Goal: Task Accomplishment & Management: Use online tool/utility

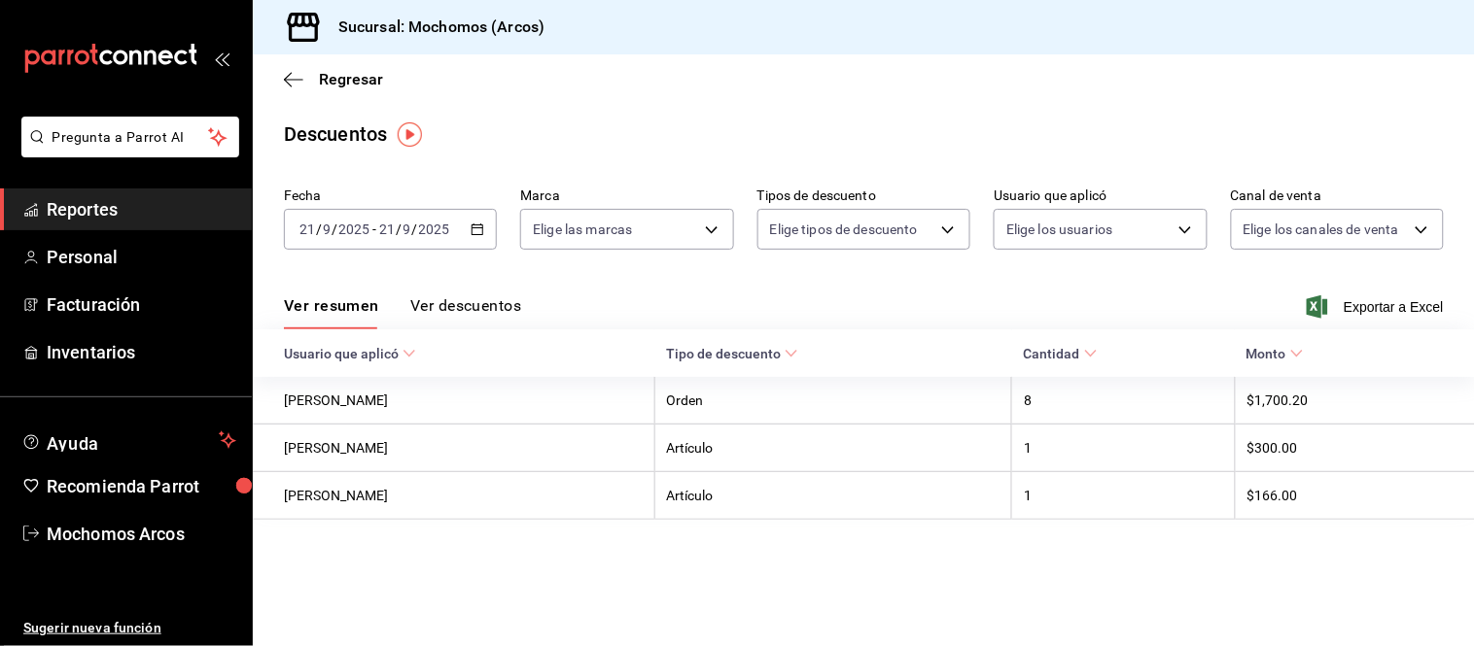
click at [99, 192] on link "Reportes" at bounding box center [126, 210] width 252 height 42
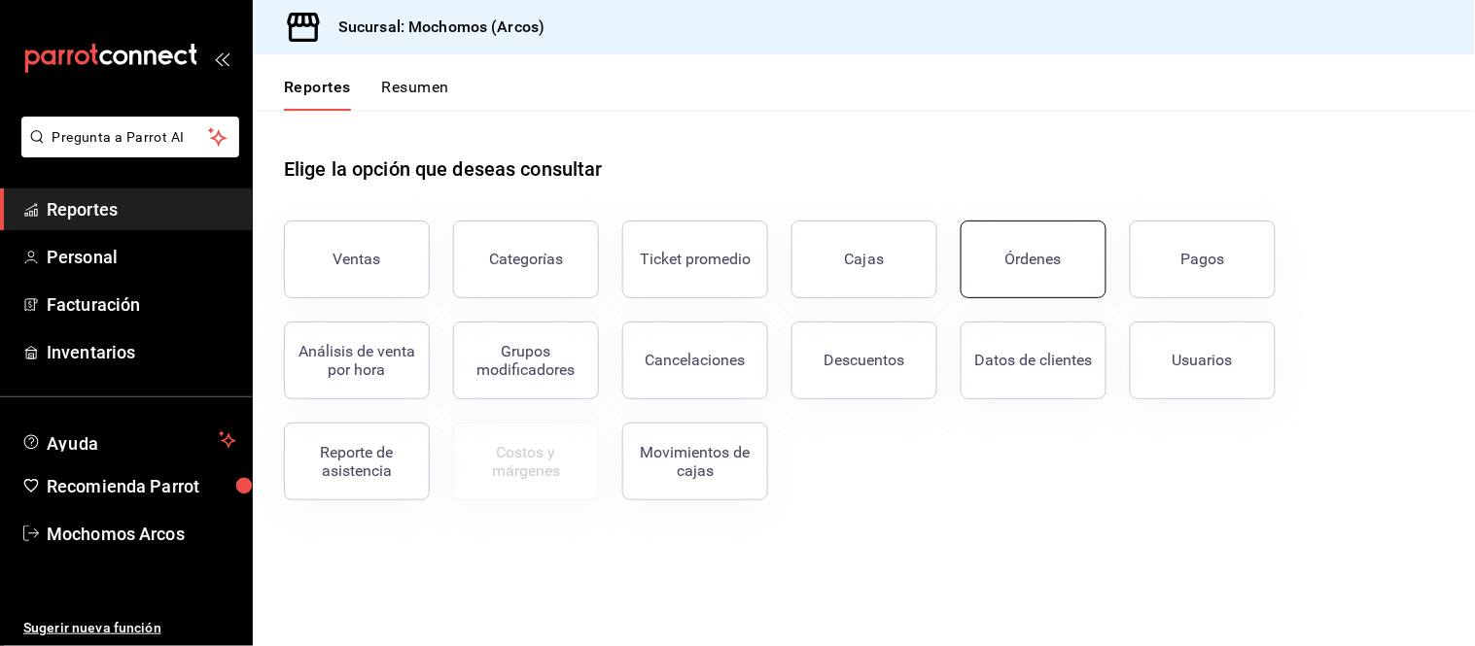
click at [1080, 245] on button "Órdenes" at bounding box center [1033, 260] width 146 height 78
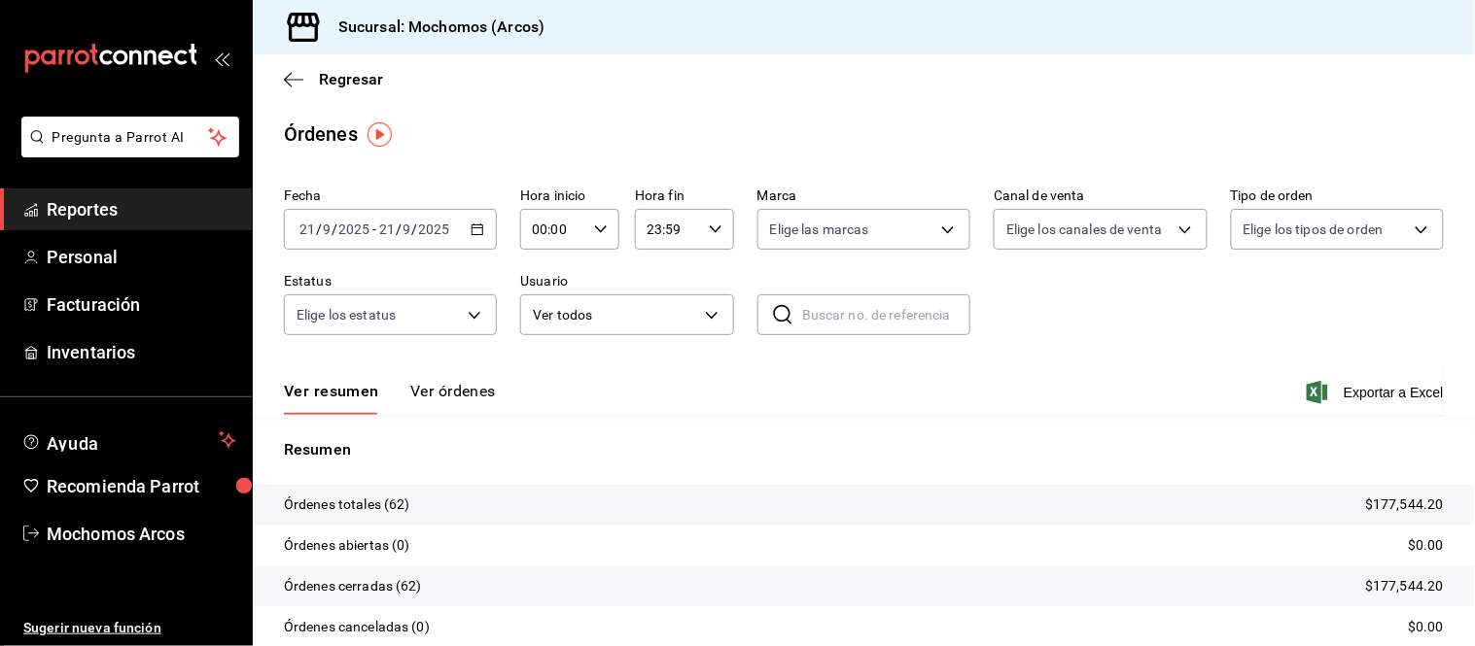
click at [472, 237] on div "[DATE] [DATE] - [DATE] [DATE]" at bounding box center [390, 229] width 213 height 41
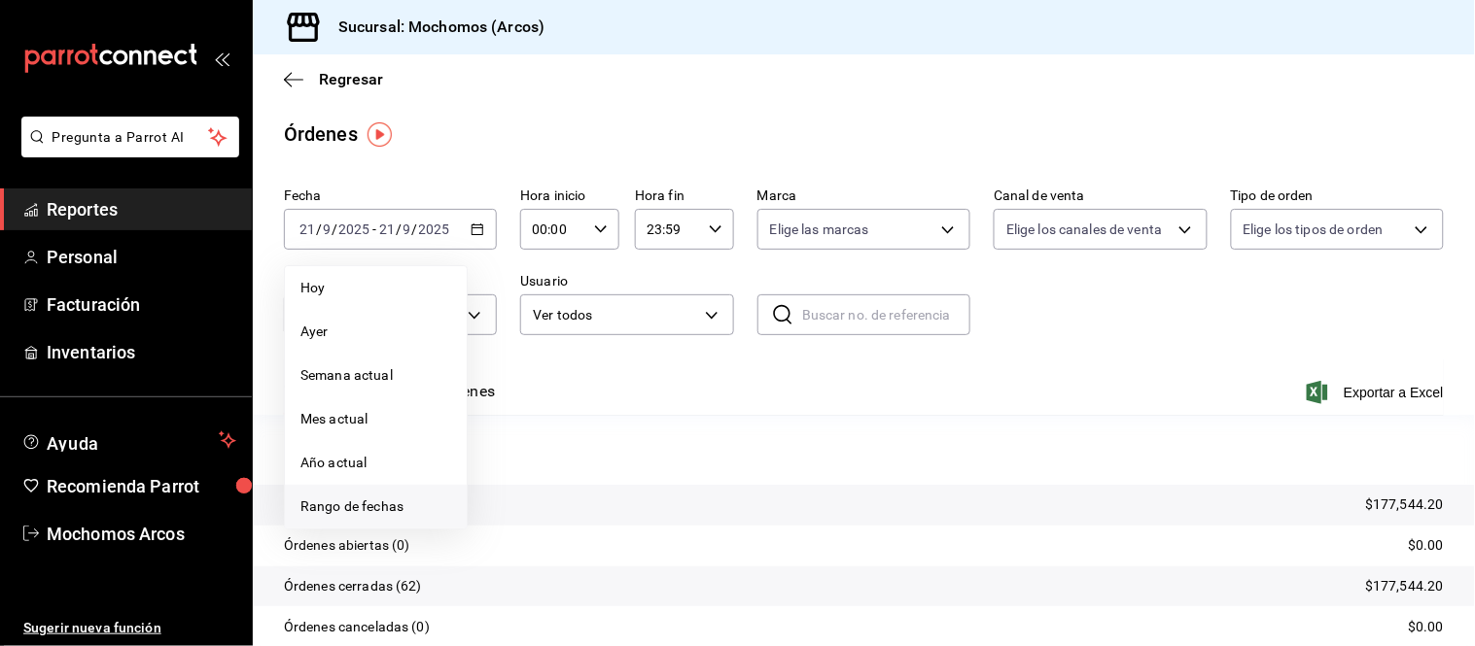
click at [415, 512] on span "Rango de fechas" at bounding box center [375, 507] width 151 height 20
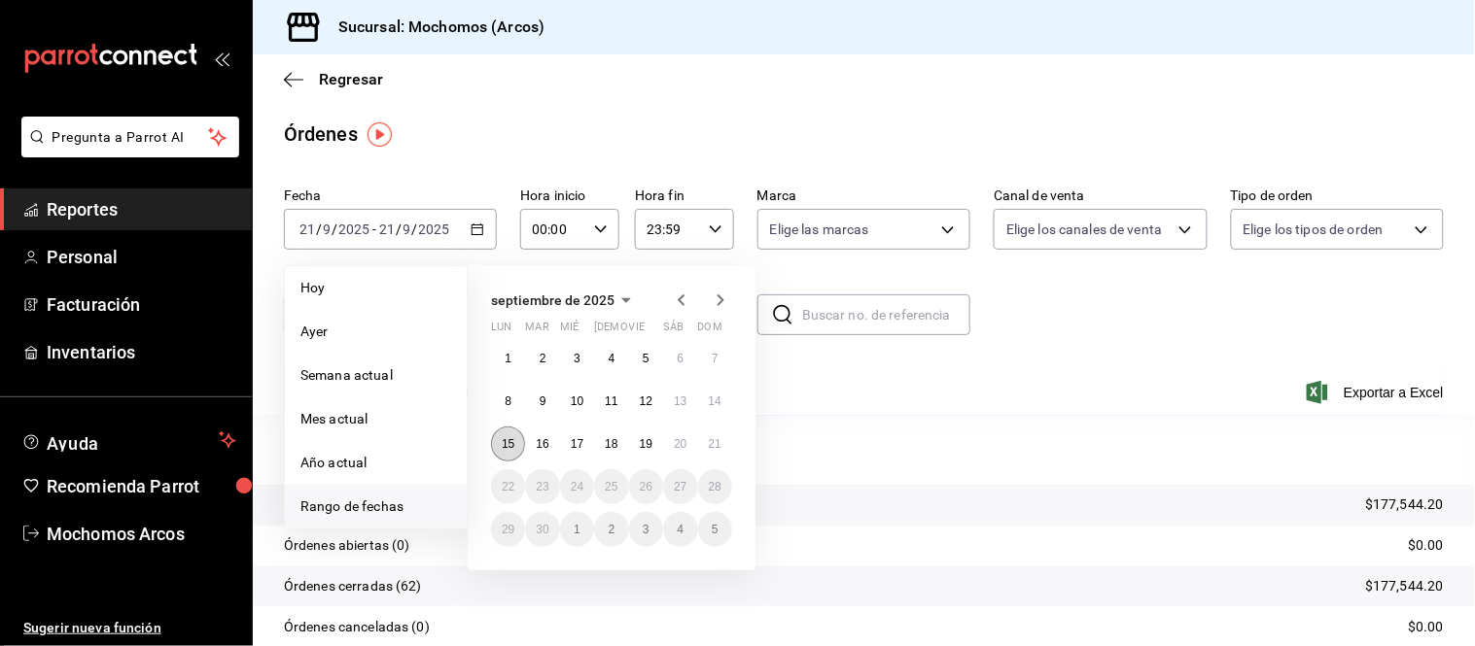
click at [502, 448] on abbr "15" at bounding box center [508, 444] width 13 height 14
click at [716, 444] on abbr "21" at bounding box center [715, 444] width 13 height 14
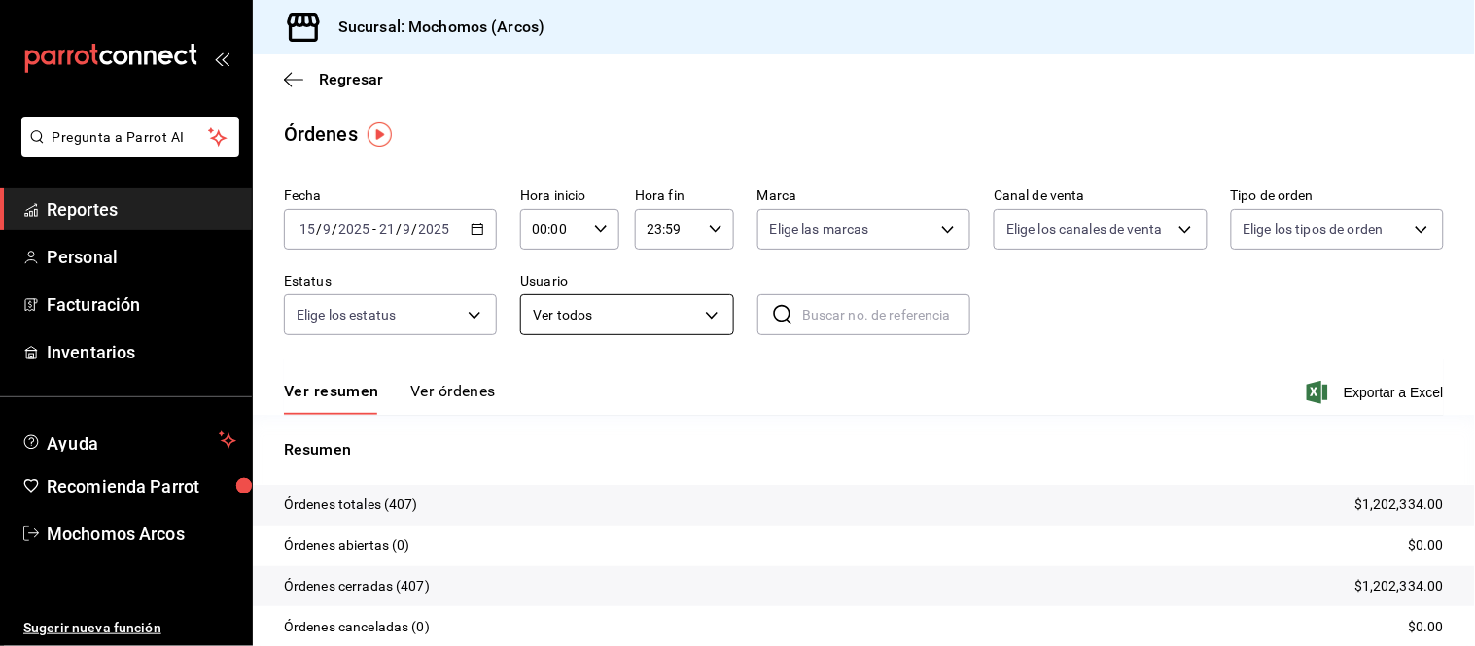
click at [703, 313] on body "Pregunta a Parrot AI Reportes Personal Facturación Inventarios Ayuda Recomienda…" at bounding box center [737, 323] width 1475 height 646
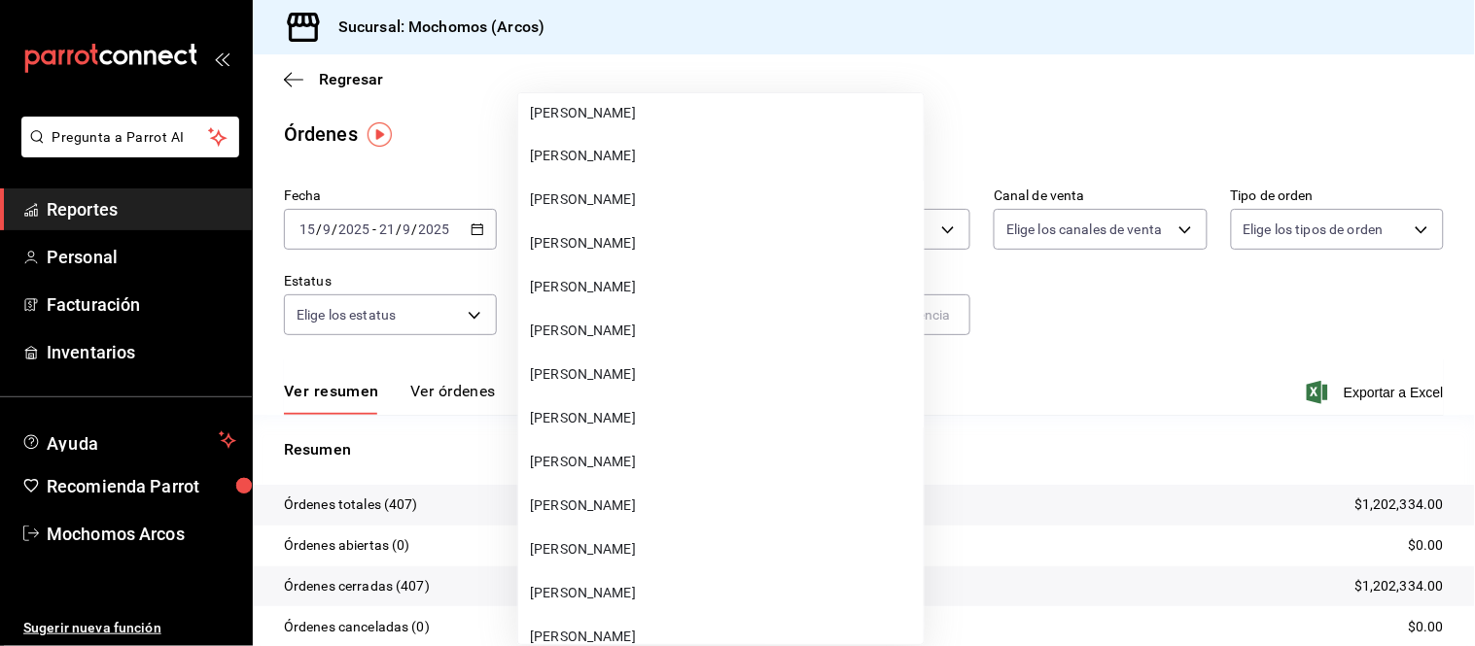
scroll to position [54277, 0]
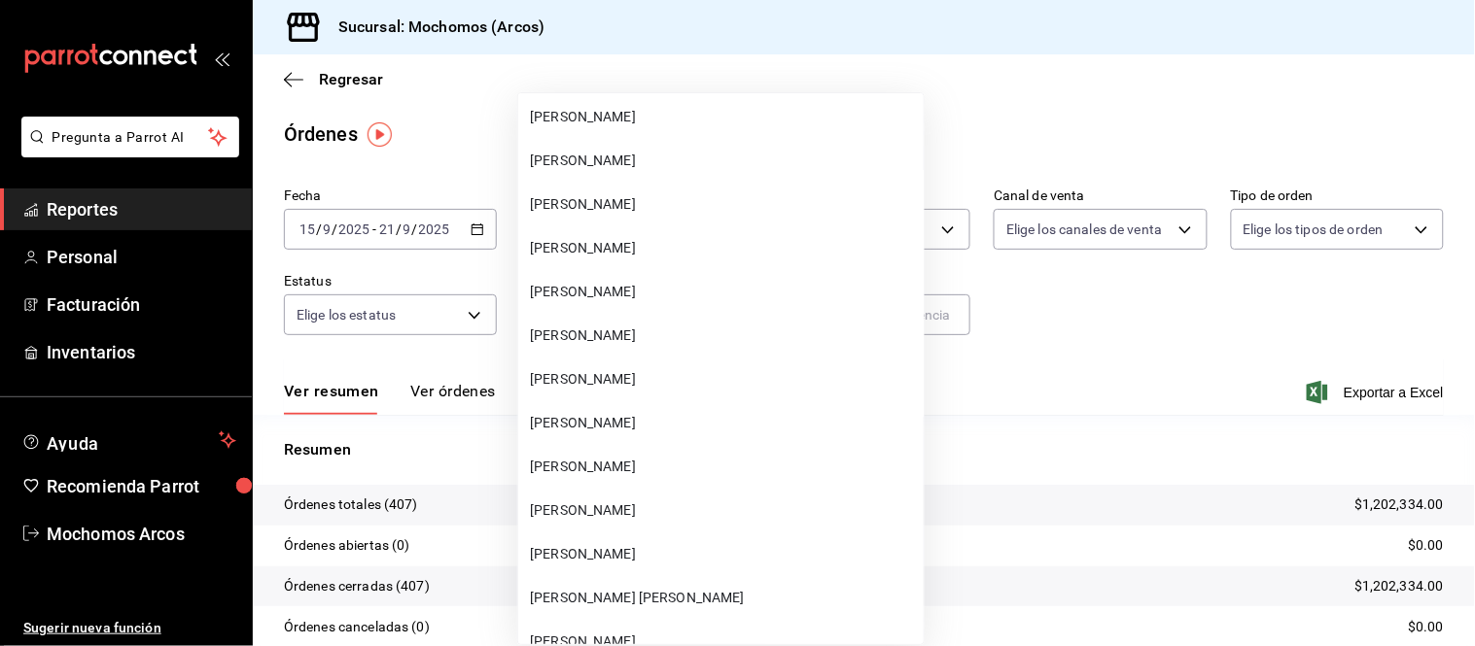
click at [733, 632] on span "[PERSON_NAME]" at bounding box center [723, 642] width 386 height 20
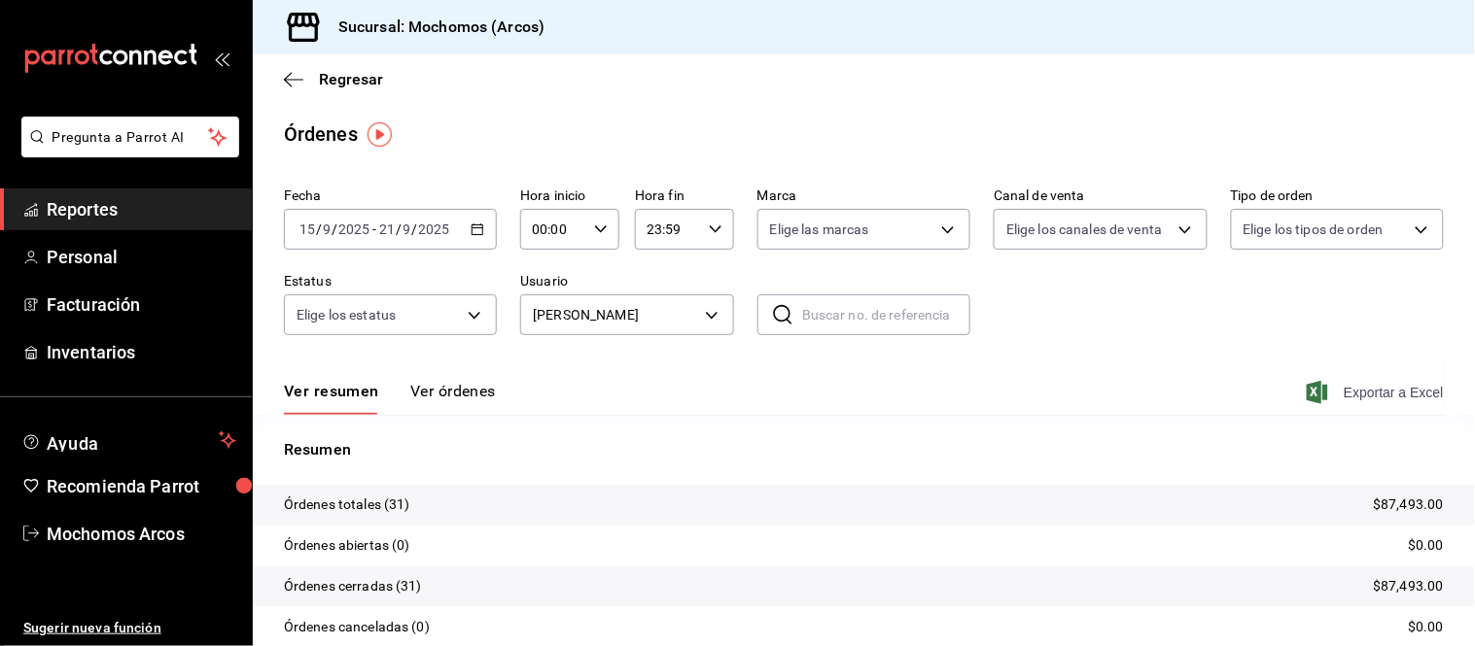
click at [1405, 392] on span "Exportar a Excel" at bounding box center [1376, 392] width 133 height 23
click at [703, 325] on body "Pregunta a Parrot AI Reportes Personal Facturación Inventarios Ayuda Recomienda…" at bounding box center [737, 323] width 1475 height 646
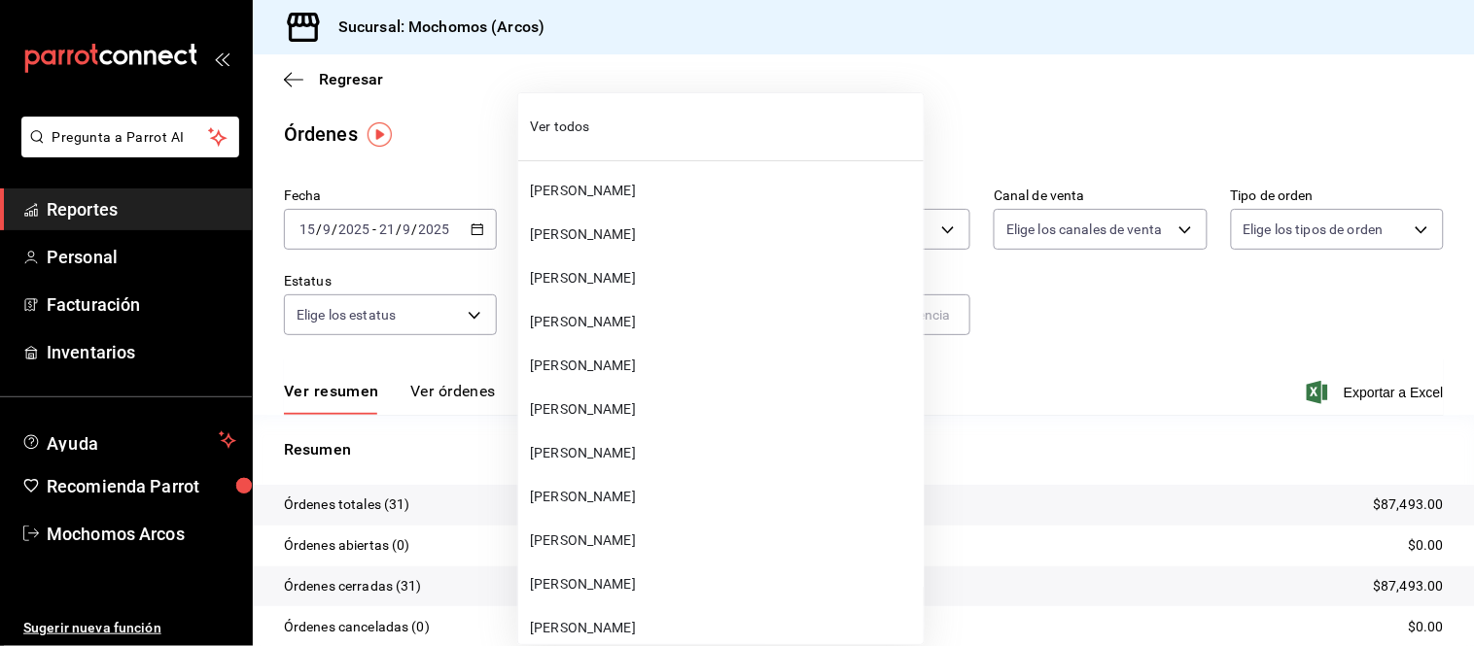
scroll to position [54486, 0]
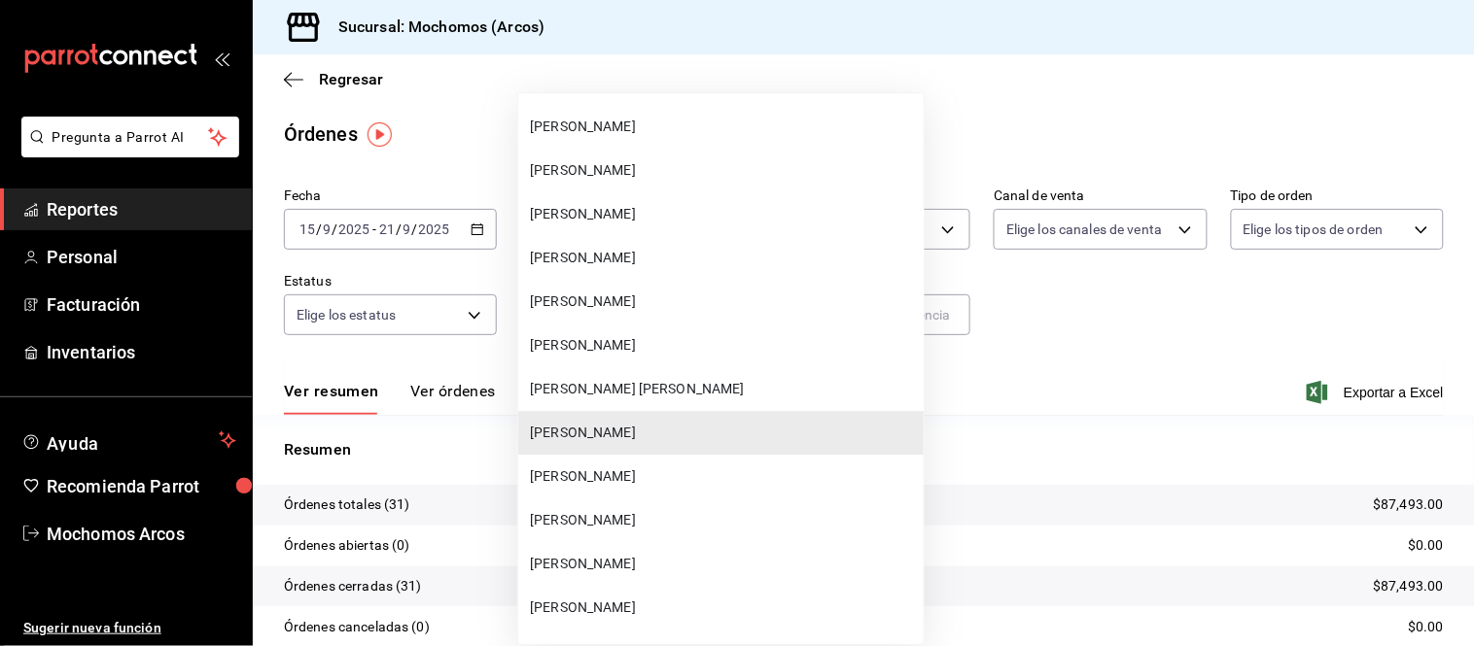
click at [700, 510] on span "[PERSON_NAME]" at bounding box center [723, 520] width 386 height 20
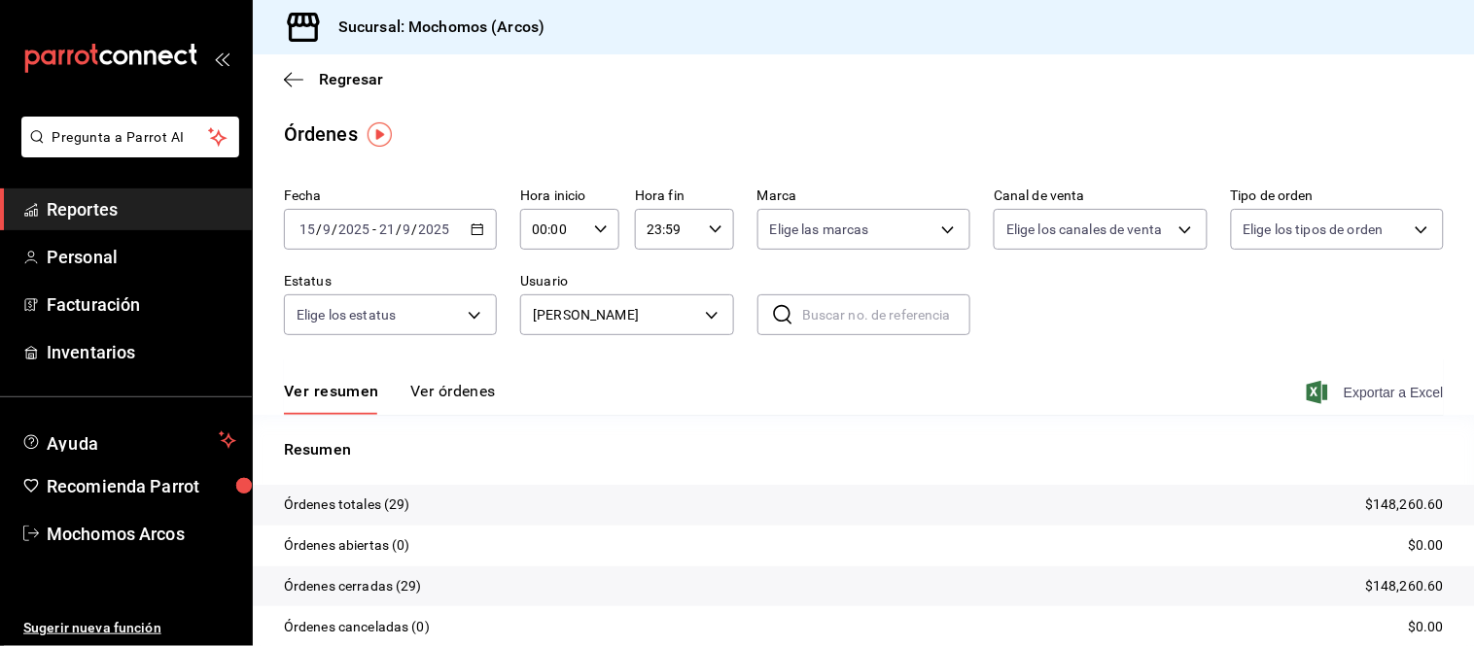
click at [1388, 393] on span "Exportar a Excel" at bounding box center [1376, 392] width 133 height 23
click at [700, 316] on body "Pregunta a Parrot AI Reportes Personal Facturación Inventarios Ayuda Recomienda…" at bounding box center [737, 323] width 1475 height 646
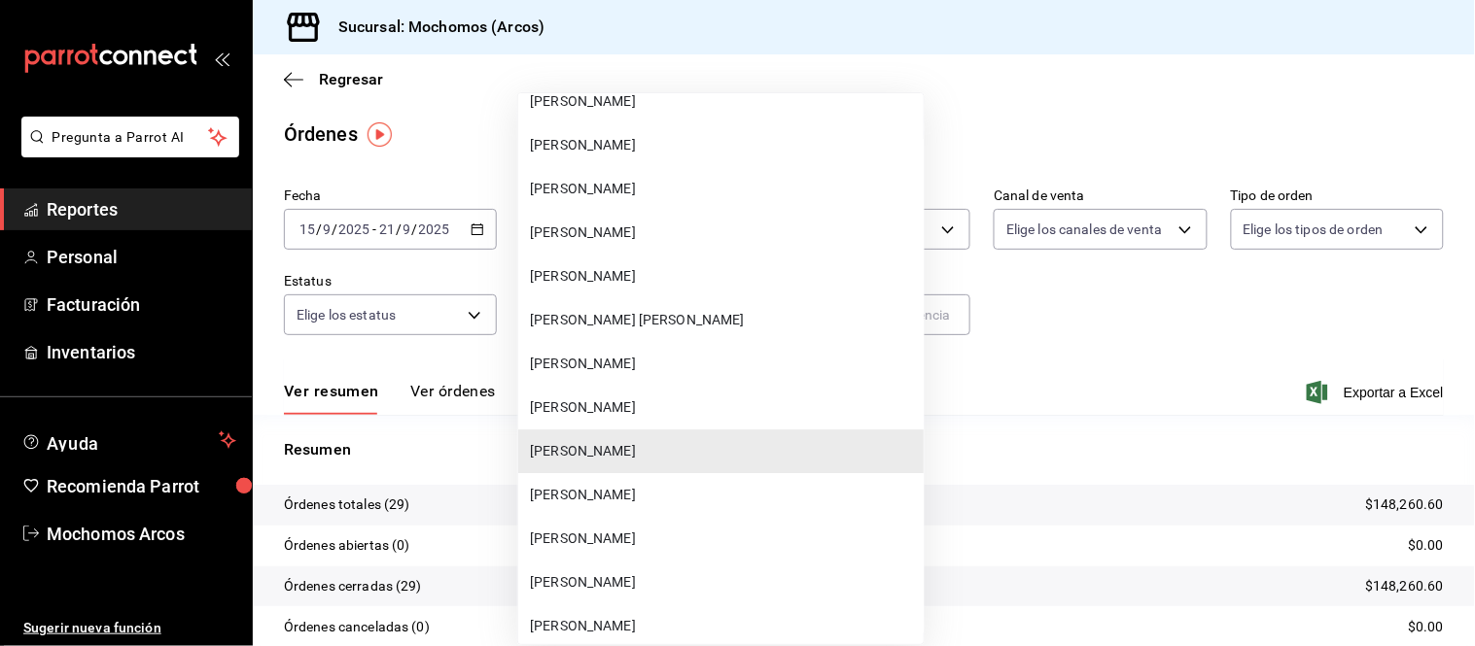
scroll to position [54657, 0]
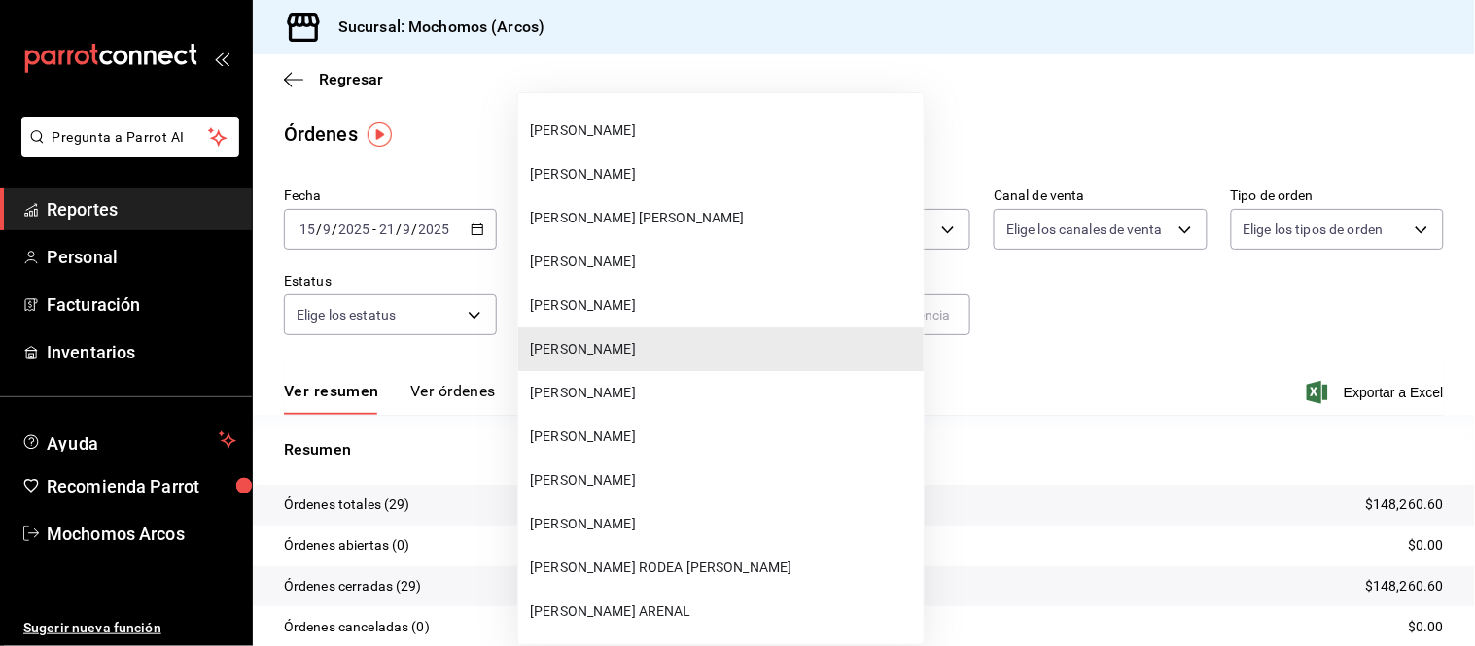
click at [679, 558] on span "[PERSON_NAME] RODEA [PERSON_NAME]" at bounding box center [723, 568] width 386 height 20
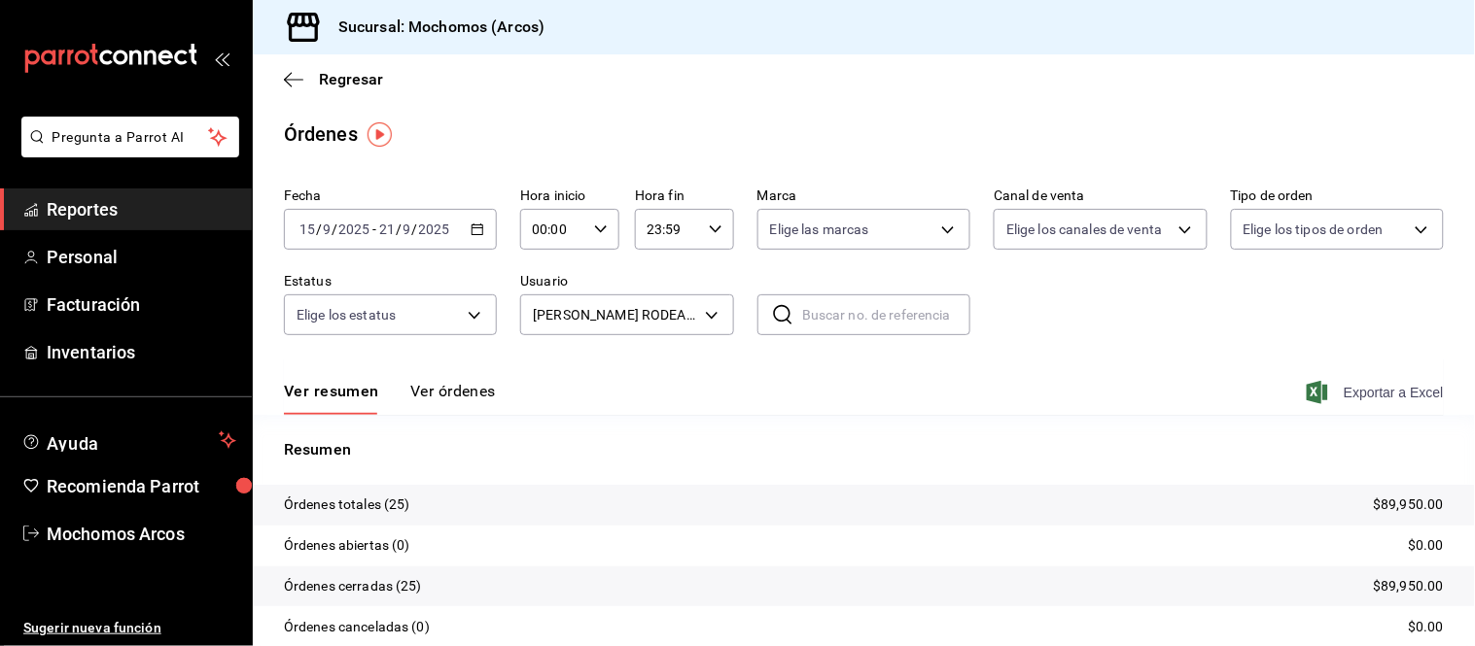
click at [1400, 385] on span "Exportar a Excel" at bounding box center [1376, 392] width 133 height 23
click at [698, 321] on body "Pregunta a Parrot AI Reportes Personal Facturación Inventarios Ayuda Recomienda…" at bounding box center [737, 323] width 1475 height 646
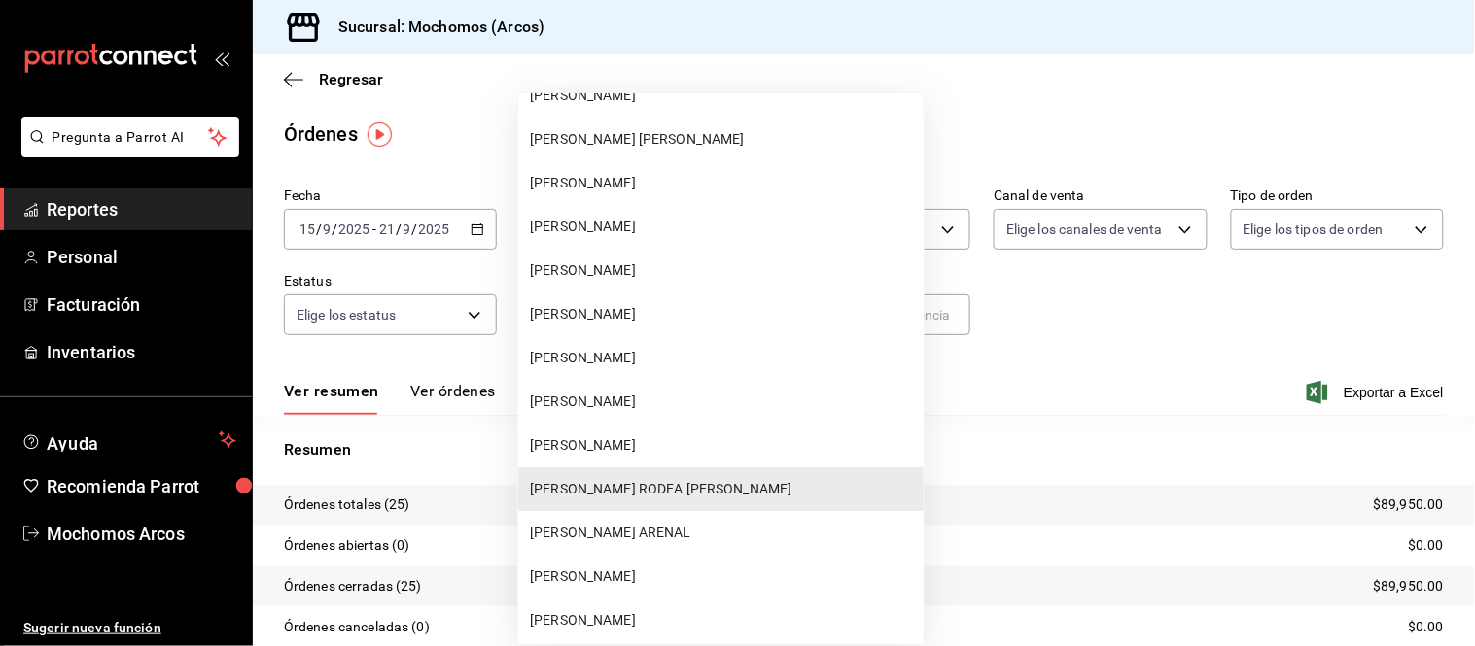
scroll to position [54730, 0]
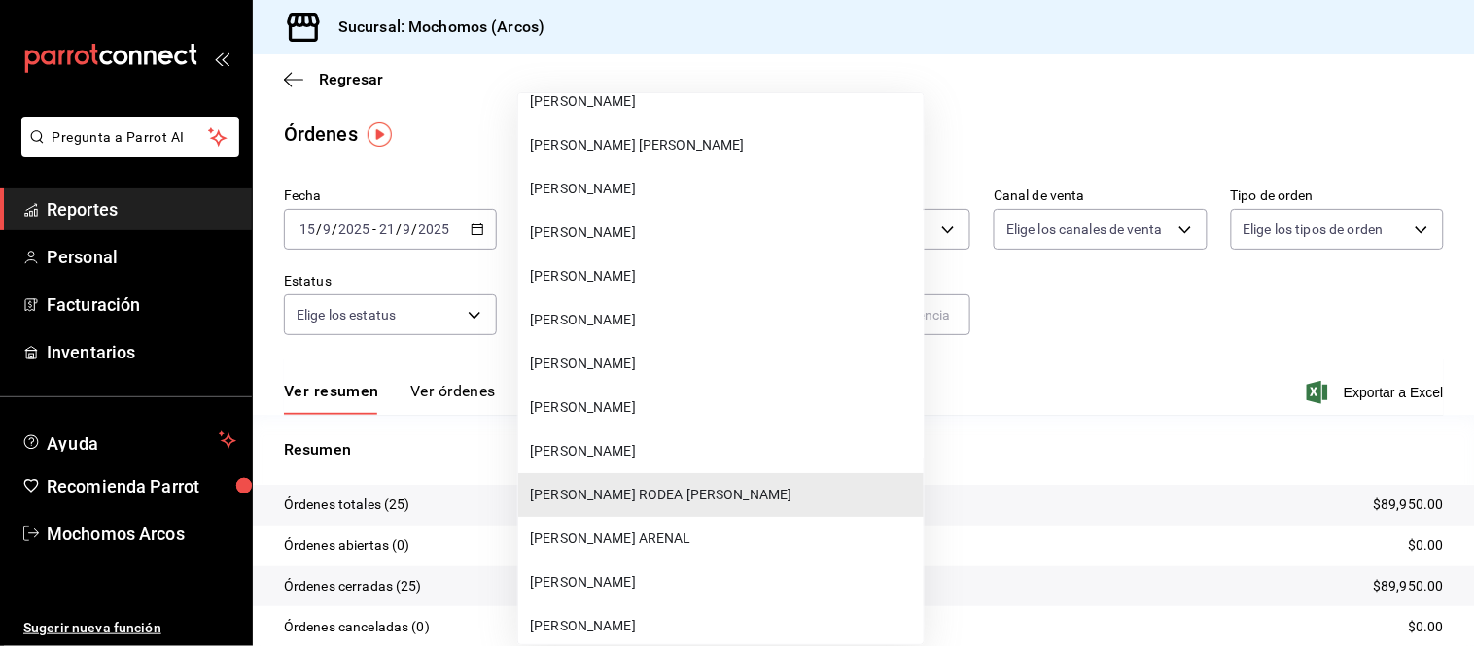
click at [731, 223] on span "[PERSON_NAME]" at bounding box center [723, 233] width 386 height 20
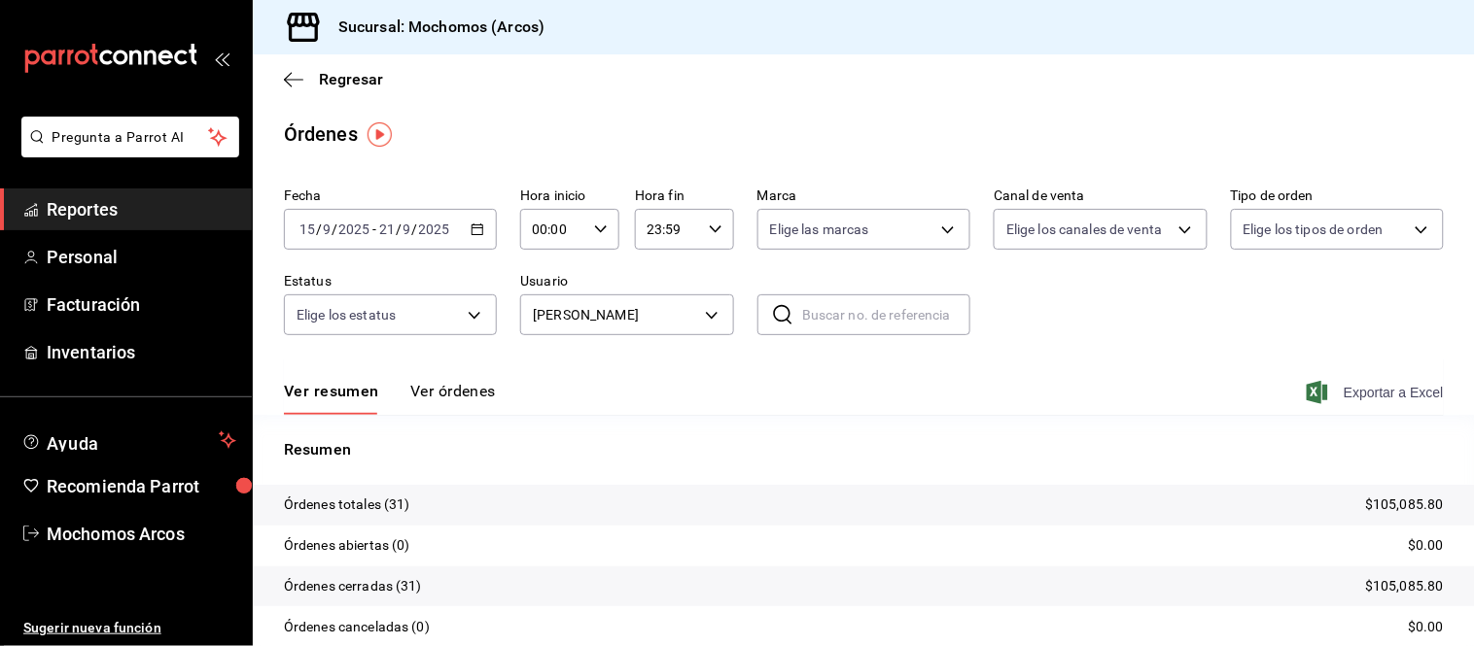
click at [1356, 389] on span "Exportar a Excel" at bounding box center [1376, 392] width 133 height 23
click at [715, 307] on body "Pregunta a Parrot AI Reportes Personal Facturación Inventarios Ayuda Recomienda…" at bounding box center [737, 323] width 1475 height 646
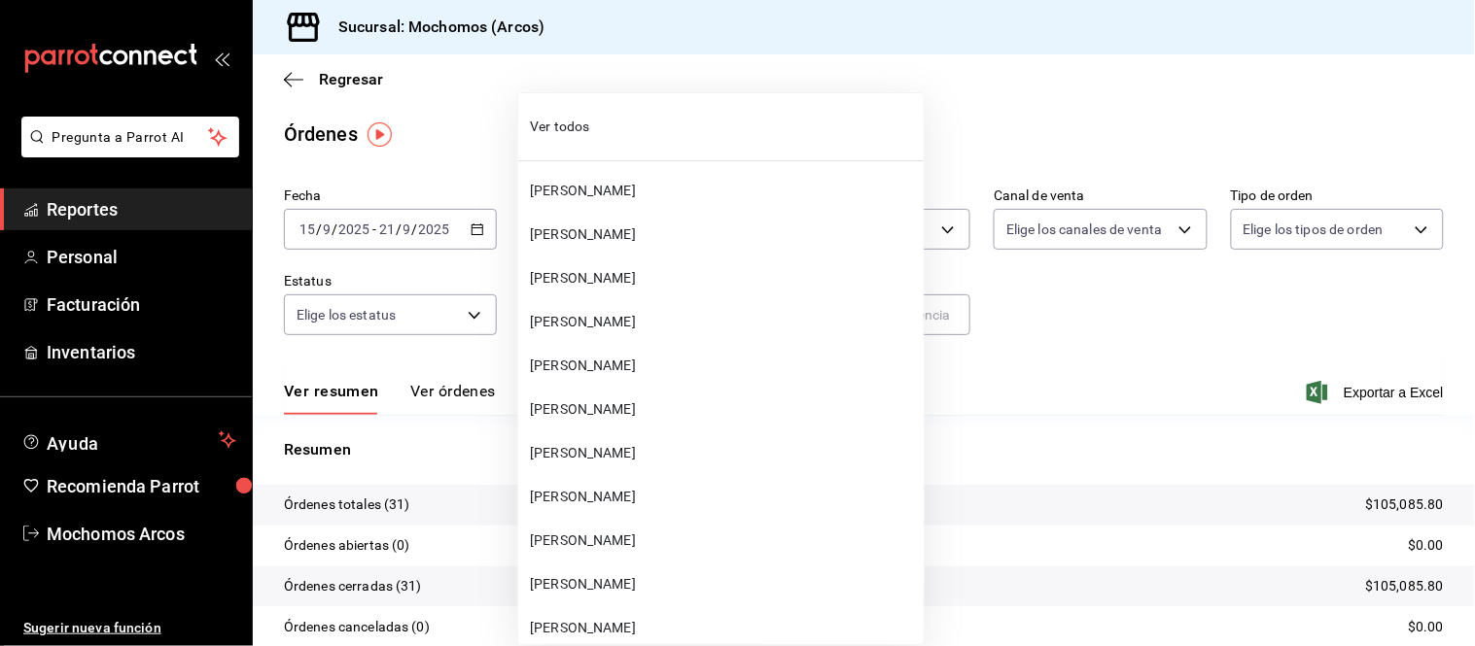
scroll to position [54529, 0]
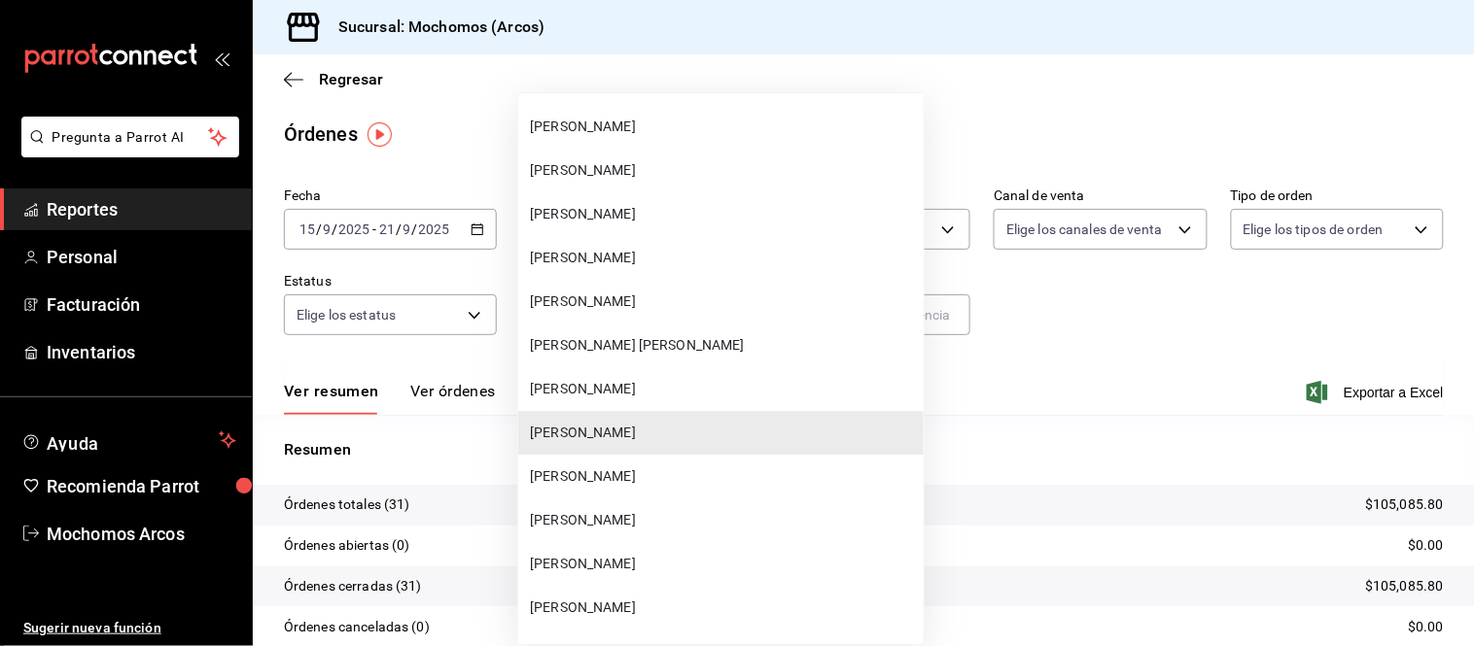
click at [696, 510] on span "[PERSON_NAME]" at bounding box center [723, 520] width 386 height 20
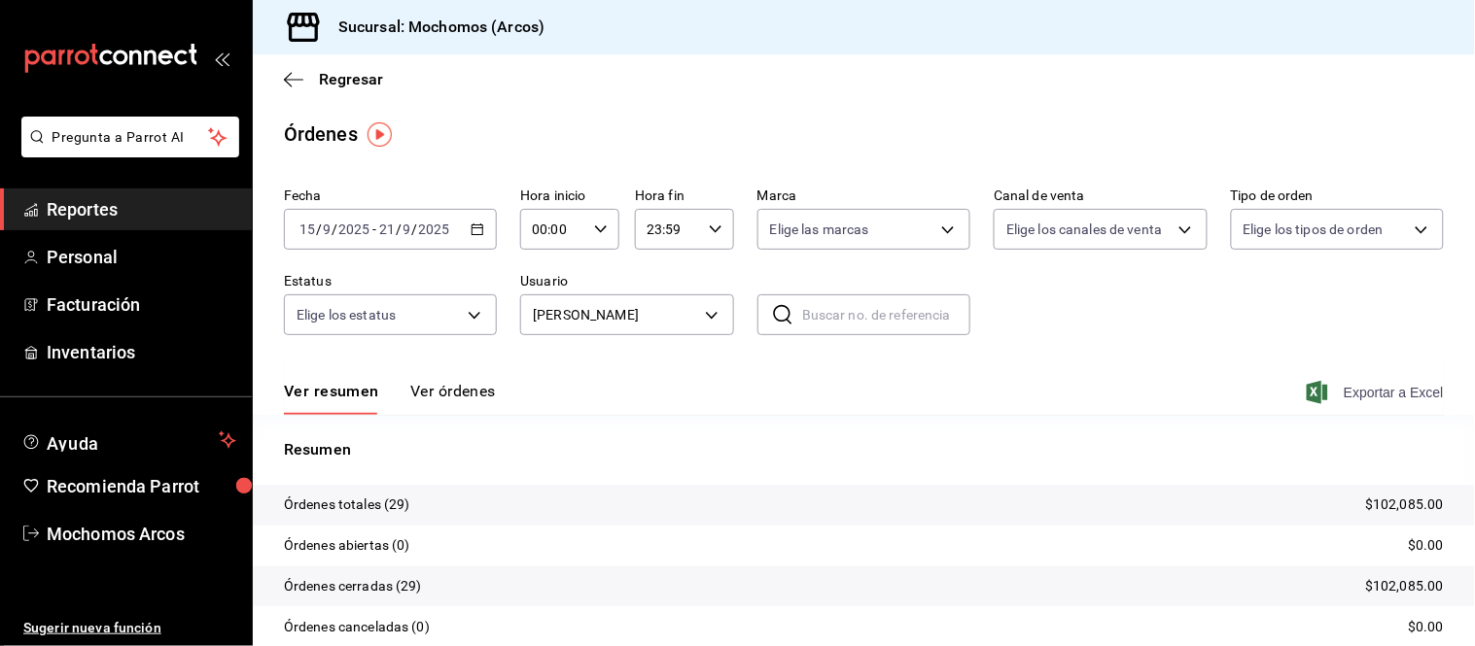
click at [1390, 389] on span "Exportar a Excel" at bounding box center [1376, 392] width 133 height 23
click at [708, 317] on body "Pregunta a Parrot AI Reportes Personal Facturación Inventarios Ayuda Recomienda…" at bounding box center [737, 323] width 1475 height 646
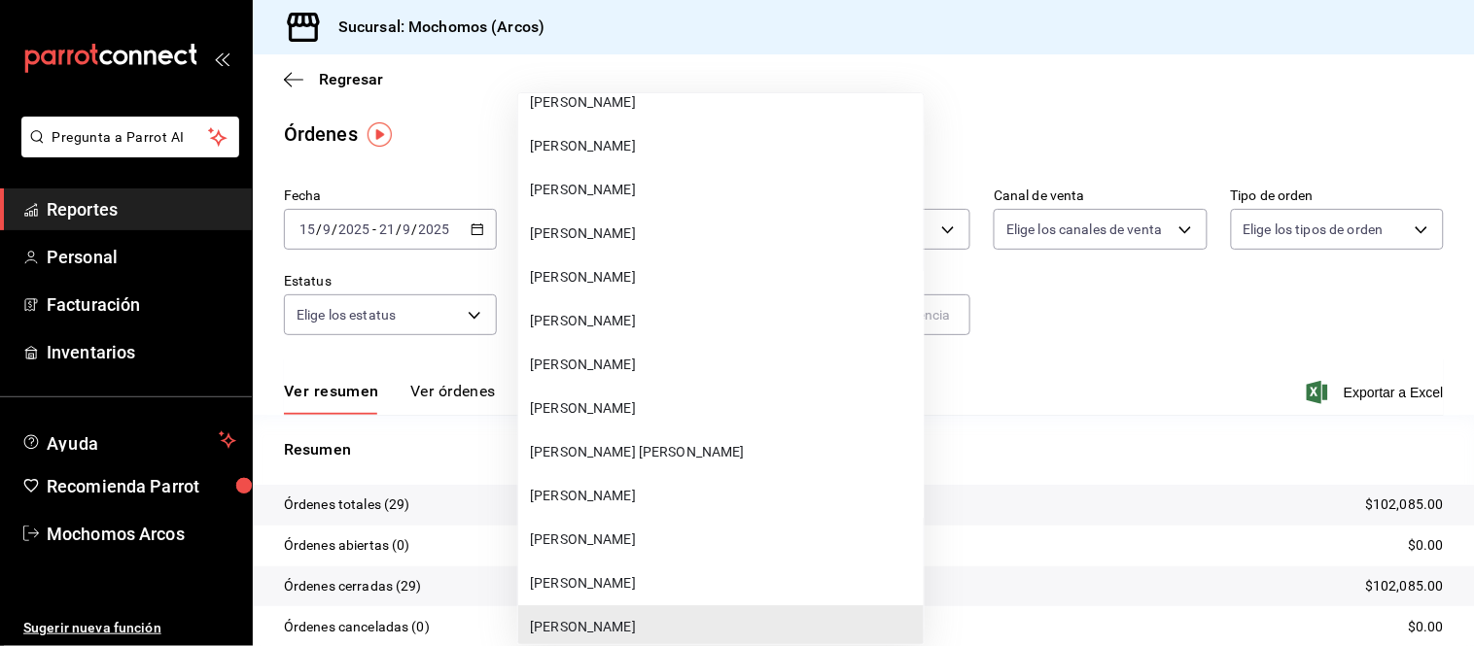
scroll to position [54408, 0]
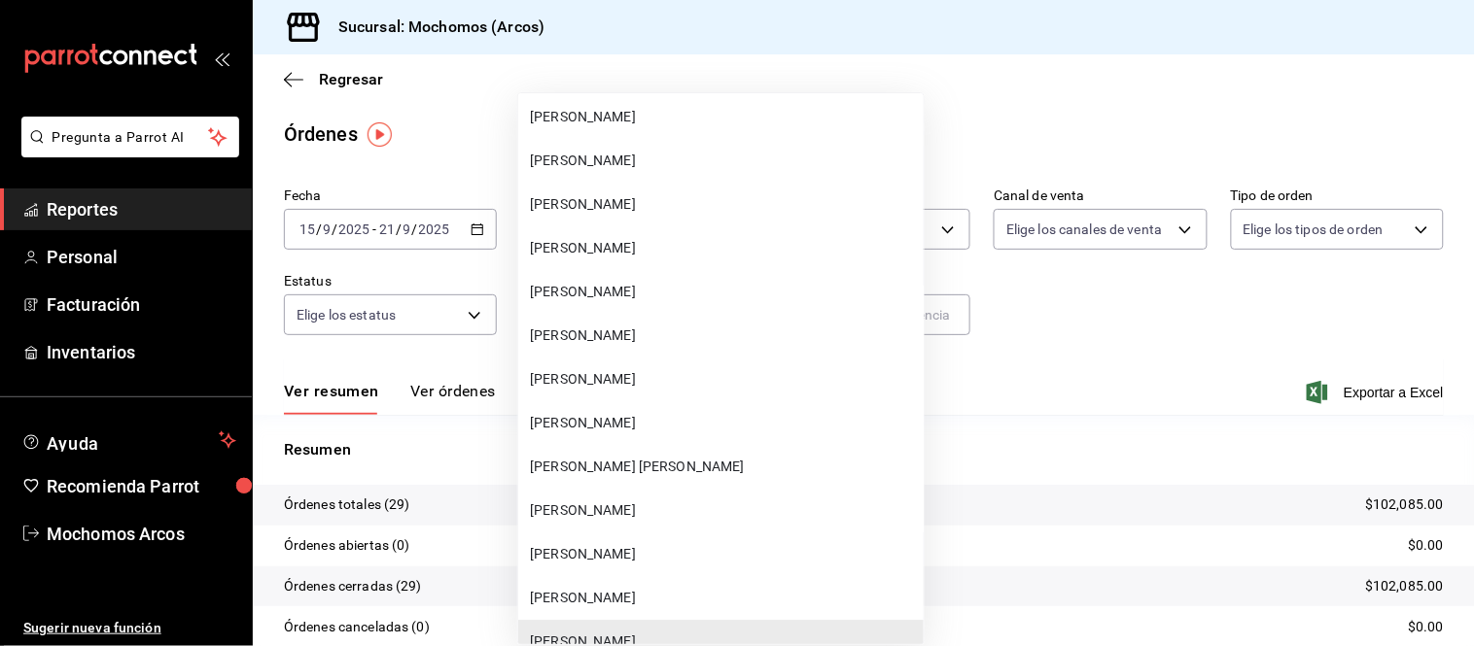
click at [701, 282] on span "[PERSON_NAME]" at bounding box center [723, 292] width 386 height 20
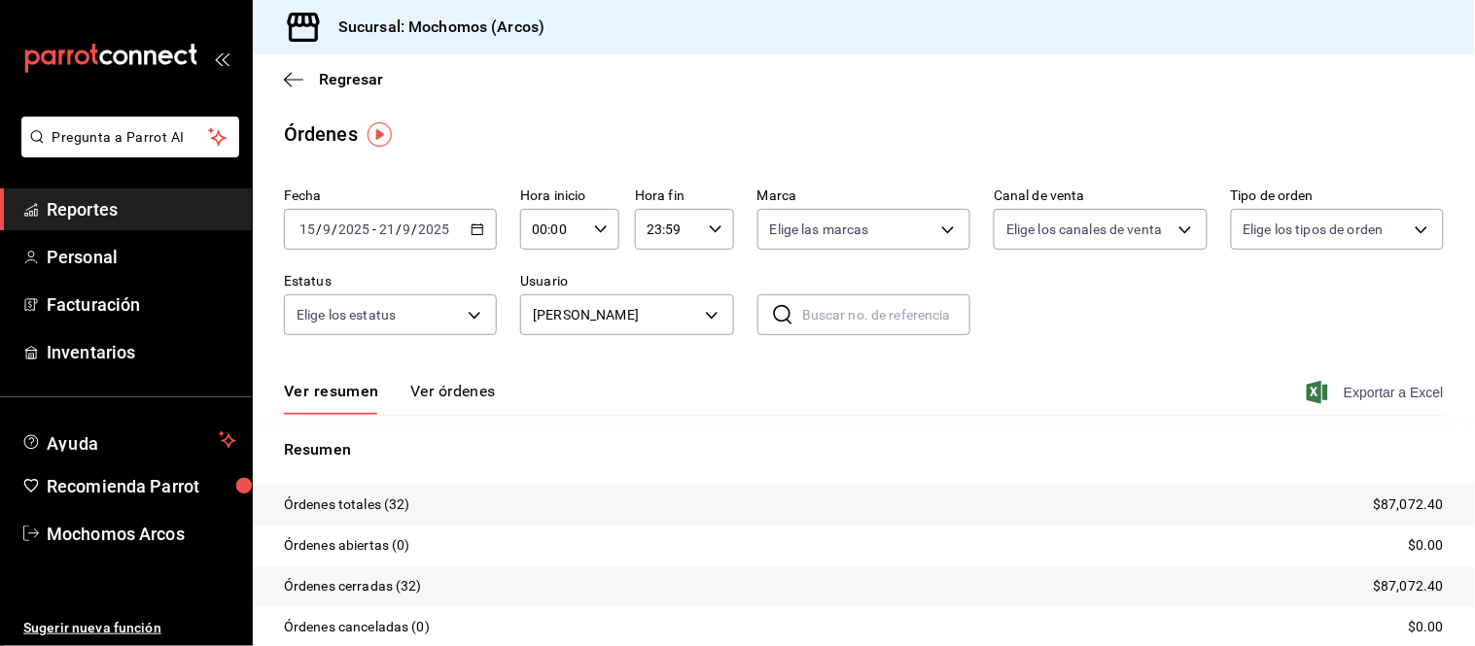
click at [1354, 382] on span "Exportar a Excel" at bounding box center [1376, 392] width 133 height 23
click at [706, 321] on body "Pregunta a Parrot AI Reportes Personal Facturación Inventarios Ayuda Recomienda…" at bounding box center [737, 323] width 1475 height 646
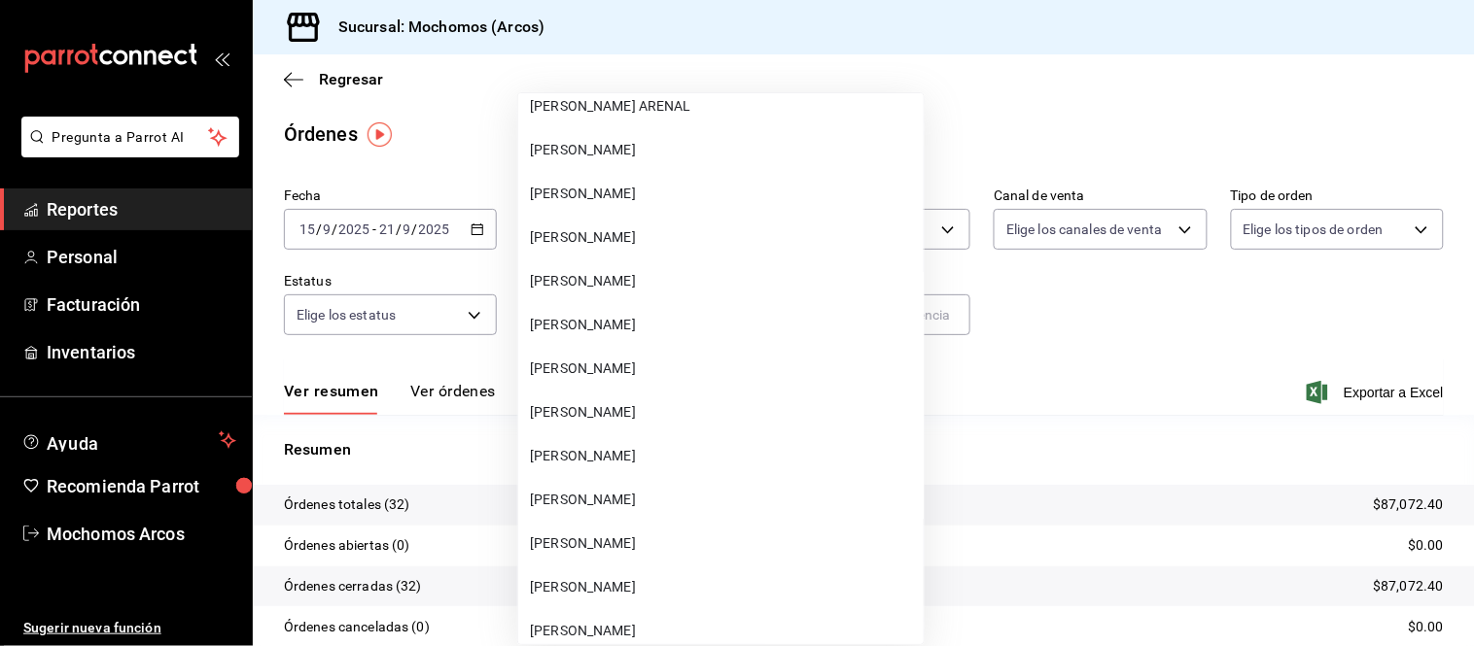
scroll to position [55232, 0]
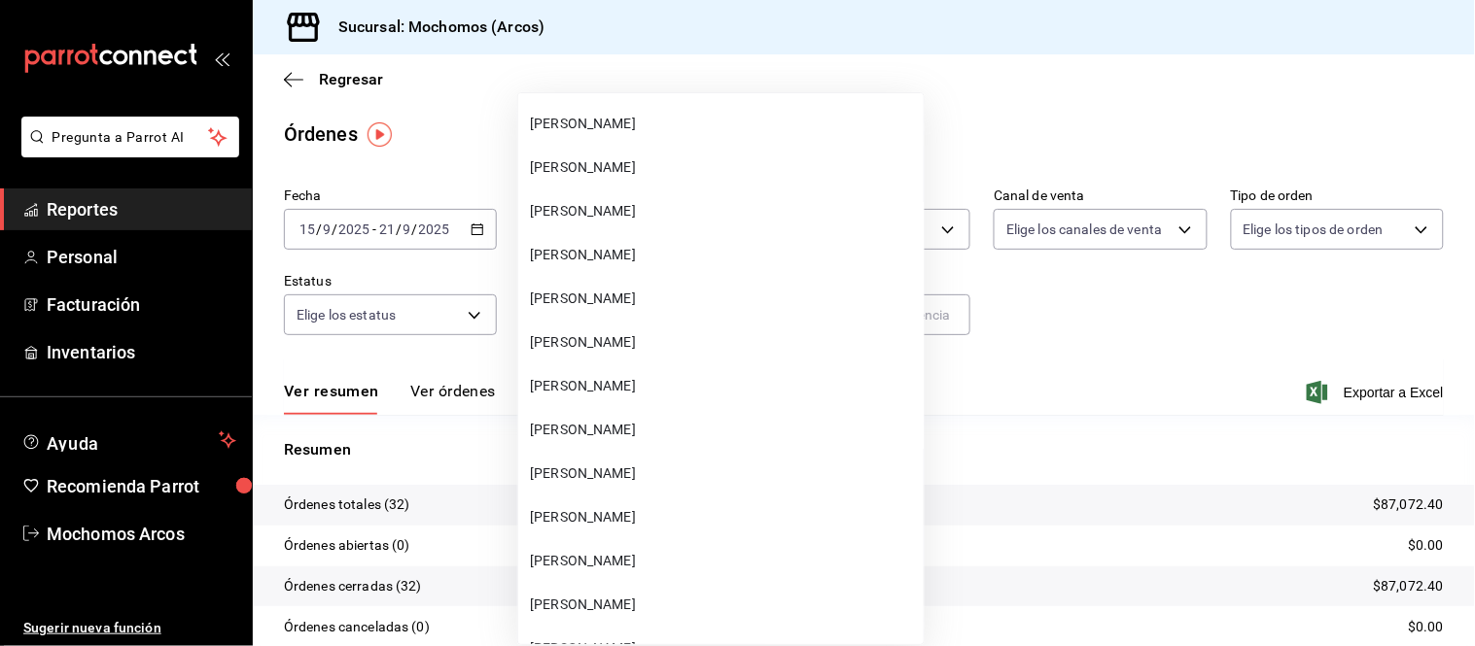
click at [681, 452] on li "[PERSON_NAME]" at bounding box center [720, 474] width 405 height 44
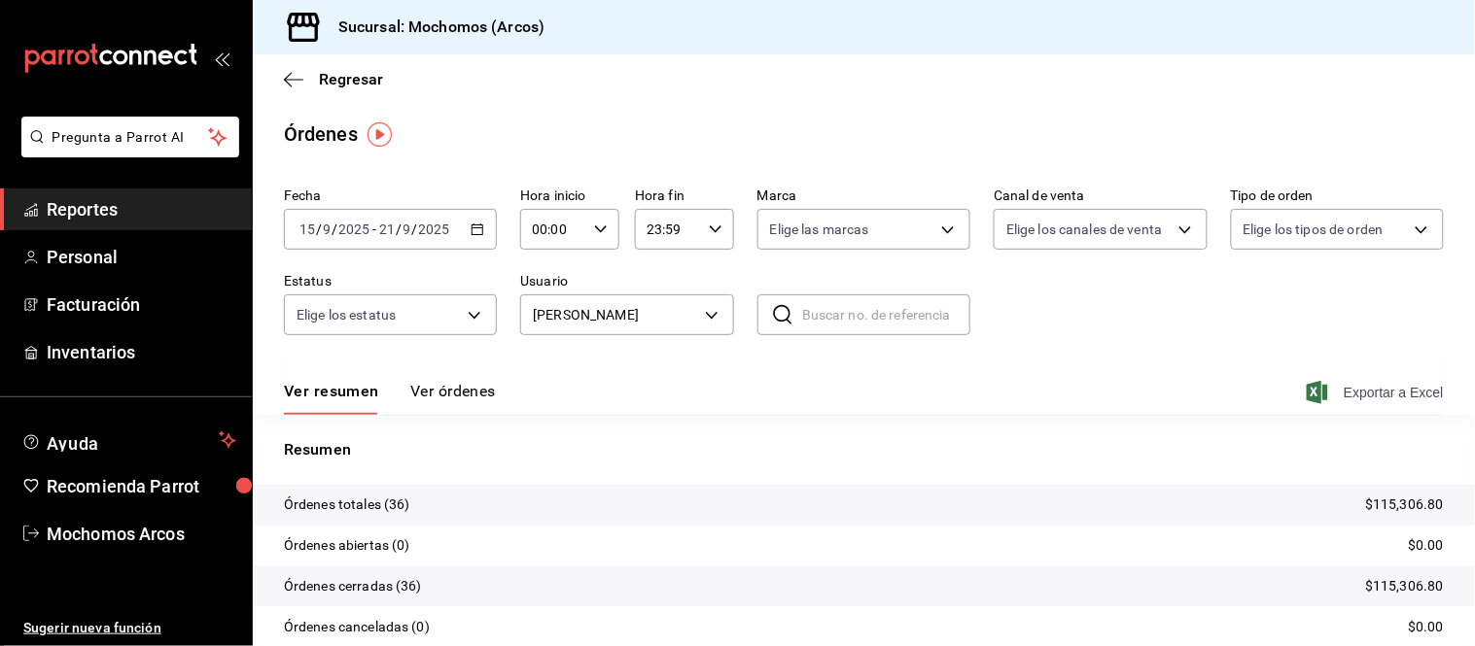
click at [1391, 390] on span "Exportar a Excel" at bounding box center [1376, 392] width 133 height 23
click at [716, 314] on body "Pregunta a Parrot AI Reportes Personal Facturación Inventarios Ayuda Recomienda…" at bounding box center [737, 323] width 1475 height 646
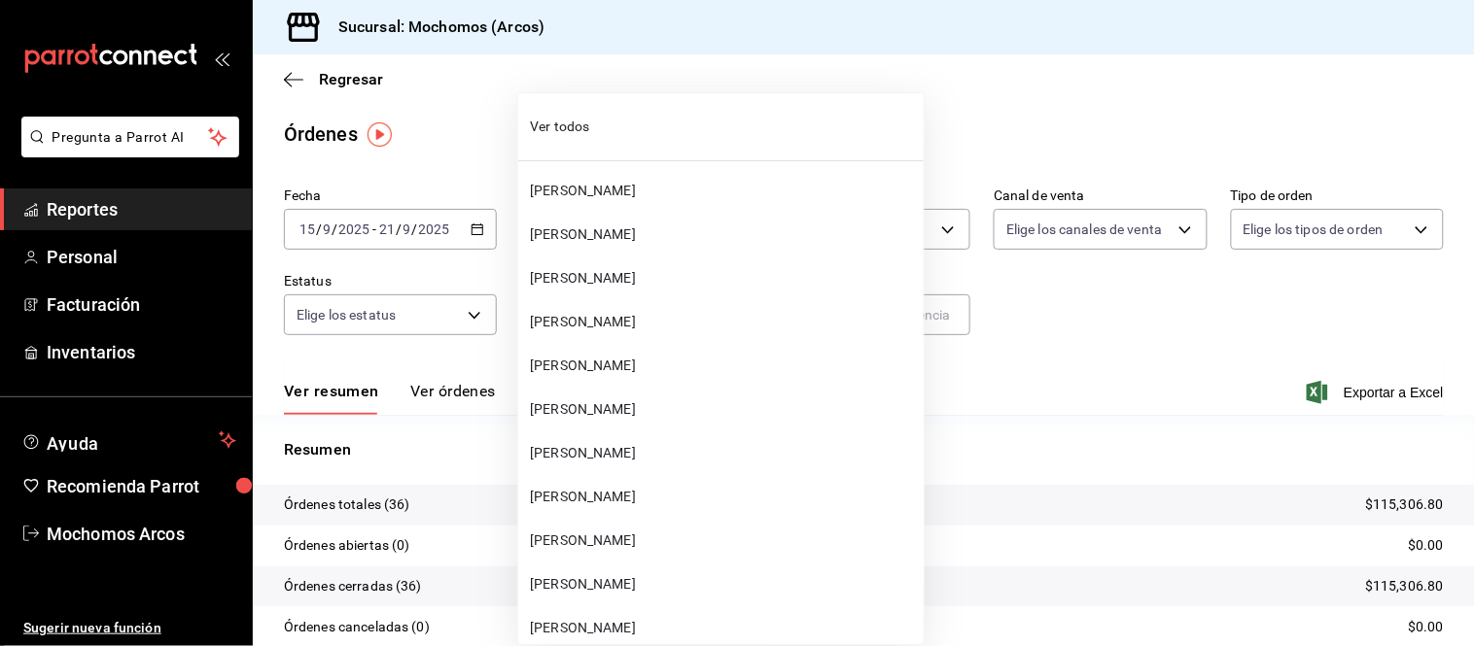
scroll to position [55272, 0]
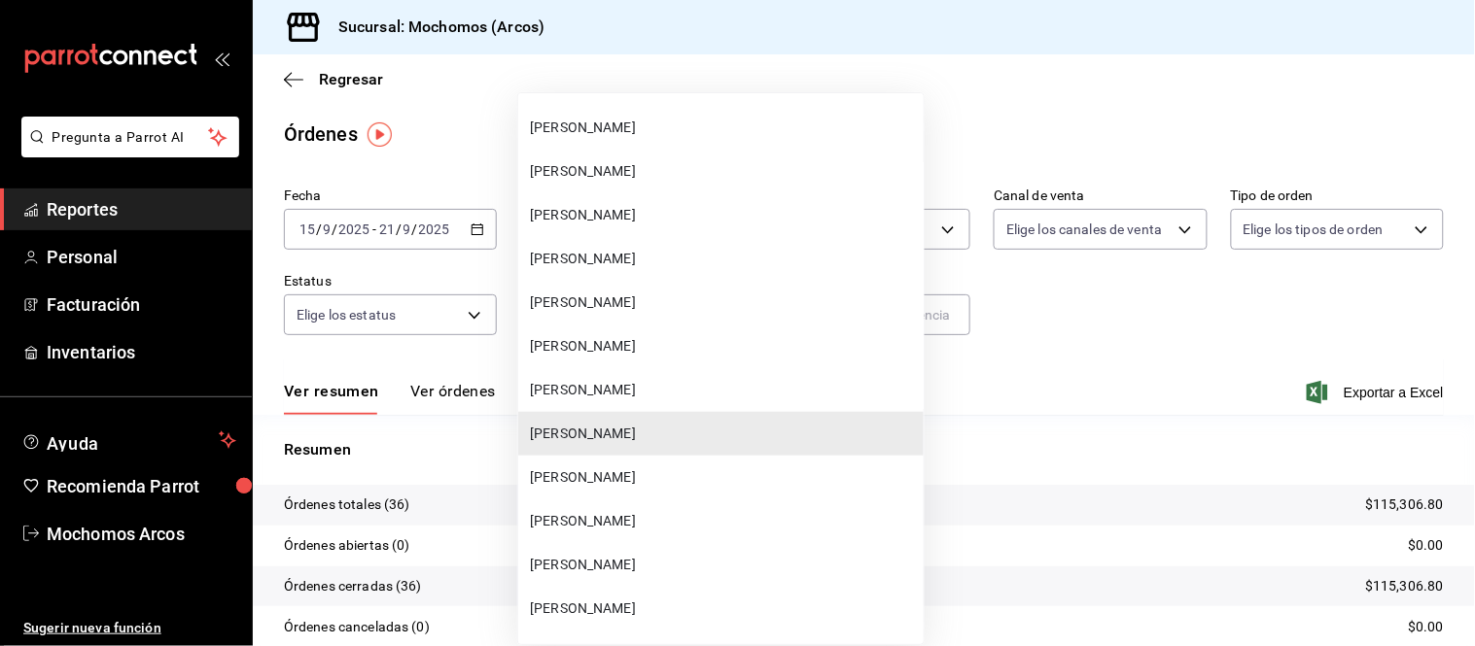
click at [724, 249] on span "[PERSON_NAME]" at bounding box center [723, 259] width 386 height 20
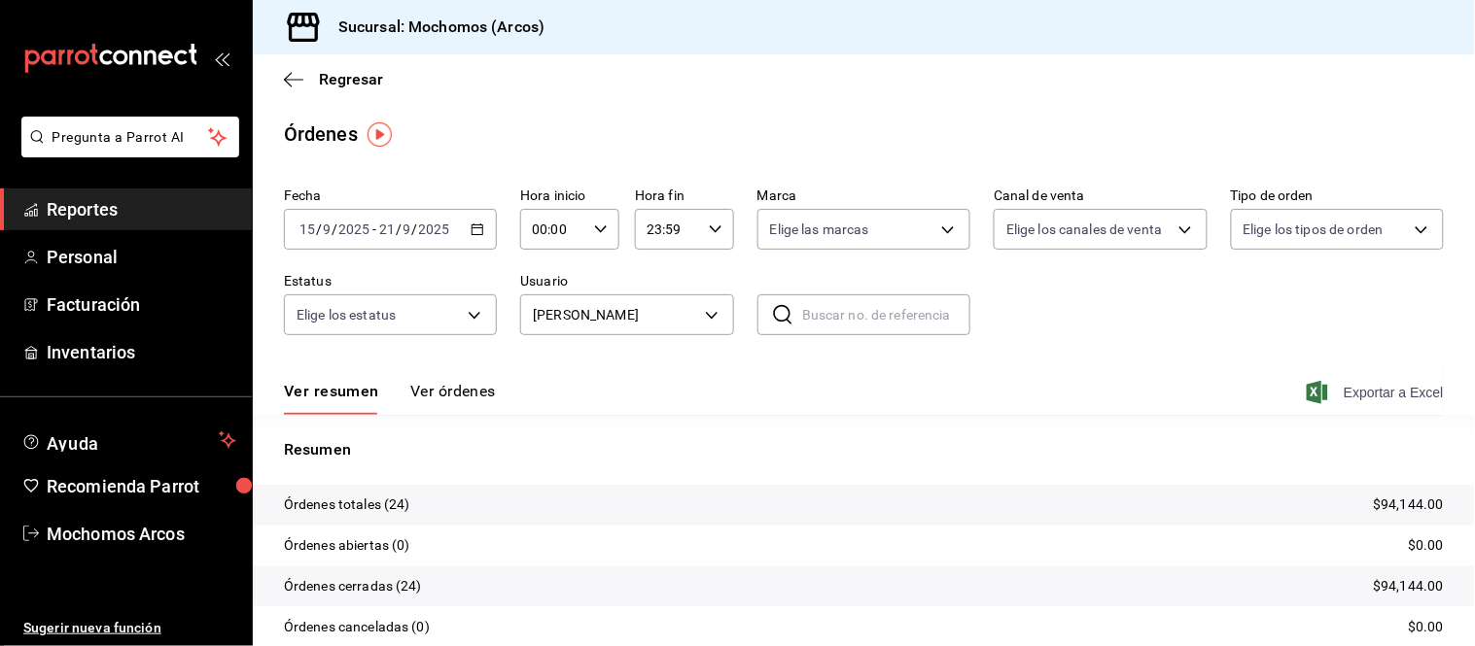
click at [1366, 389] on span "Exportar a Excel" at bounding box center [1376, 392] width 133 height 23
click at [710, 318] on body "Pregunta a Parrot AI Reportes Personal Facturación Inventarios Ayuda Recomienda…" at bounding box center [737, 323] width 1475 height 646
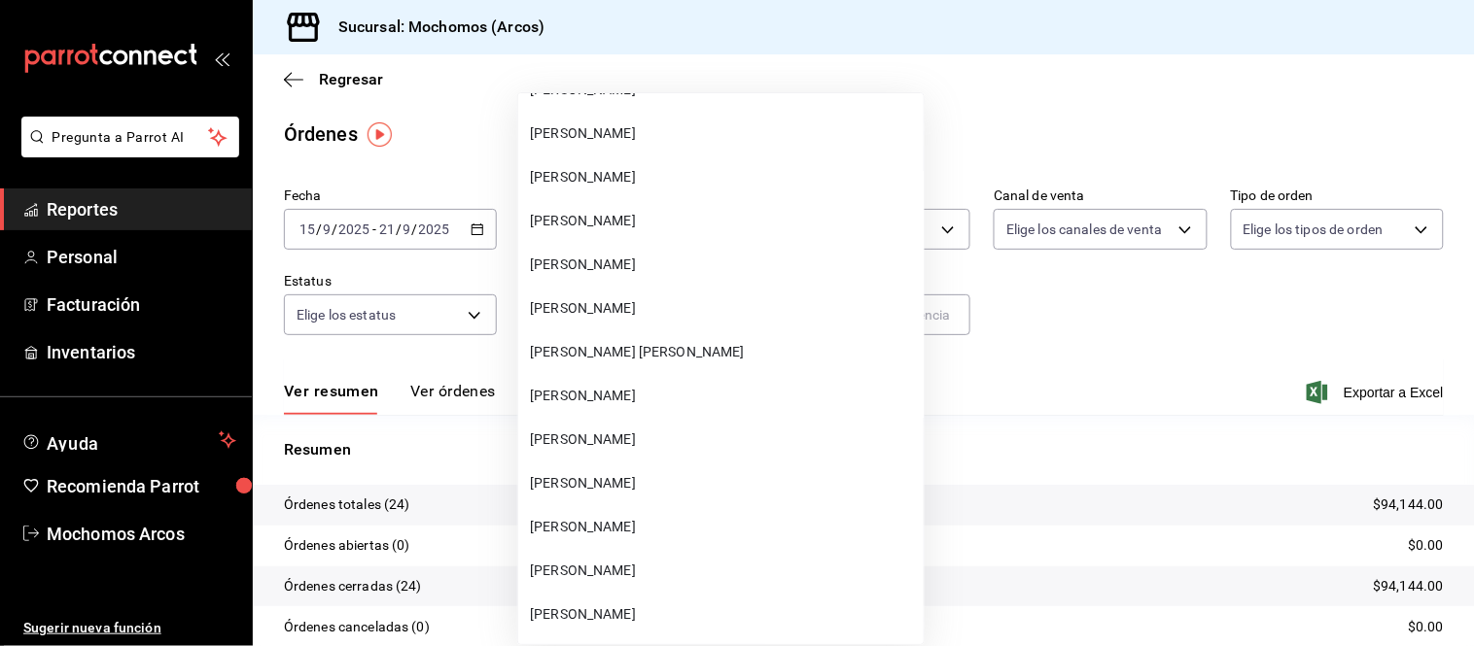
scroll to position [54409, 0]
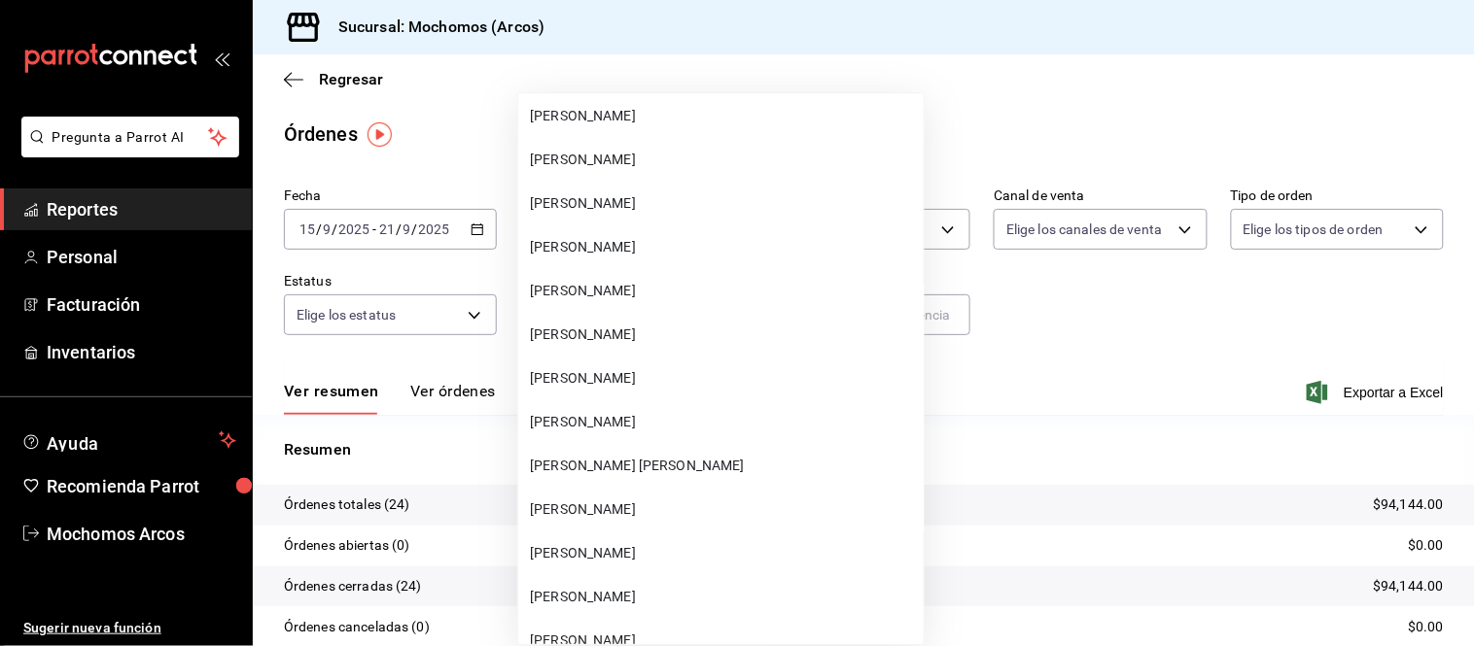
click at [685, 412] on span "[PERSON_NAME]" at bounding box center [723, 422] width 386 height 20
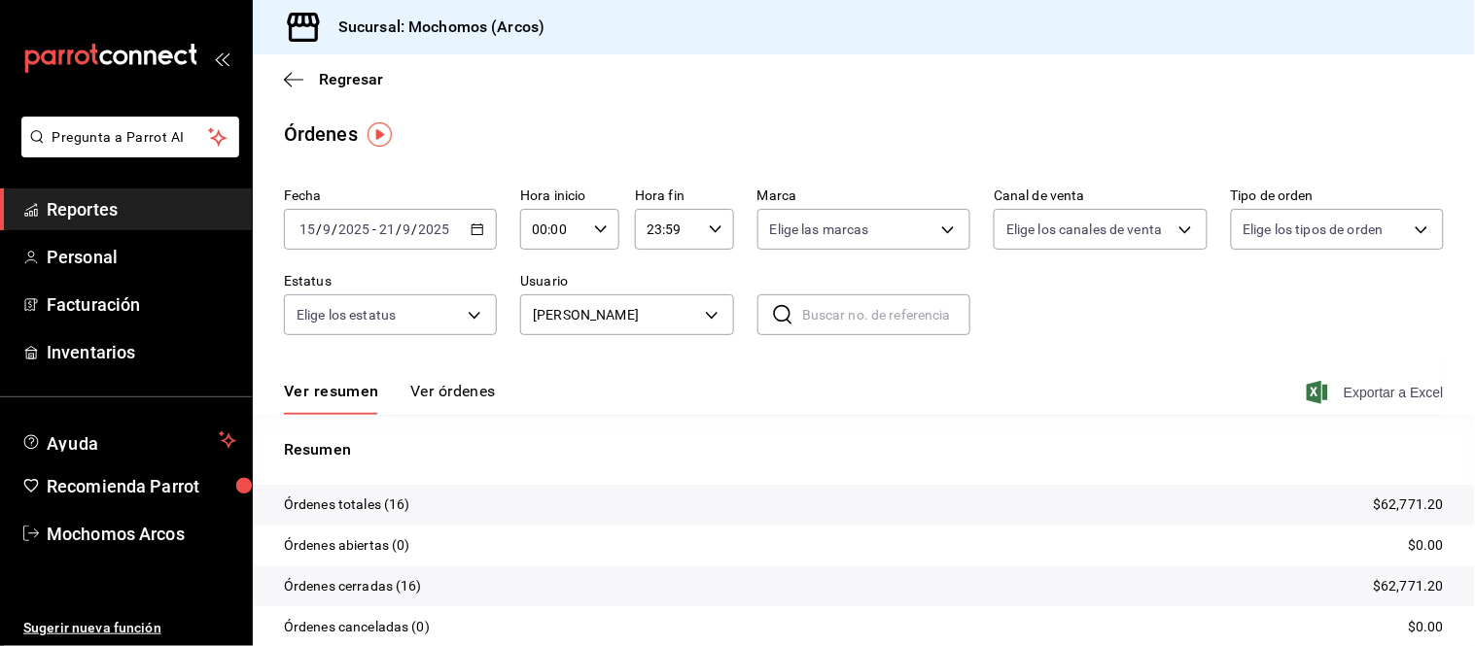
click at [1361, 393] on span "Exportar a Excel" at bounding box center [1376, 392] width 133 height 23
click at [714, 314] on body "Pregunta a Parrot AI Reportes Personal Facturación Inventarios Ayuda Recomienda…" at bounding box center [737, 323] width 1475 height 646
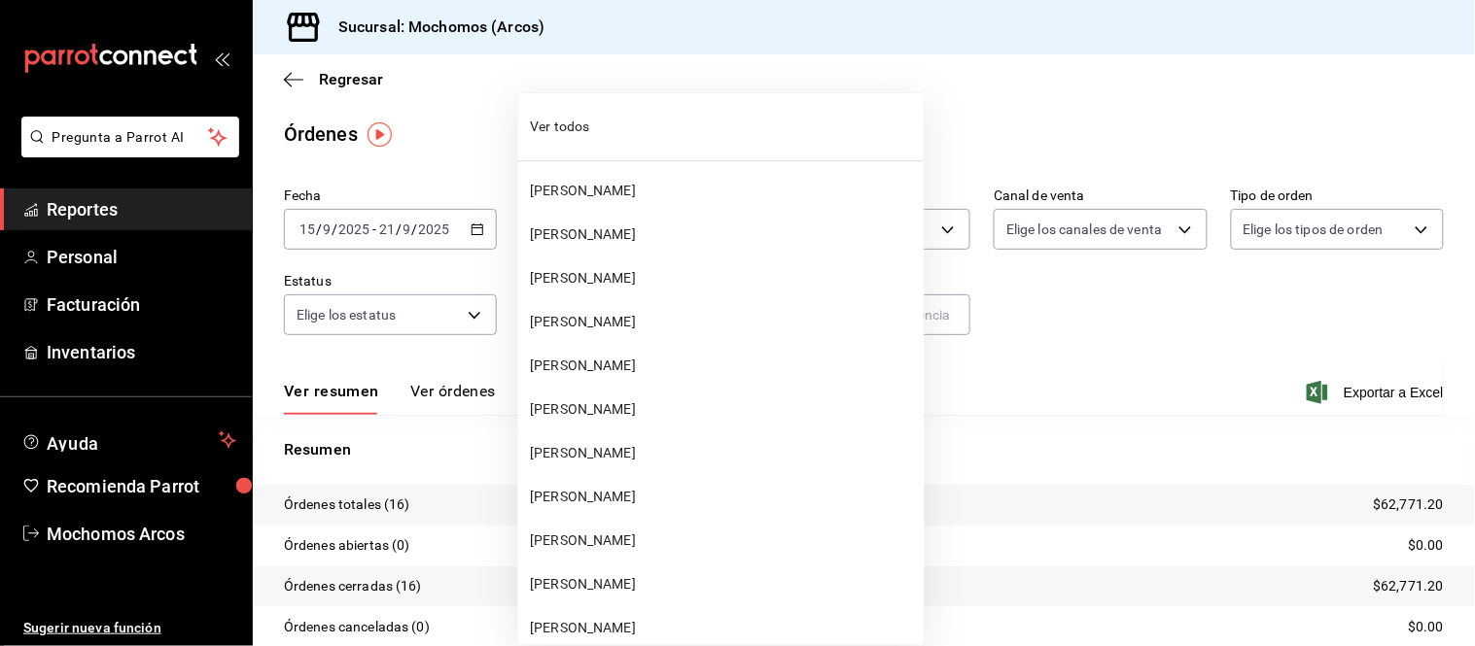
scroll to position [54398, 0]
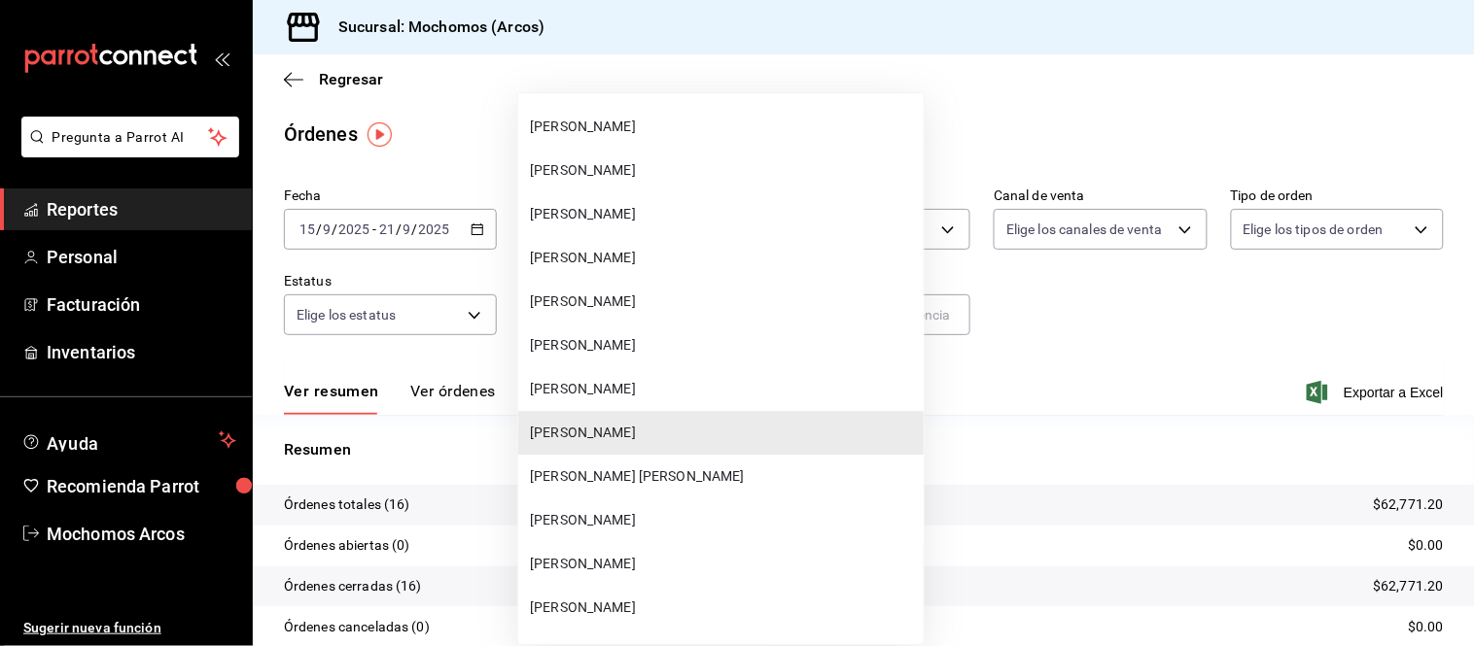
click at [701, 455] on li "[PERSON_NAME] [PERSON_NAME]" at bounding box center [720, 477] width 405 height 44
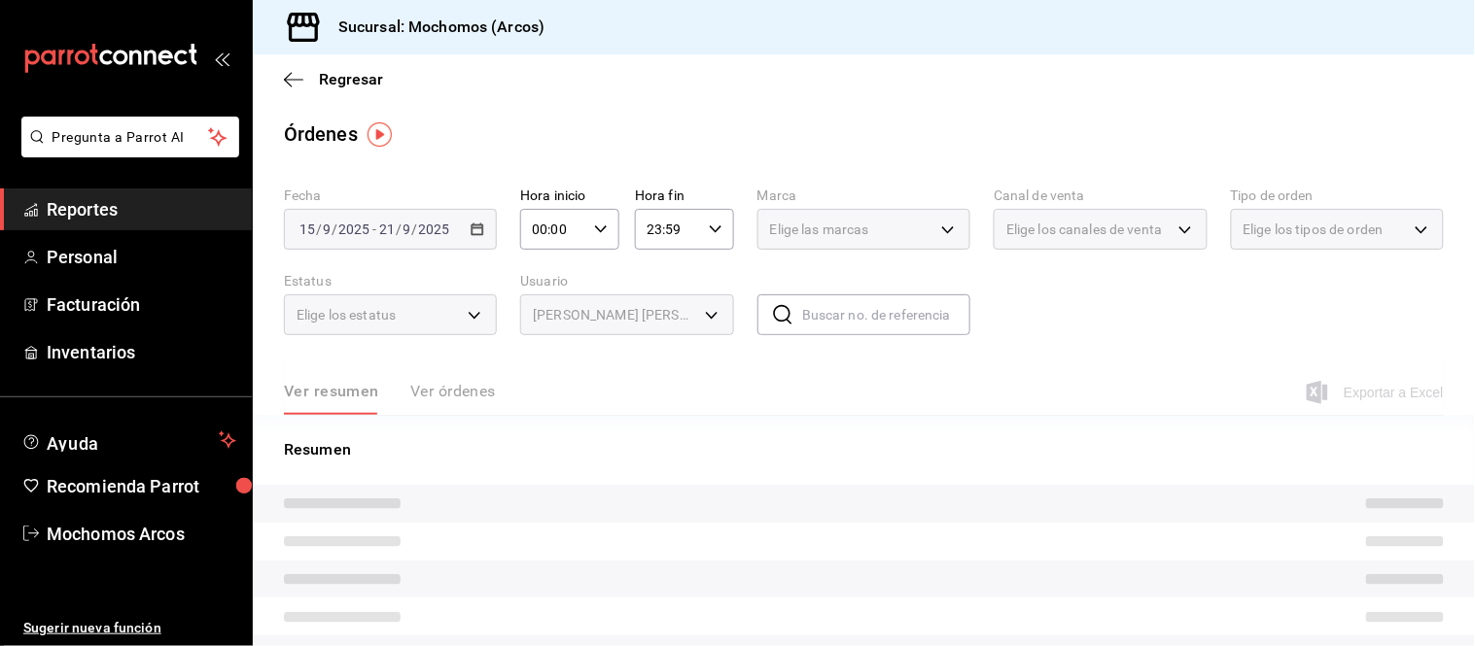
type input "067da02e-3c7f-4c43-9f1b-7d1702d89d10"
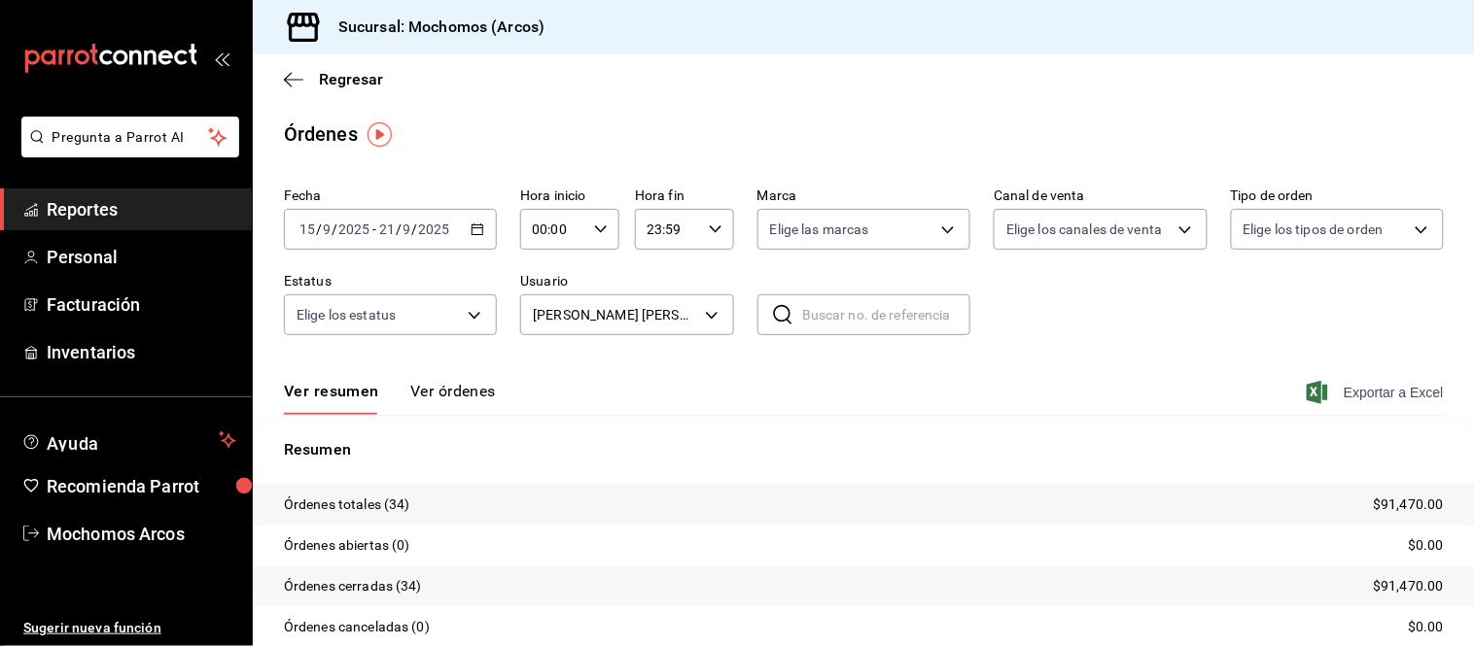
click at [1382, 392] on span "Exportar a Excel" at bounding box center [1376, 392] width 133 height 23
click at [711, 323] on body "Pregunta a Parrot AI Reportes Personal Facturación Inventarios Ayuda Recomienda…" at bounding box center [737, 323] width 1475 height 646
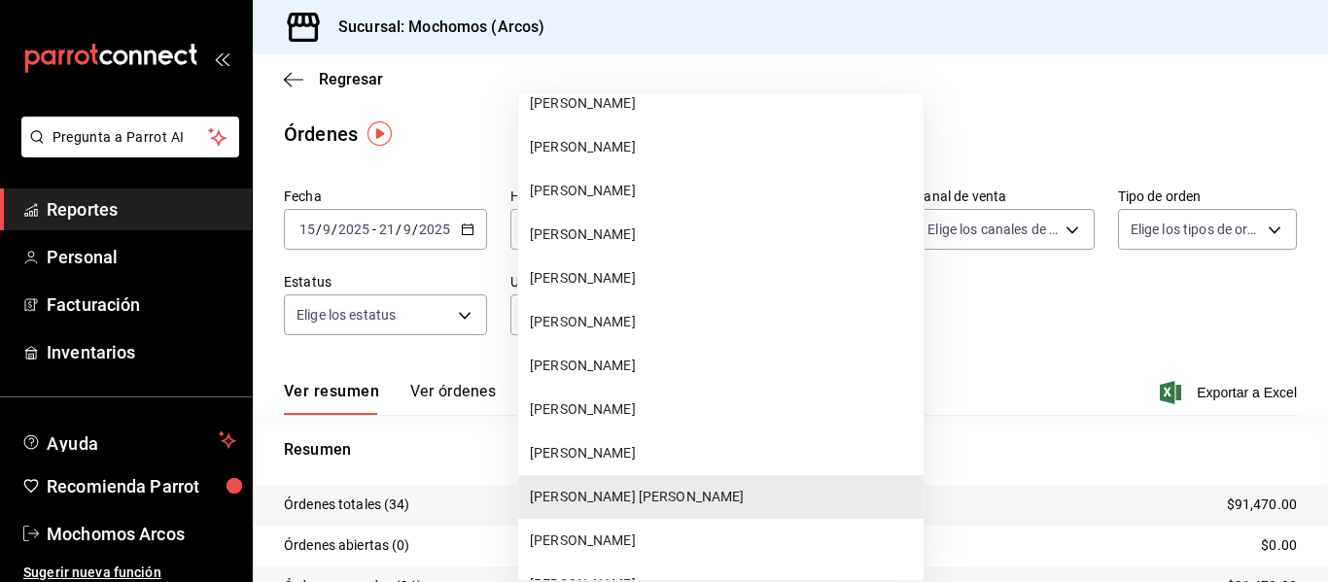
scroll to position [54379, 0]
click at [635, 179] on li "[PERSON_NAME]" at bounding box center [712, 191] width 405 height 44
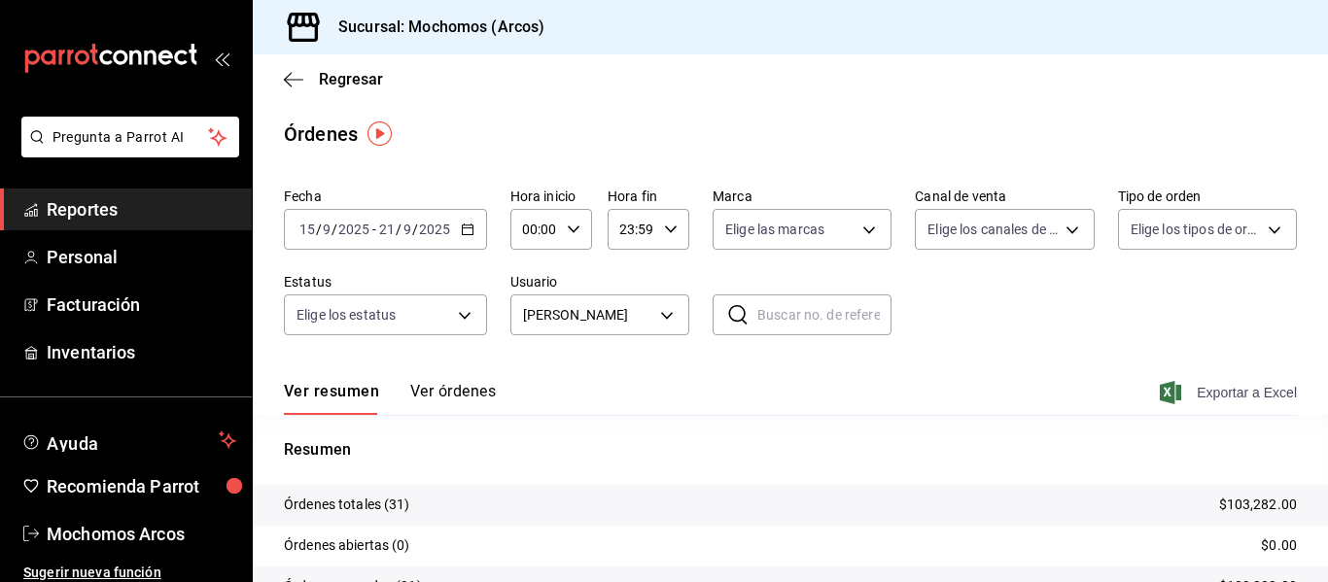
click at [1234, 385] on span "Exportar a Excel" at bounding box center [1230, 392] width 133 height 23
click at [663, 314] on body "Pregunta a Parrot AI Reportes Personal Facturación Inventarios Ayuda Recomienda…" at bounding box center [664, 291] width 1328 height 582
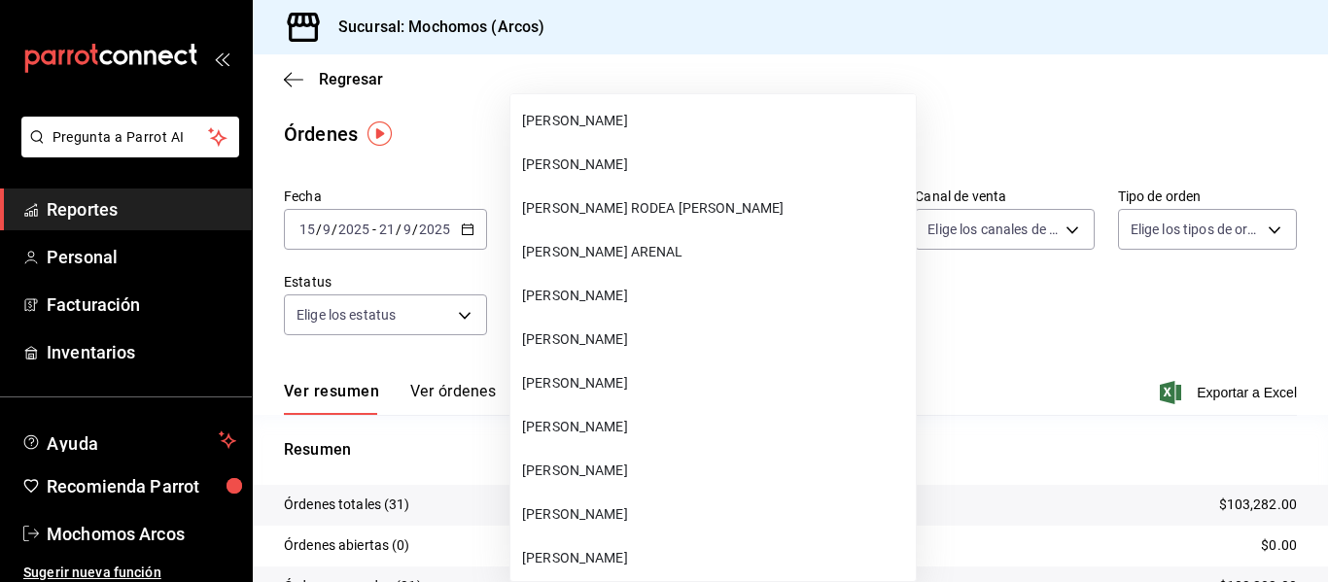
scroll to position [55081, 0]
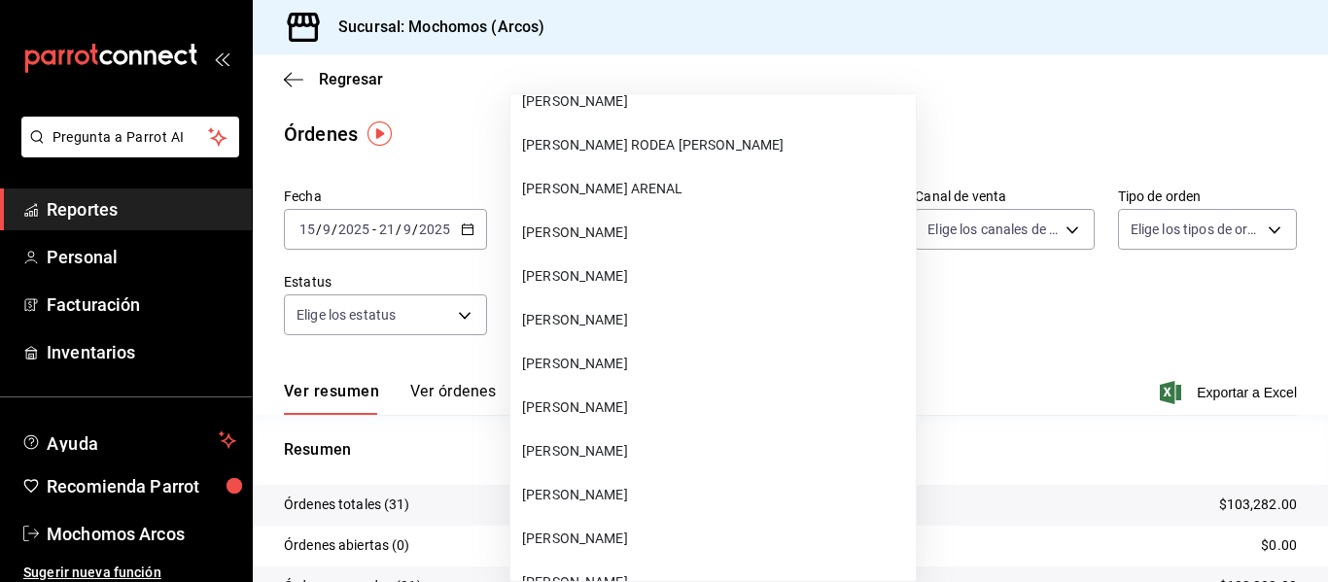
click at [658, 314] on span "[PERSON_NAME]" at bounding box center [715, 320] width 386 height 20
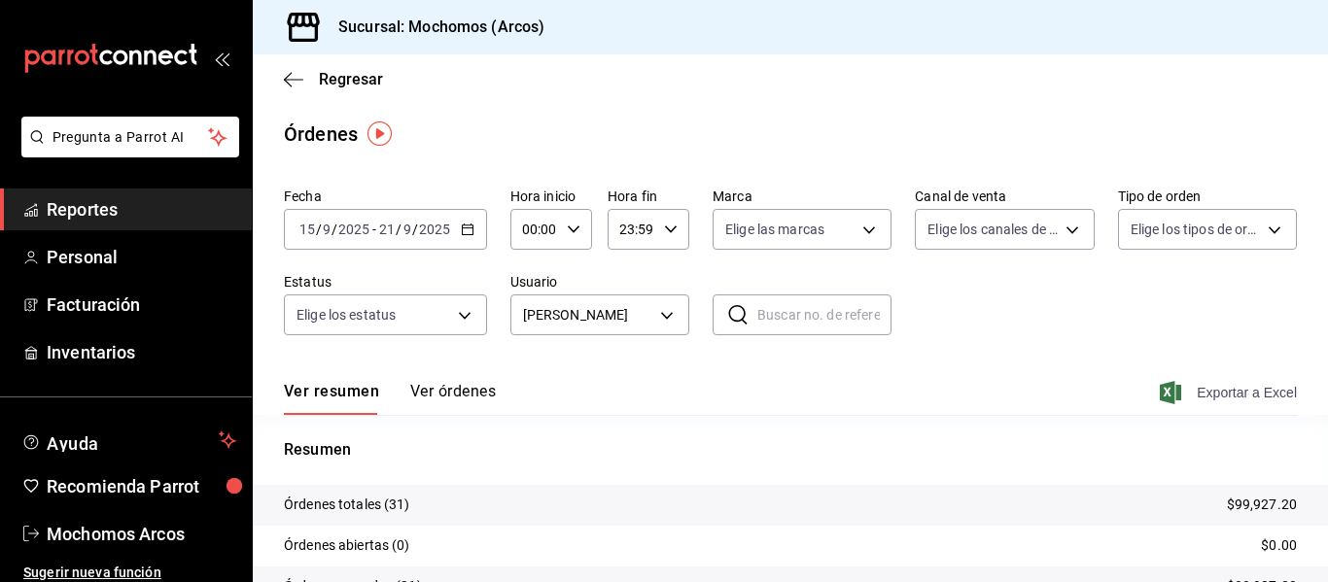
click at [1251, 395] on span "Exportar a Excel" at bounding box center [1230, 392] width 133 height 23
click at [673, 316] on body "Pregunta a Parrot AI Reportes Personal Facturación Inventarios Ayuda Recomienda…" at bounding box center [664, 291] width 1328 height 582
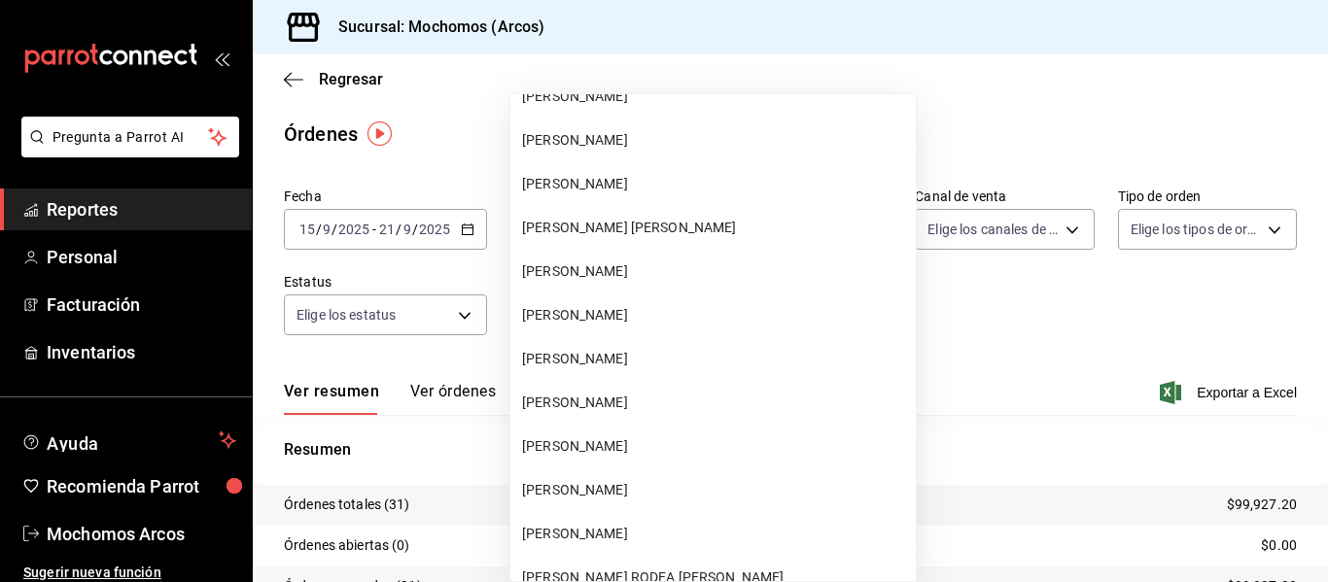
scroll to position [54593, 0]
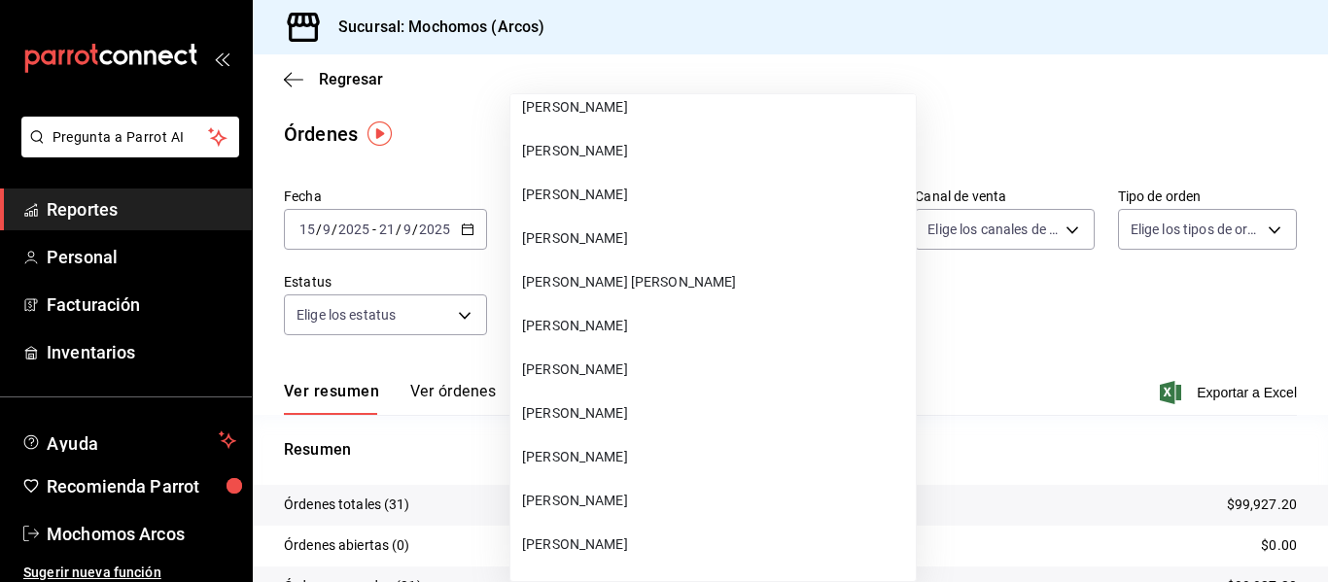
click at [673, 316] on span "[PERSON_NAME]" at bounding box center [715, 326] width 386 height 20
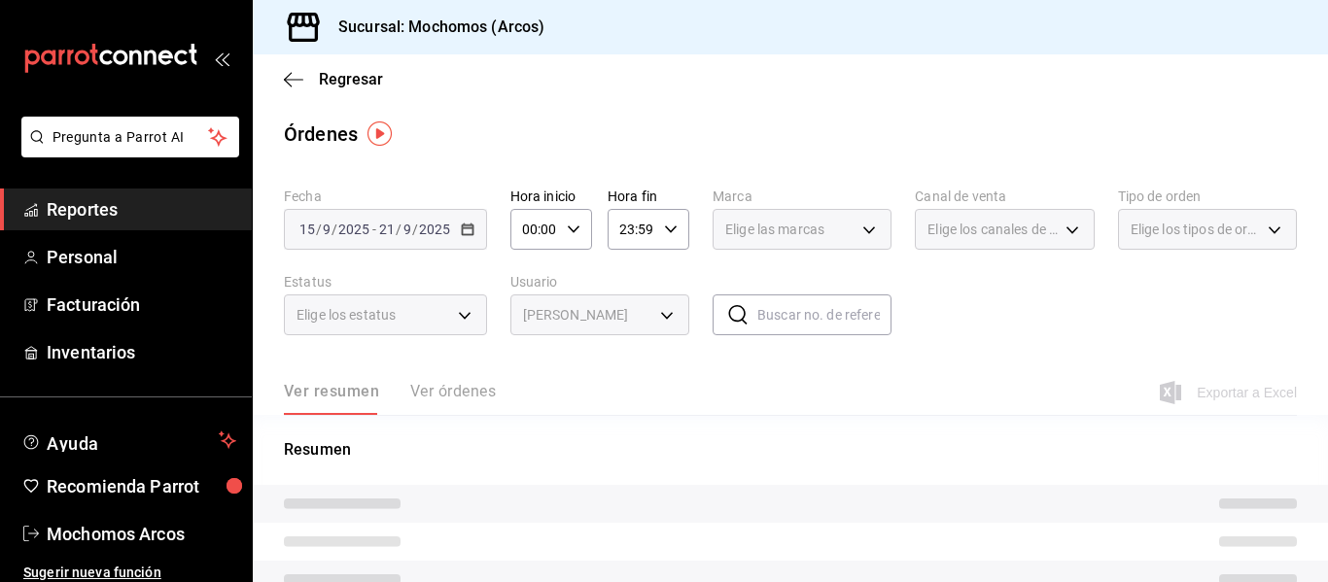
type input "39ba618d-8ede-44e6-80bb-21e1bb9f0747"
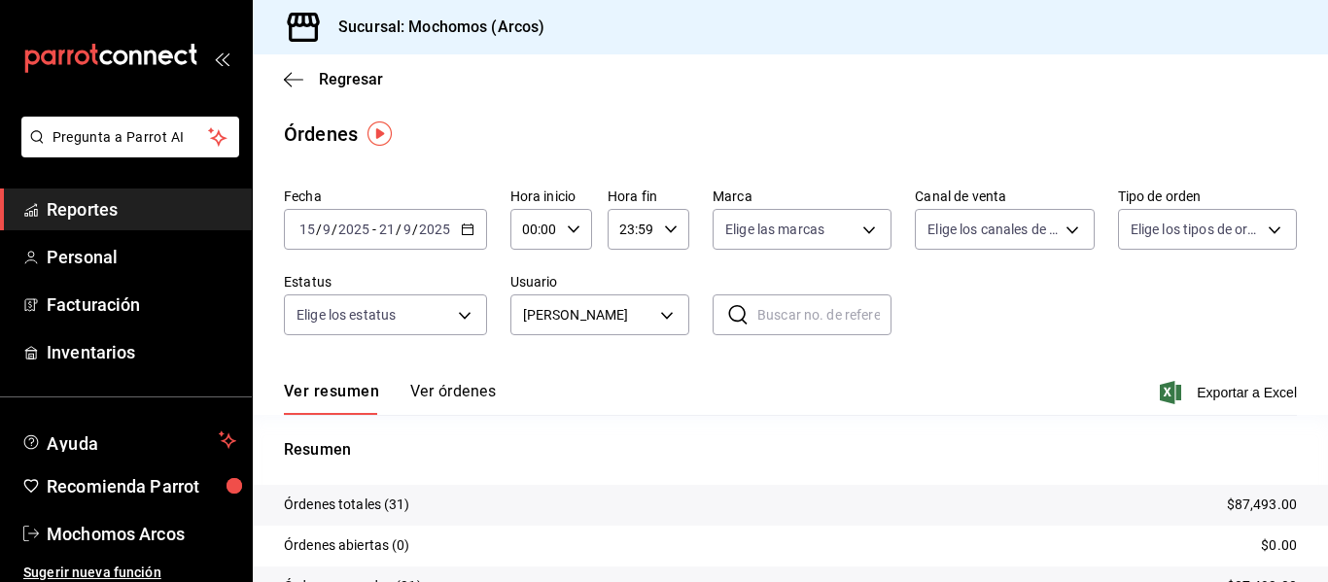
click at [475, 390] on button "Ver órdenes" at bounding box center [453, 398] width 86 height 33
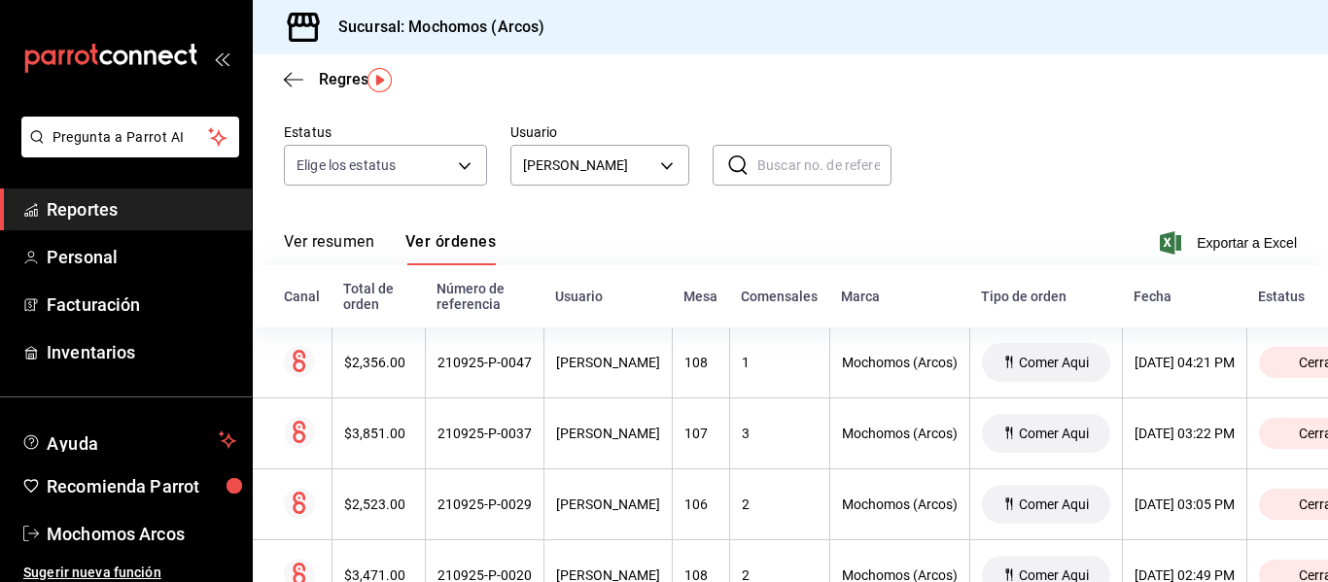
scroll to position [156, 0]
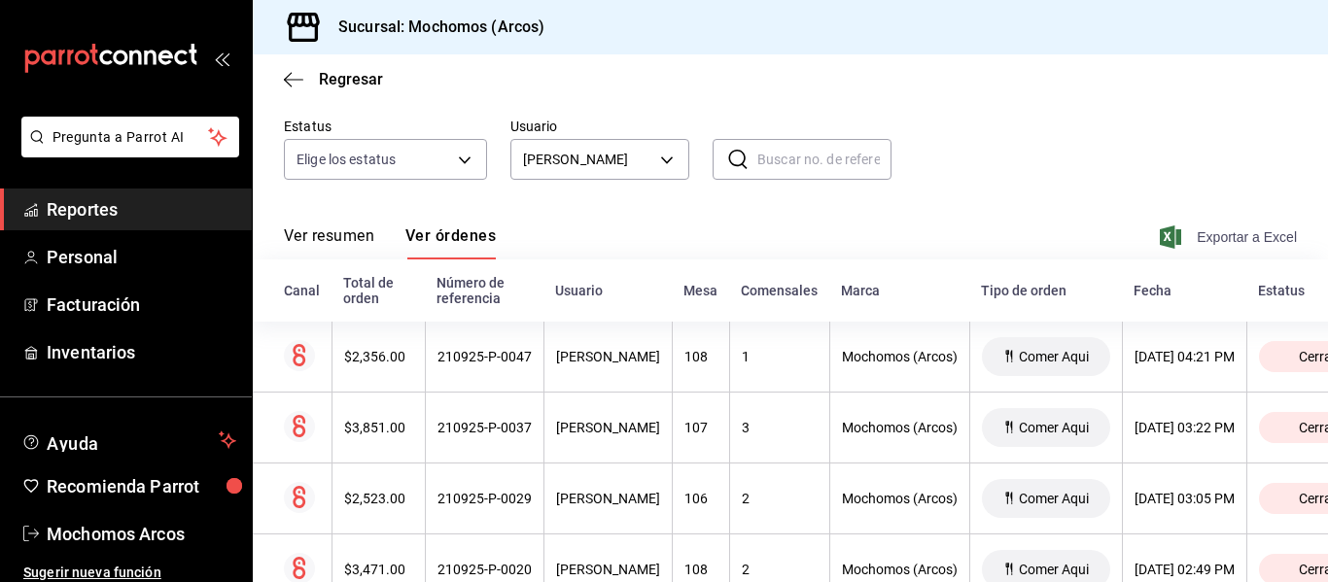
click at [1240, 235] on span "Exportar a Excel" at bounding box center [1230, 237] width 133 height 23
click at [667, 166] on body "Pregunta a Parrot AI Reportes Personal Facturación Inventarios Ayuda Recomienda…" at bounding box center [664, 291] width 1328 height 582
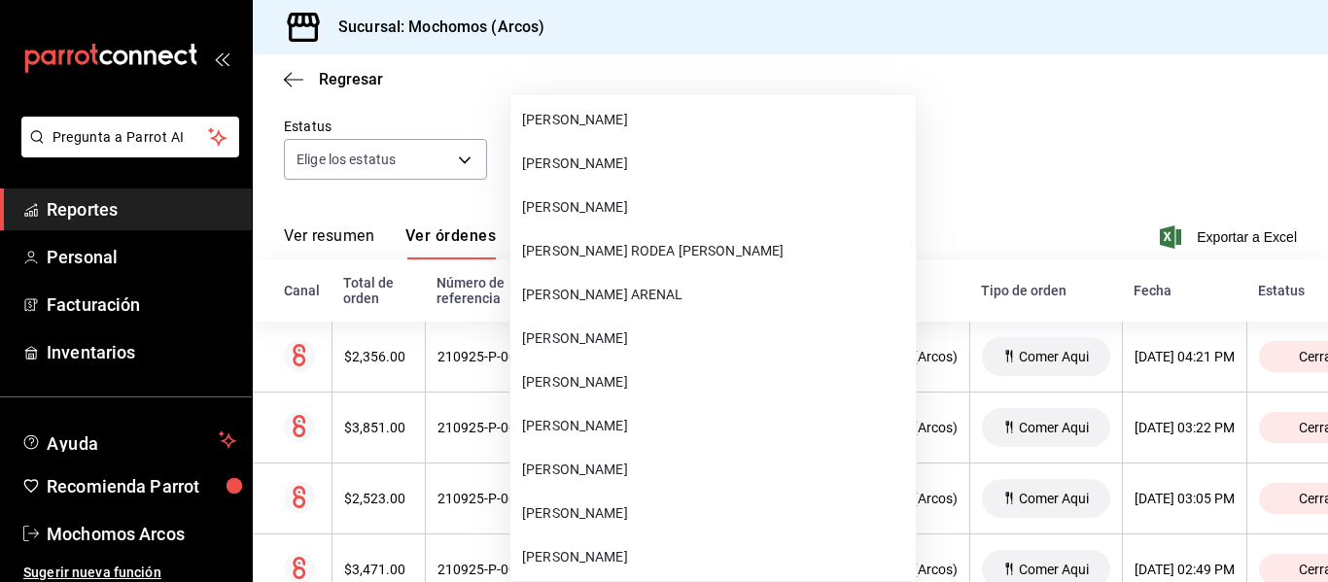
scroll to position [54976, 0]
click at [686, 248] on span "[PERSON_NAME] RODEA [PERSON_NAME]" at bounding box center [715, 250] width 386 height 20
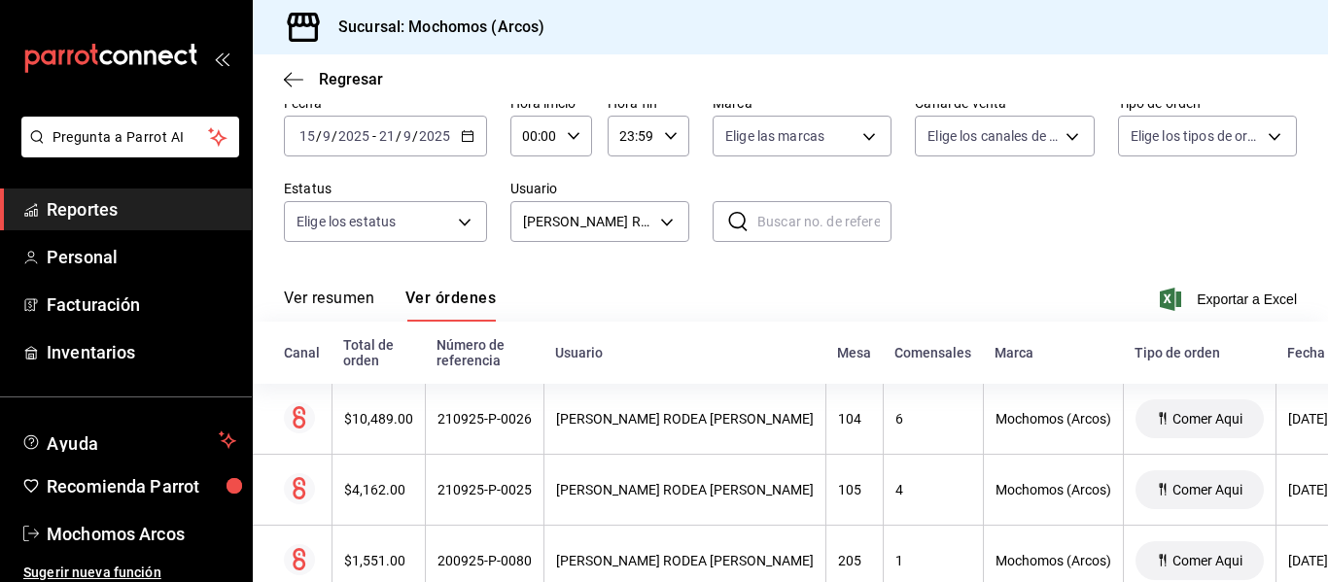
scroll to position [156, 0]
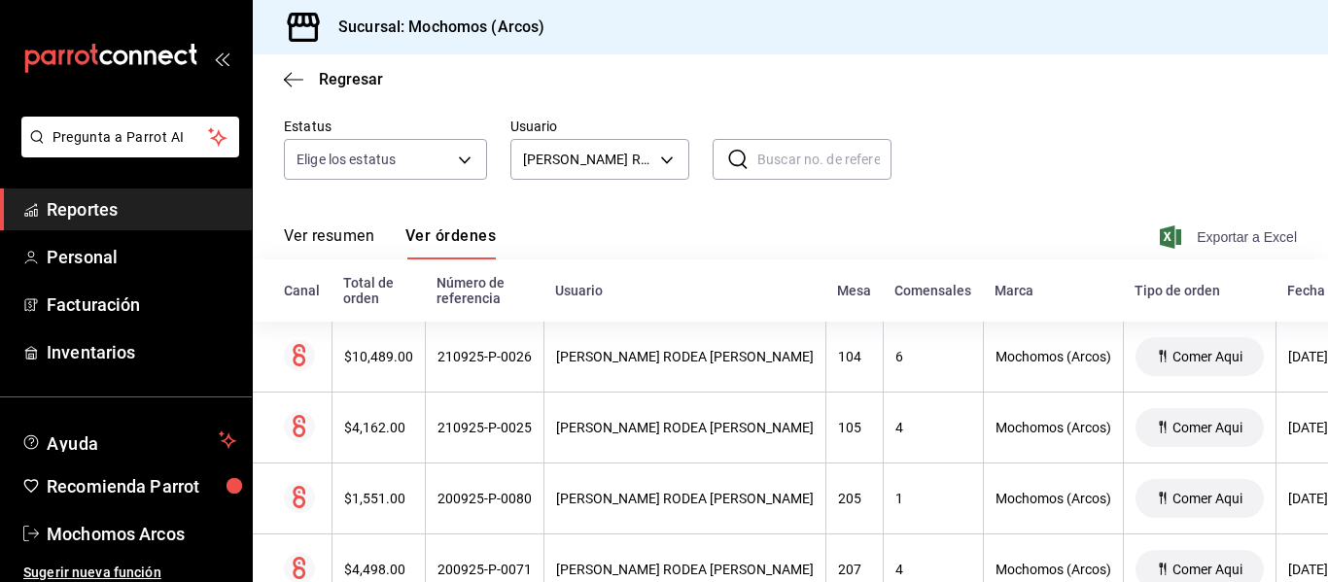
click at [1245, 239] on span "Exportar a Excel" at bounding box center [1230, 237] width 133 height 23
click at [661, 160] on body "Pregunta a Parrot AI Reportes Personal Facturación Inventarios Ayuda Recomienda…" at bounding box center [664, 291] width 1328 height 582
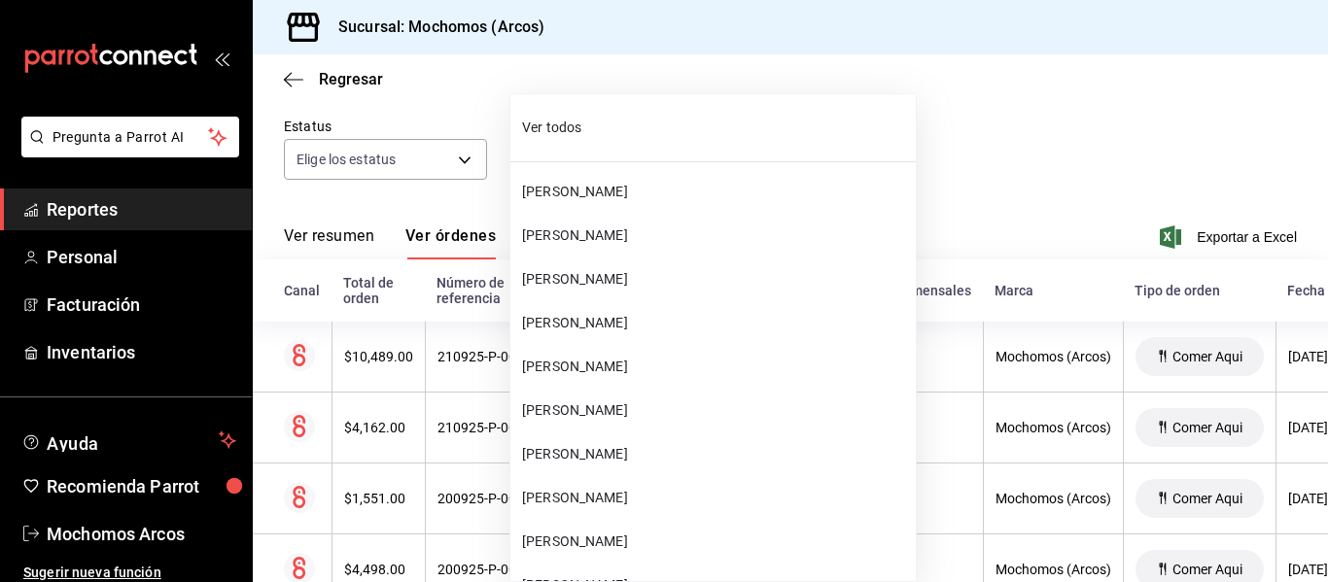
scroll to position [54888, 0]
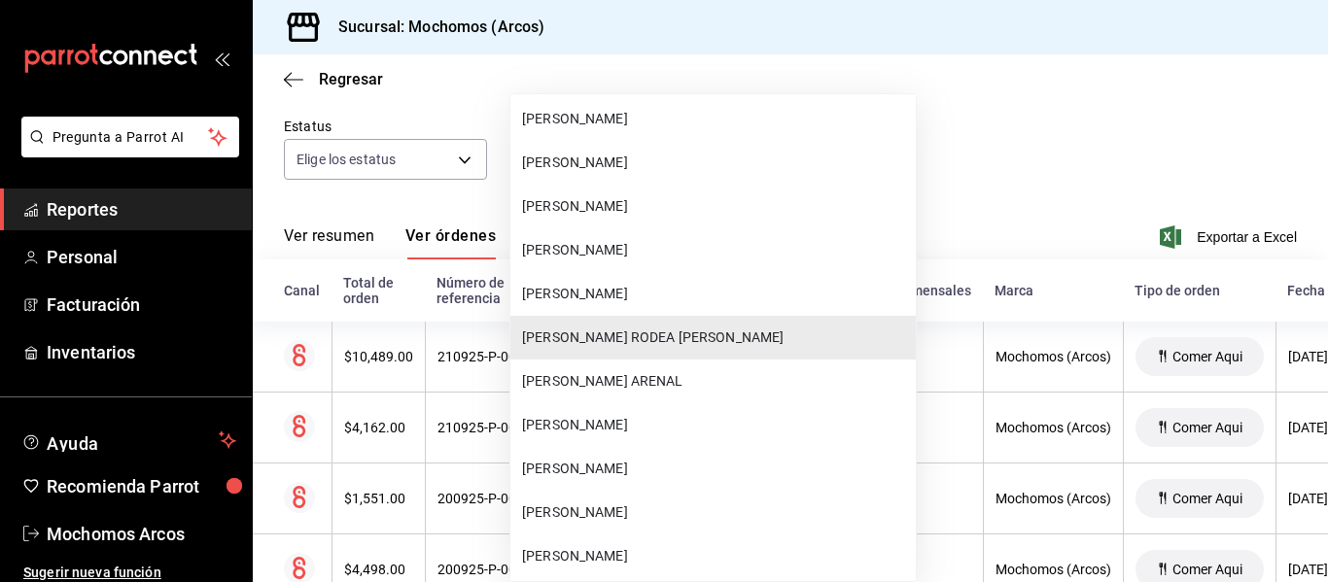
click at [691, 128] on span "[PERSON_NAME]" at bounding box center [715, 119] width 386 height 20
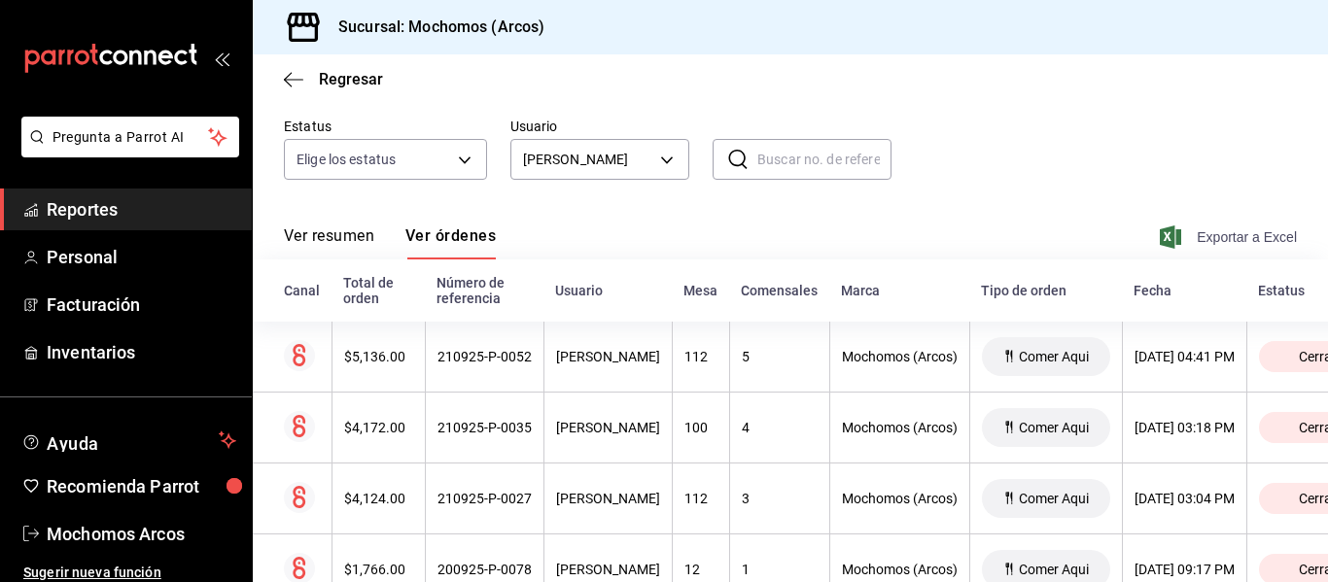
scroll to position [156, 0]
click at [1217, 238] on span "Exportar a Excel" at bounding box center [1230, 237] width 133 height 23
click at [660, 159] on body "Pregunta a Parrot AI Reportes Personal Facturación Inventarios Ayuda Recomienda…" at bounding box center [664, 291] width 1328 height 582
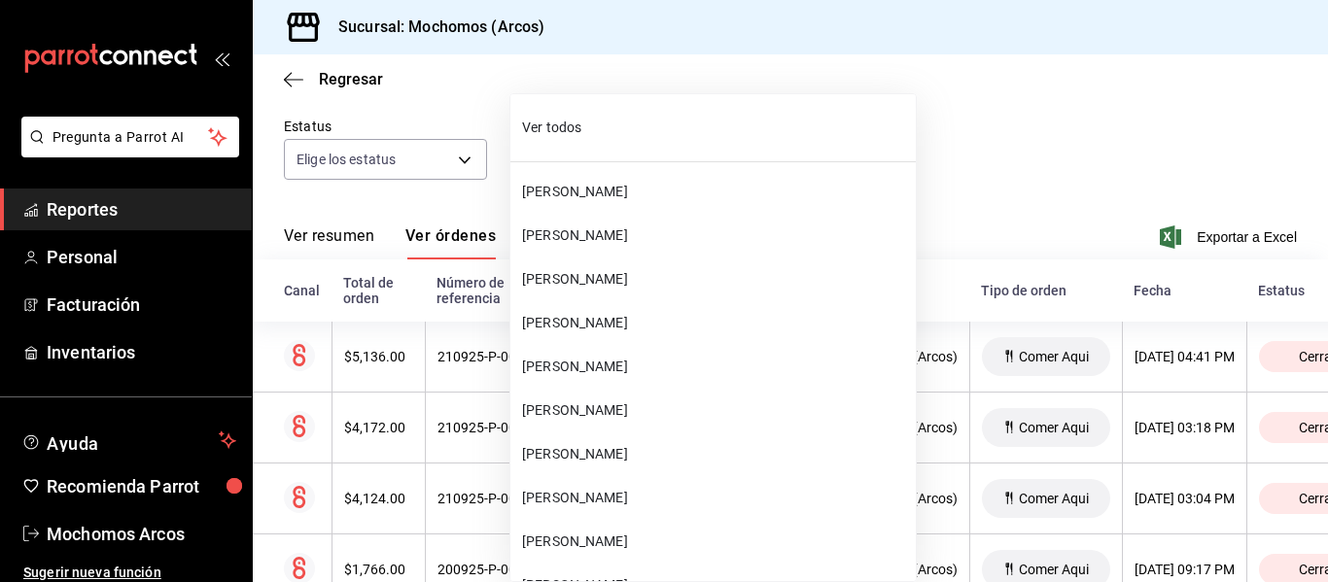
scroll to position [54669, 0]
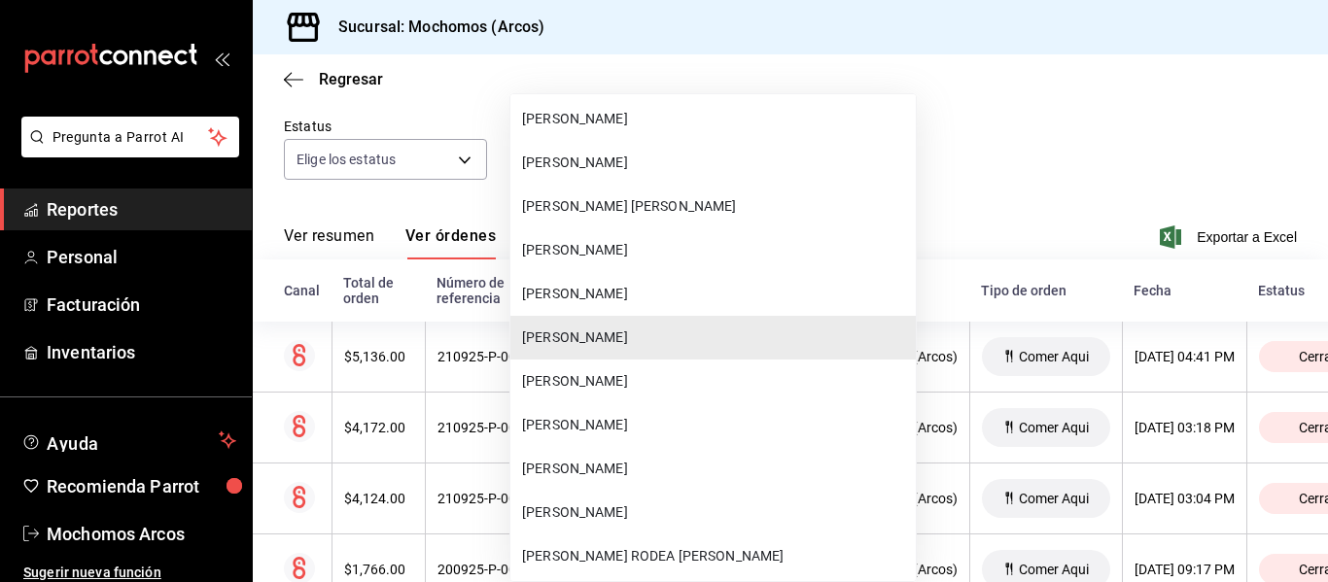
click at [658, 290] on span "[PERSON_NAME]" at bounding box center [715, 294] width 386 height 20
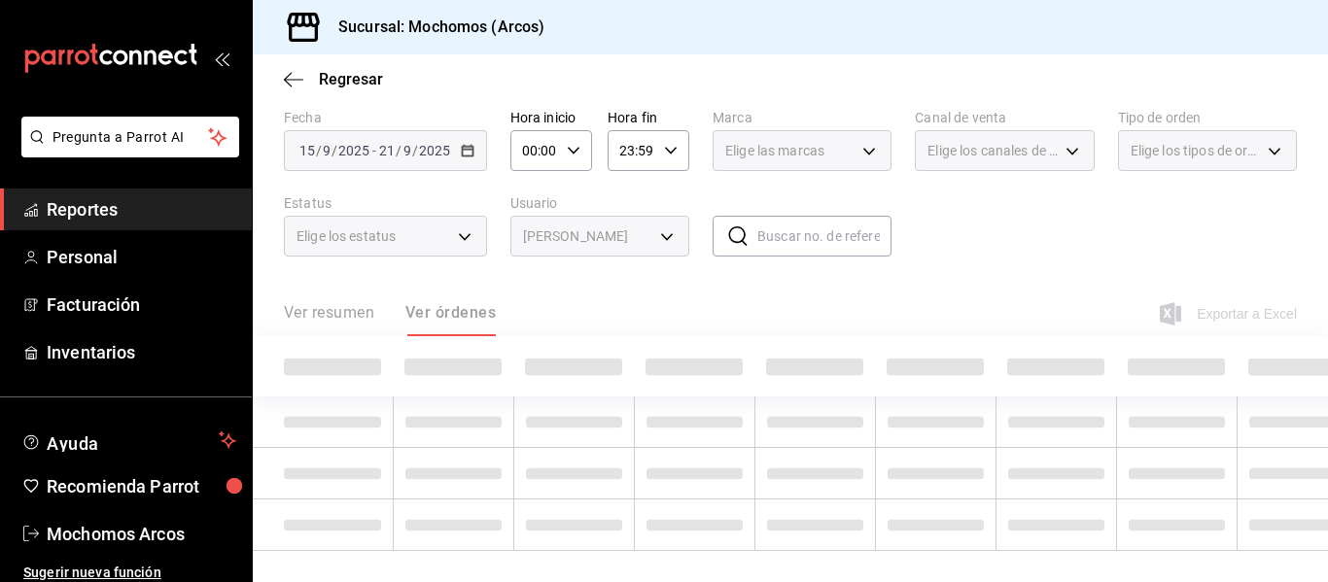
scroll to position [156, 0]
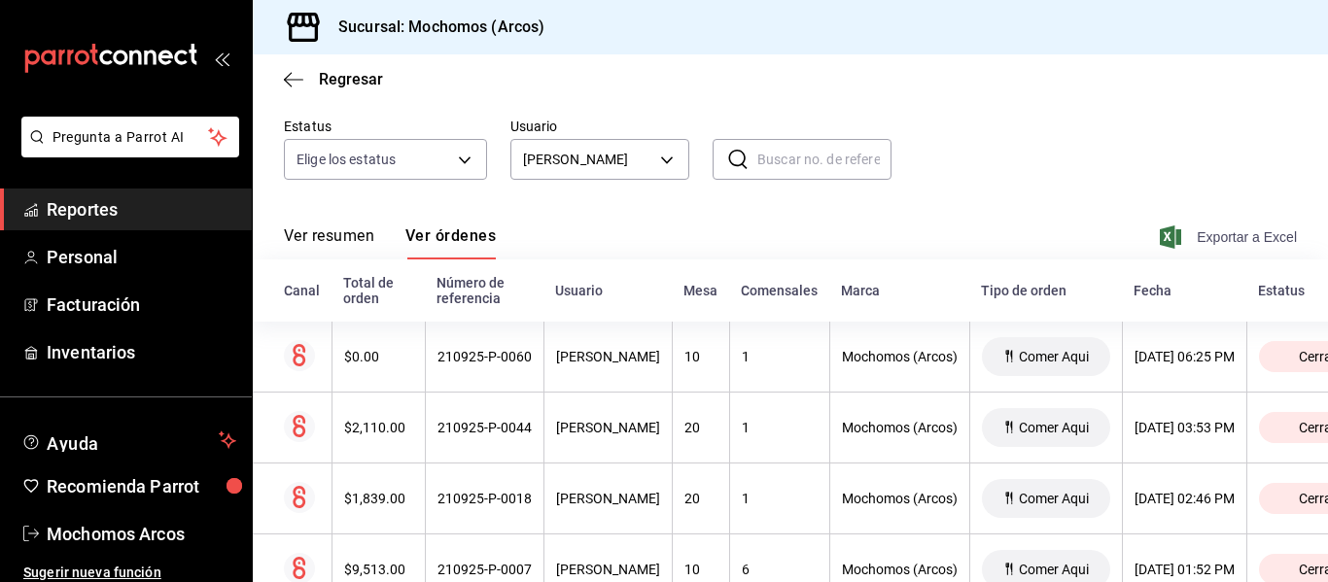
click at [1208, 232] on span "Exportar a Excel" at bounding box center [1230, 237] width 133 height 23
click at [669, 163] on body "Pregunta a Parrot AI Reportes Personal Facturación Inventarios Ayuda Recomienda…" at bounding box center [664, 291] width 1328 height 582
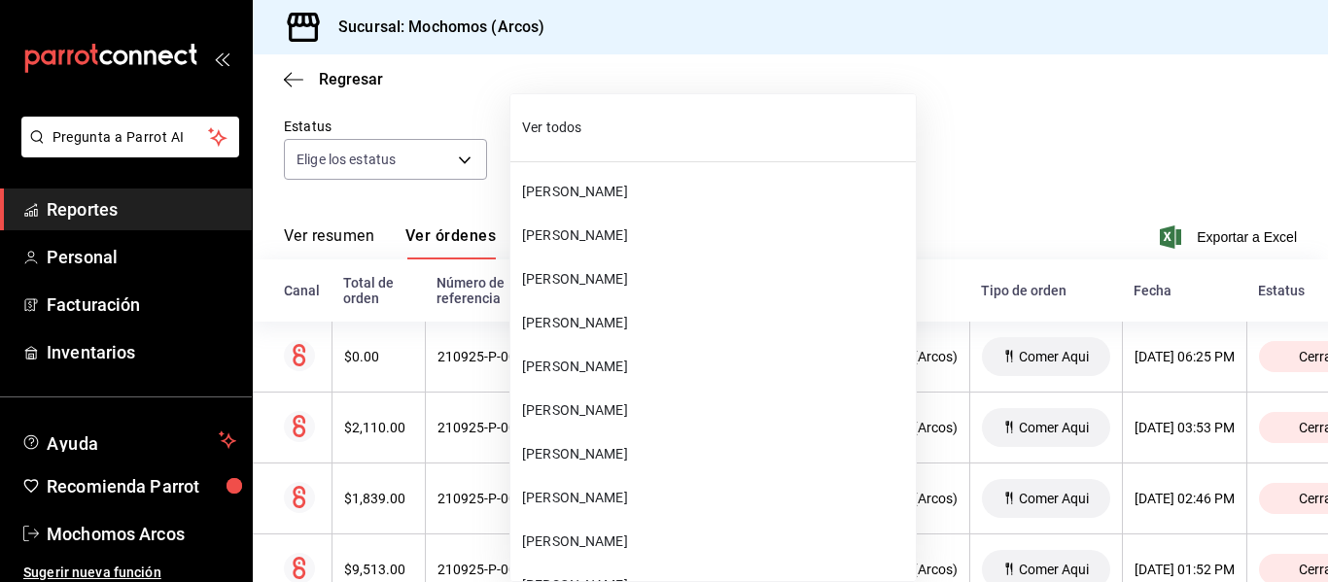
scroll to position [54626, 0]
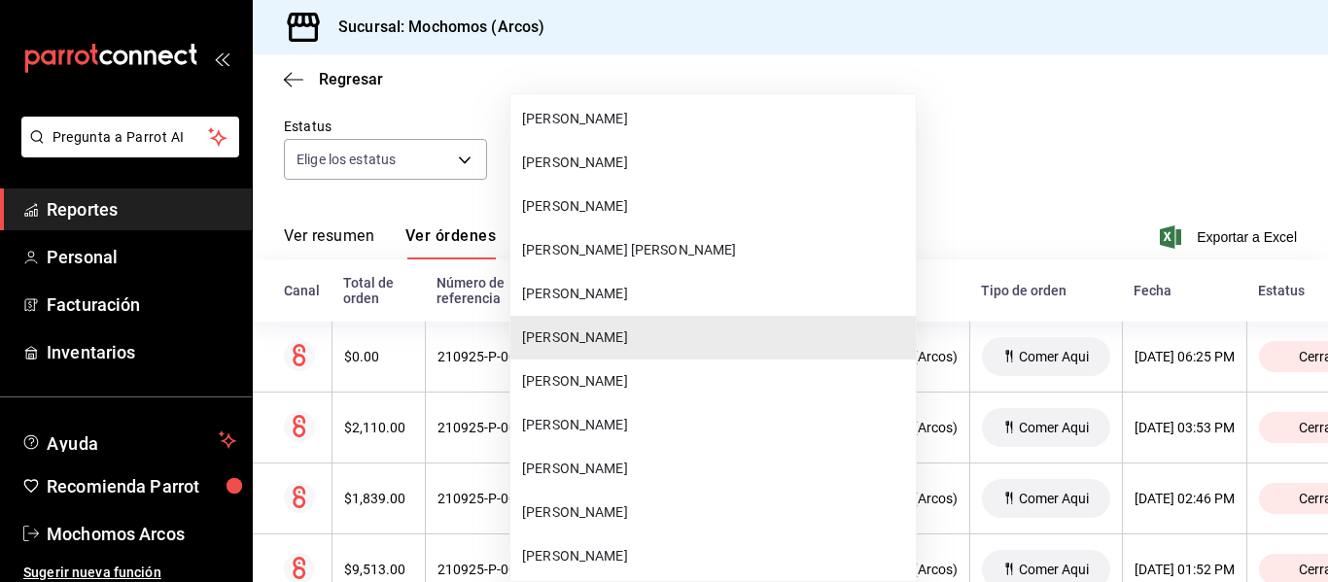
click at [668, 423] on span "[PERSON_NAME]" at bounding box center [715, 425] width 386 height 20
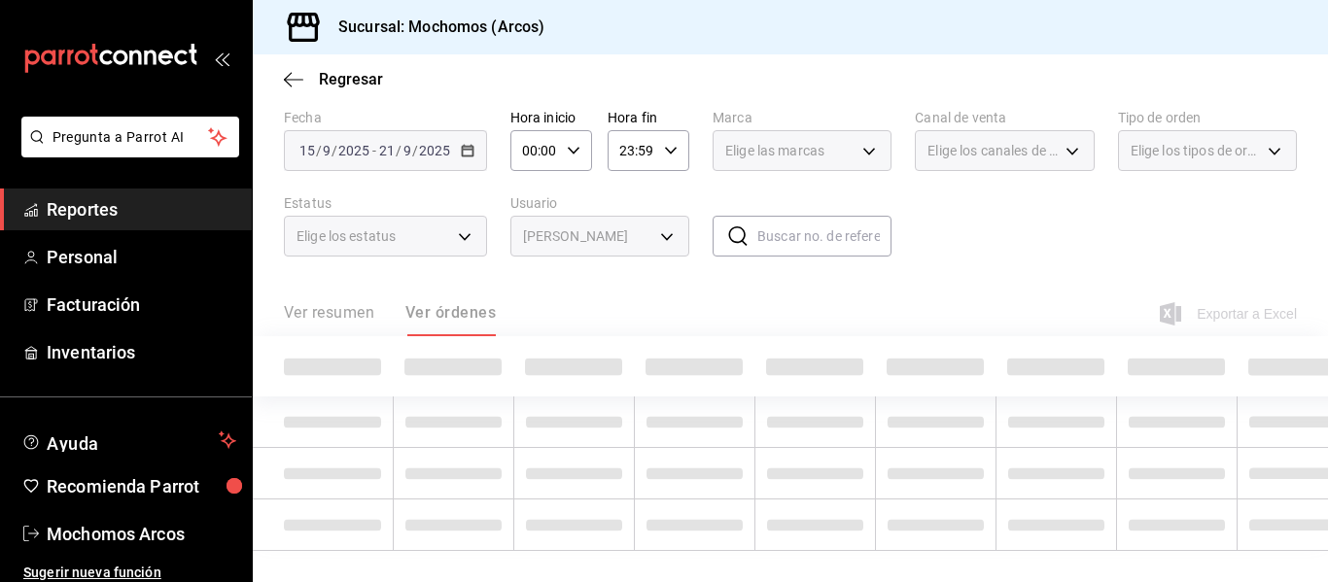
type input "a29768ac-7bf8-4da4-b6b7-7e8f8f12ae06"
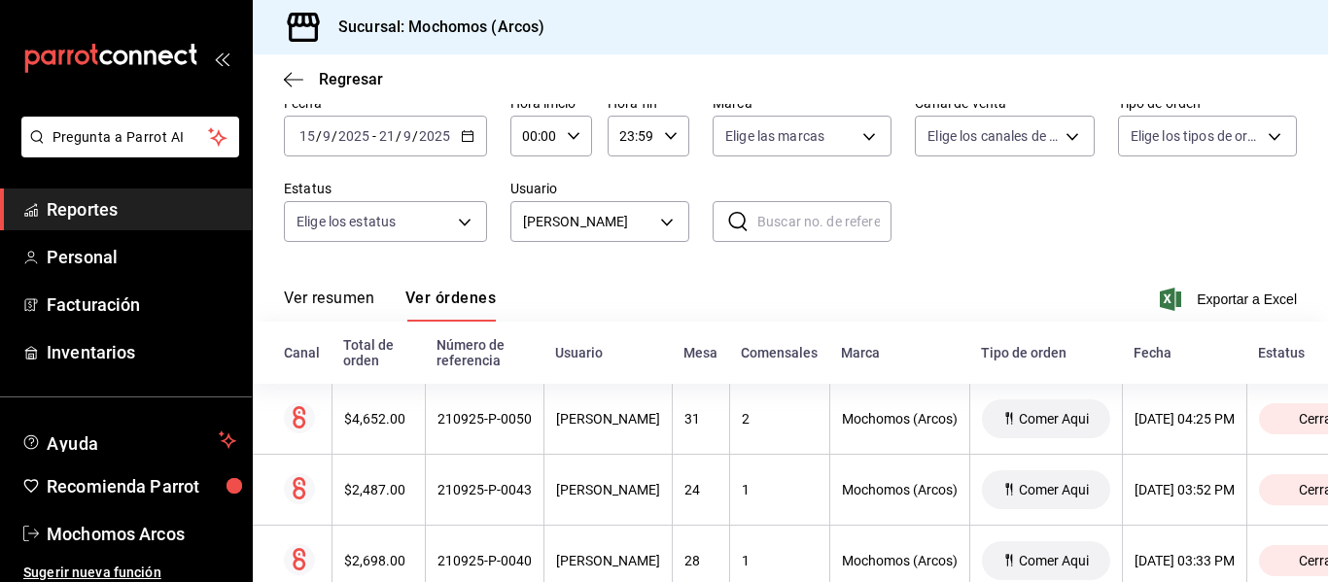
scroll to position [156, 0]
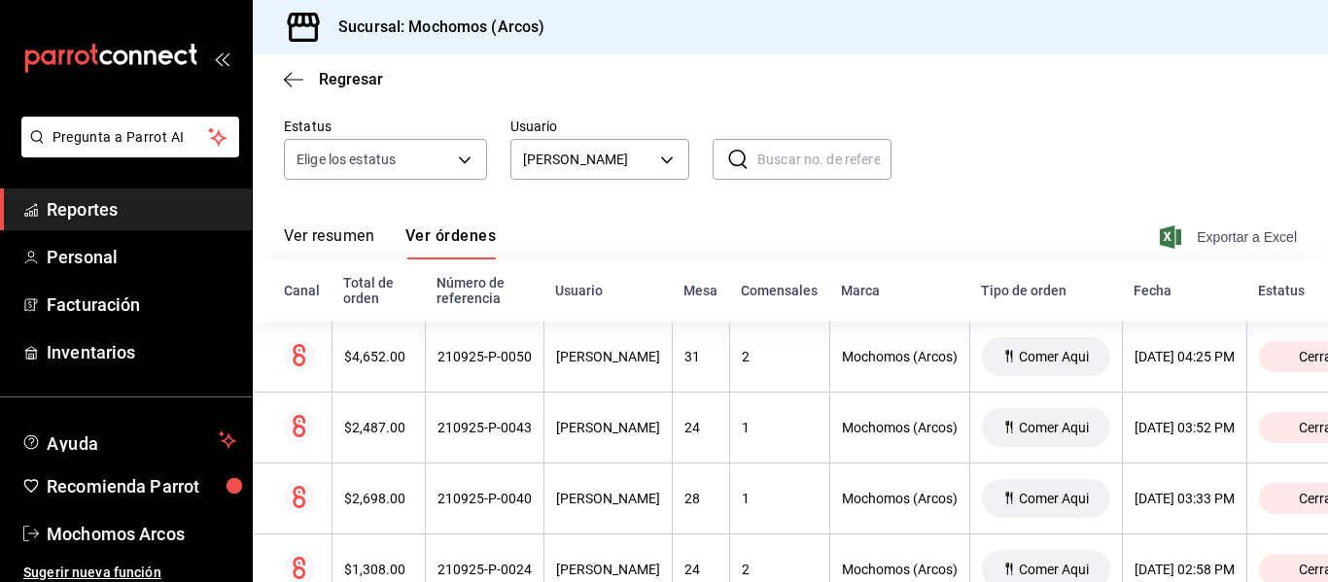
click at [1198, 240] on span "Exportar a Excel" at bounding box center [1230, 237] width 133 height 23
click at [662, 157] on body "Pregunta a Parrot AI Reportes Personal Facturación Inventarios Ayuda Recomienda…" at bounding box center [664, 291] width 1328 height 582
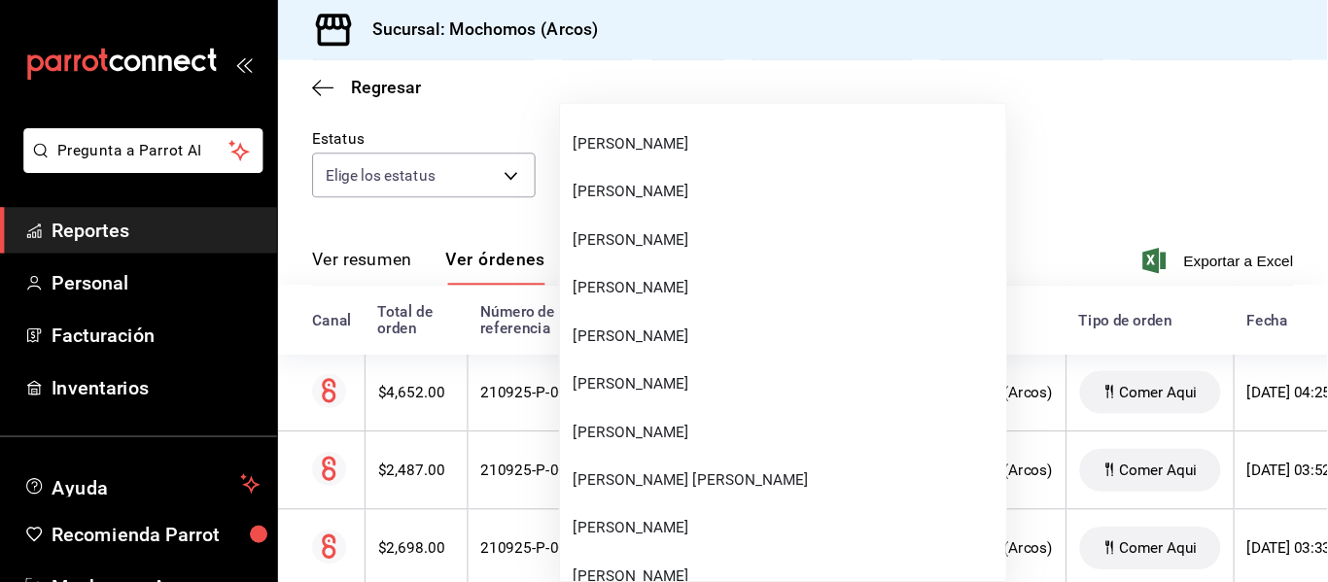
scroll to position [54431, 0]
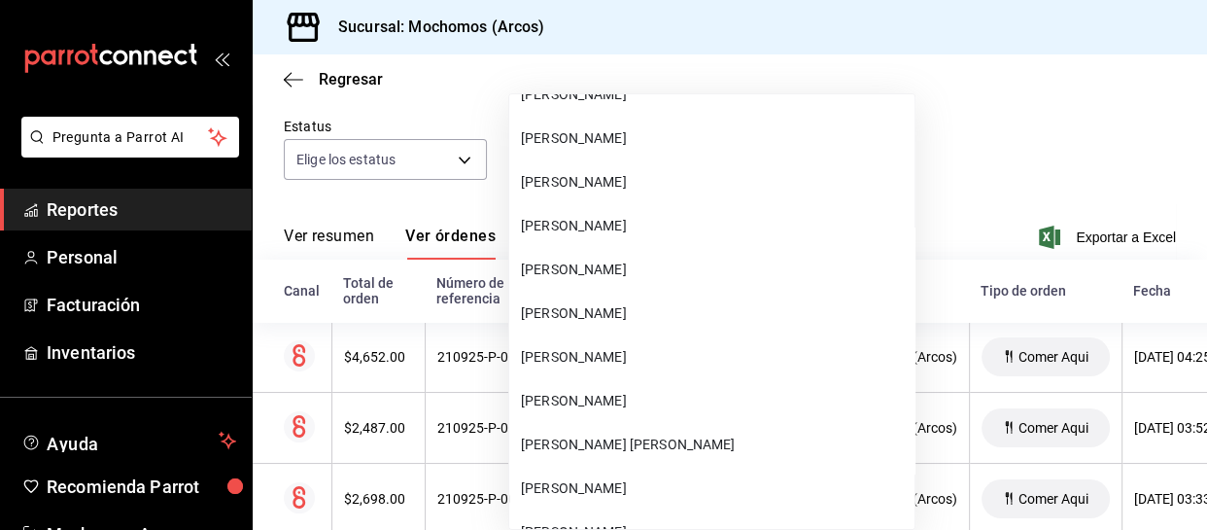
click at [612, 260] on span "[PERSON_NAME]" at bounding box center [714, 270] width 386 height 20
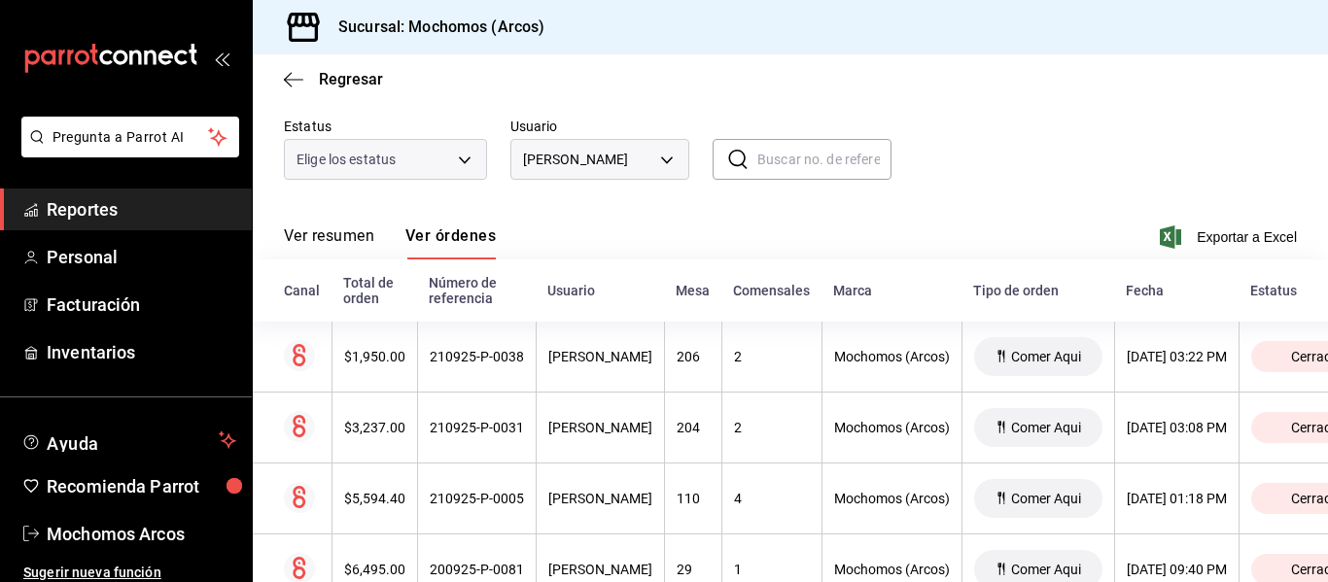
scroll to position [93, 0]
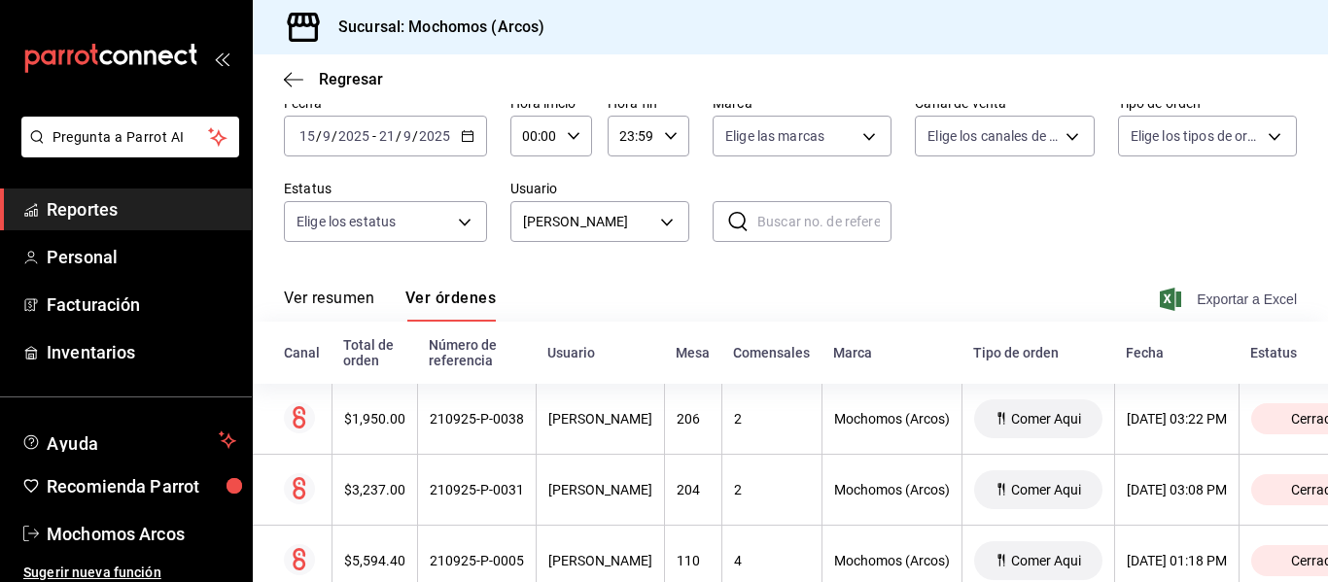
click at [1202, 291] on span "Exportar a Excel" at bounding box center [1230, 299] width 133 height 23
click at [677, 223] on body "Pregunta a Parrot AI Reportes Personal Facturación Inventarios Ayuda Recomienda…" at bounding box center [664, 291] width 1328 height 582
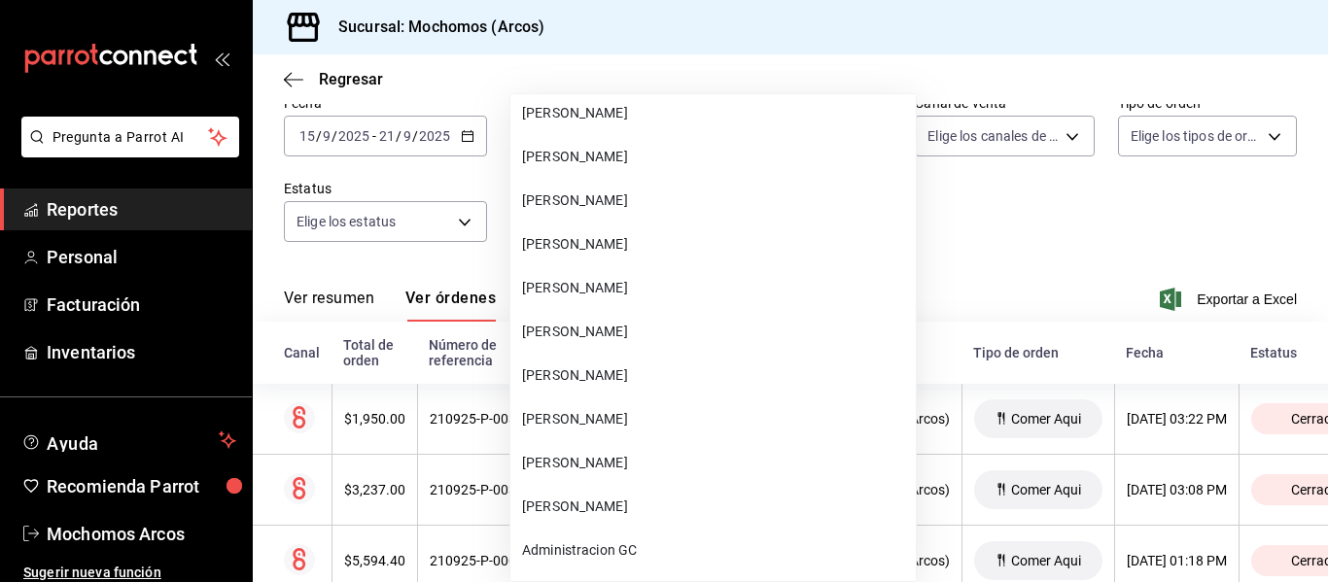
scroll to position [55435, 0]
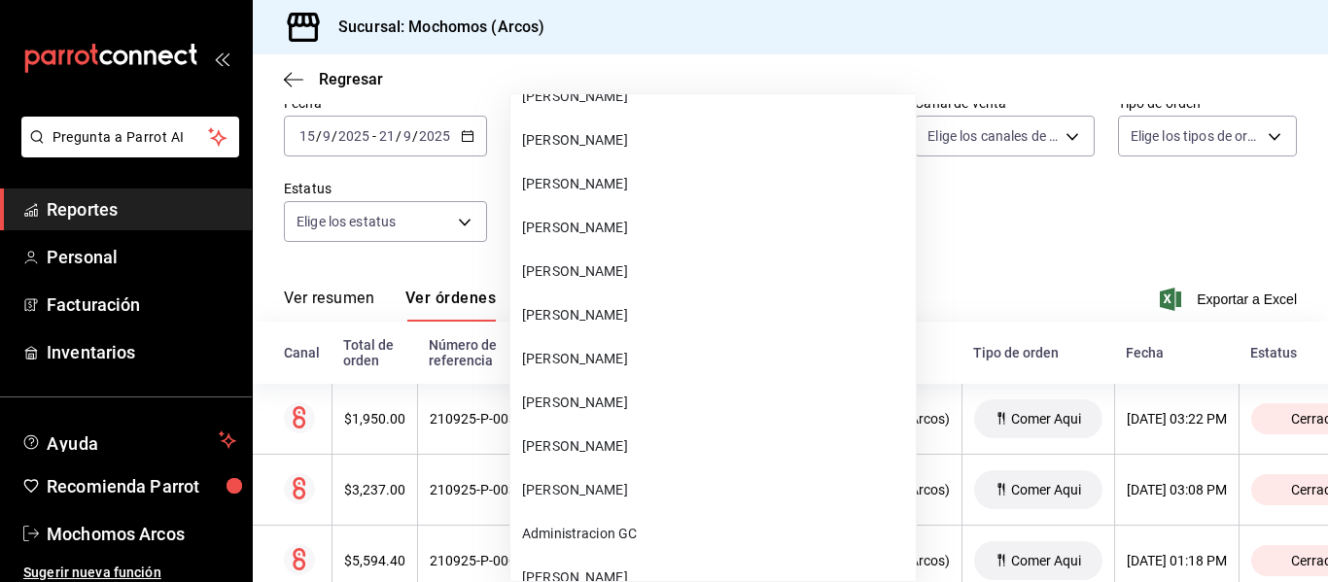
click at [656, 264] on span "[PERSON_NAME]" at bounding box center [715, 272] width 386 height 20
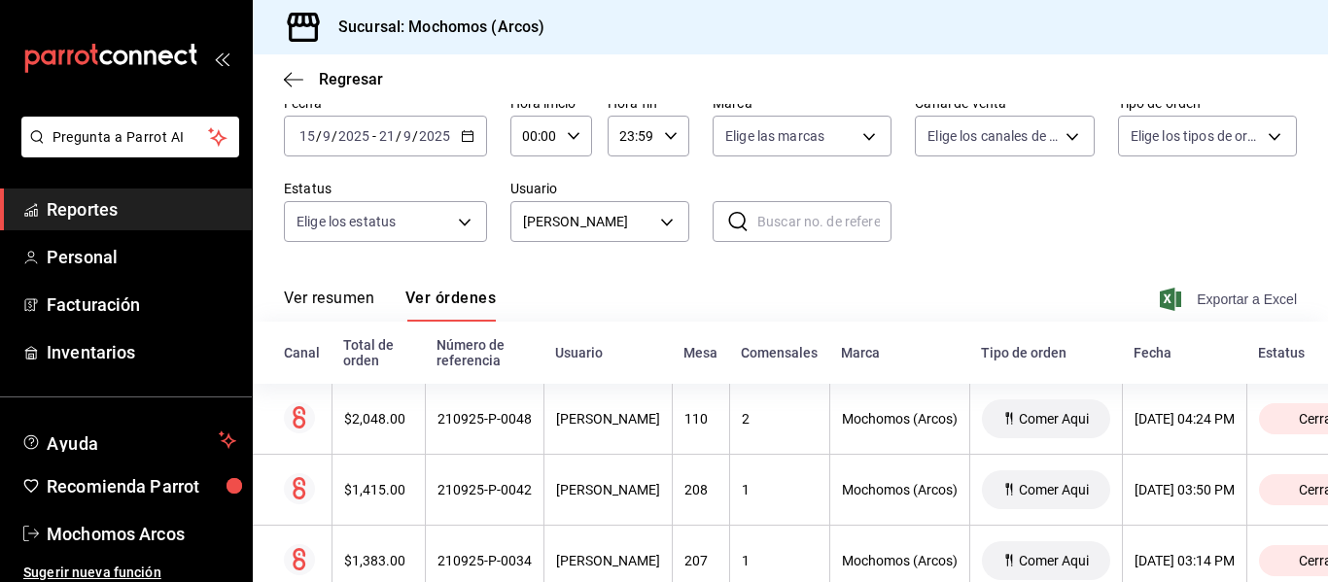
click at [1231, 304] on span "Exportar a Excel" at bounding box center [1230, 299] width 133 height 23
click at [658, 222] on body "Pregunta a Parrot AI Reportes Personal Facturación Inventarios Ayuda Recomienda…" at bounding box center [664, 291] width 1328 height 582
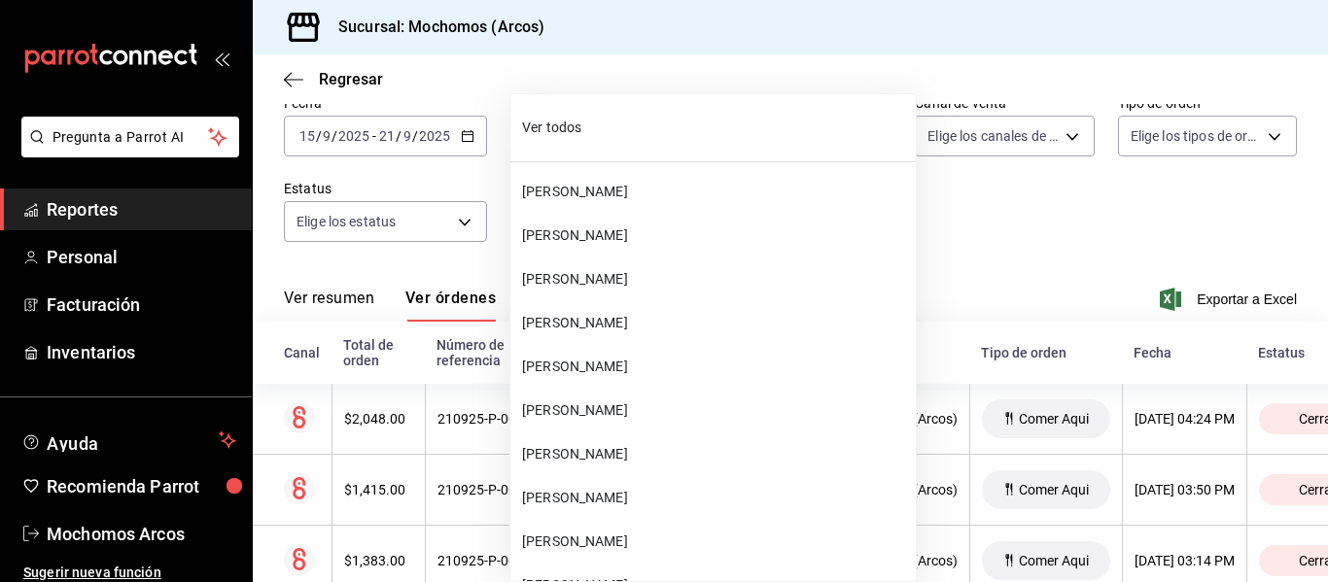
scroll to position [55369, 0]
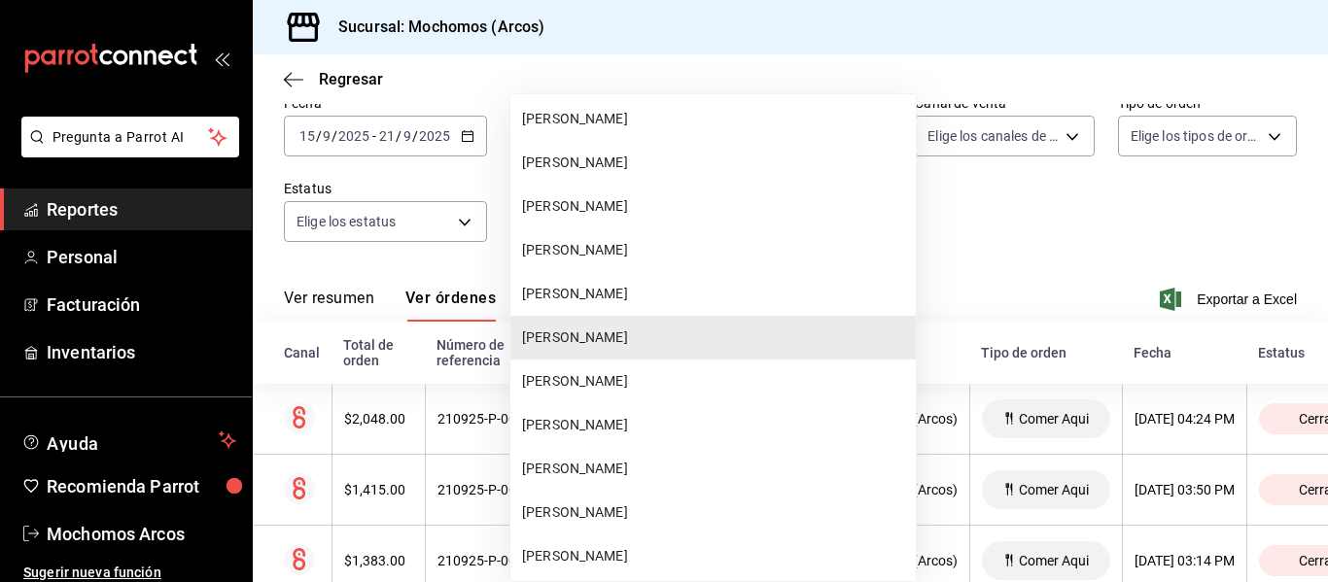
click at [667, 160] on span "[PERSON_NAME]" at bounding box center [715, 163] width 386 height 20
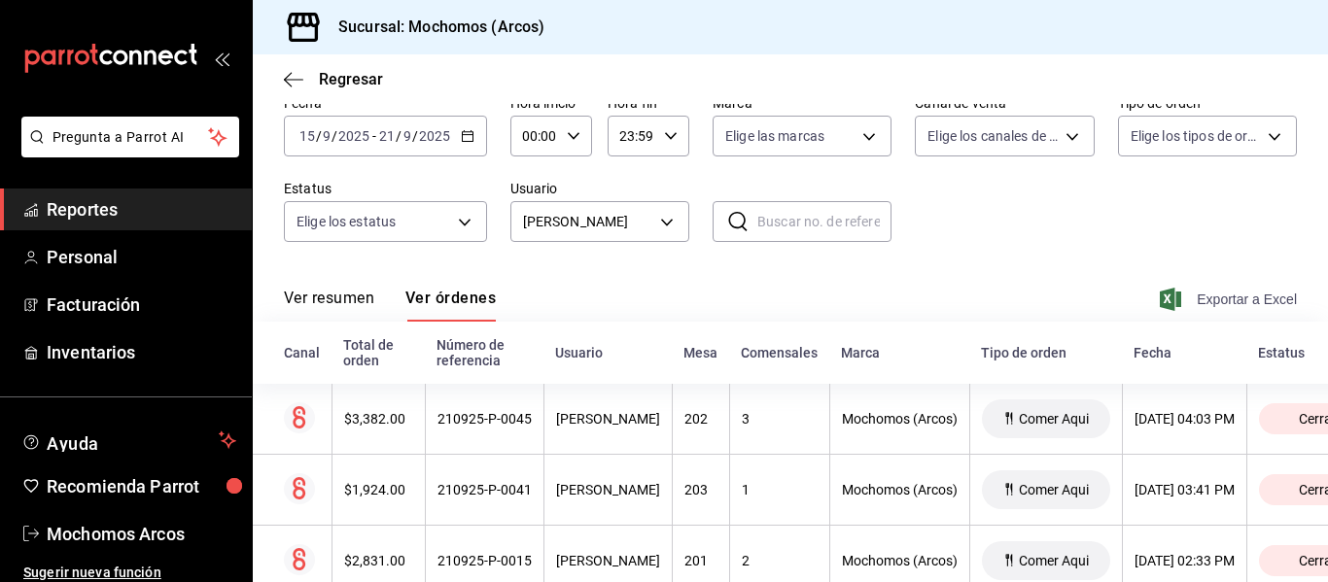
click at [1199, 296] on span "Exportar a Excel" at bounding box center [1230, 299] width 133 height 23
click at [660, 224] on body "Pregunta a Parrot AI Reportes Personal Facturación Inventarios Ayuda Recomienda…" at bounding box center [664, 291] width 1328 height 582
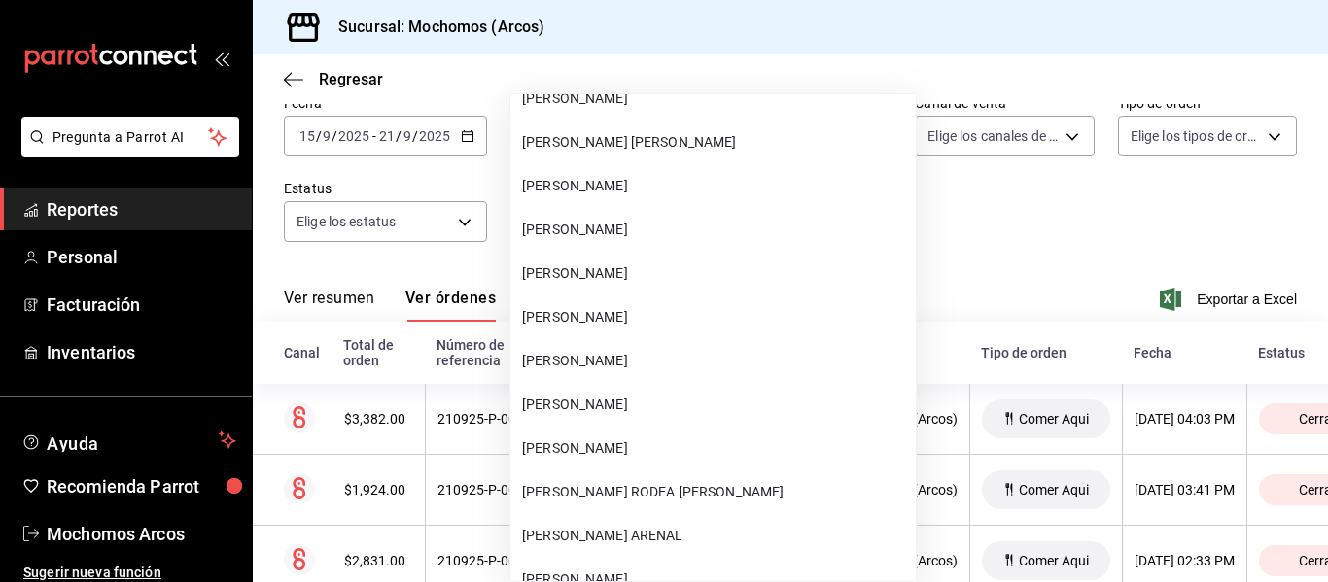
scroll to position [54627, 0]
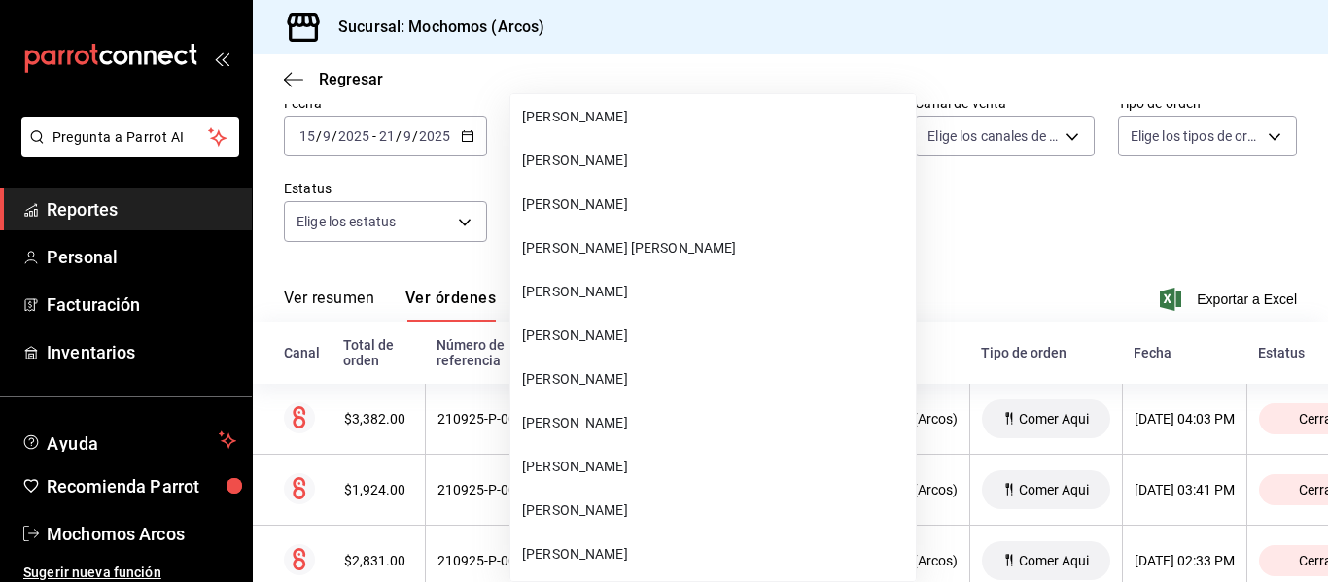
click at [664, 194] on span "[PERSON_NAME]" at bounding box center [715, 204] width 386 height 20
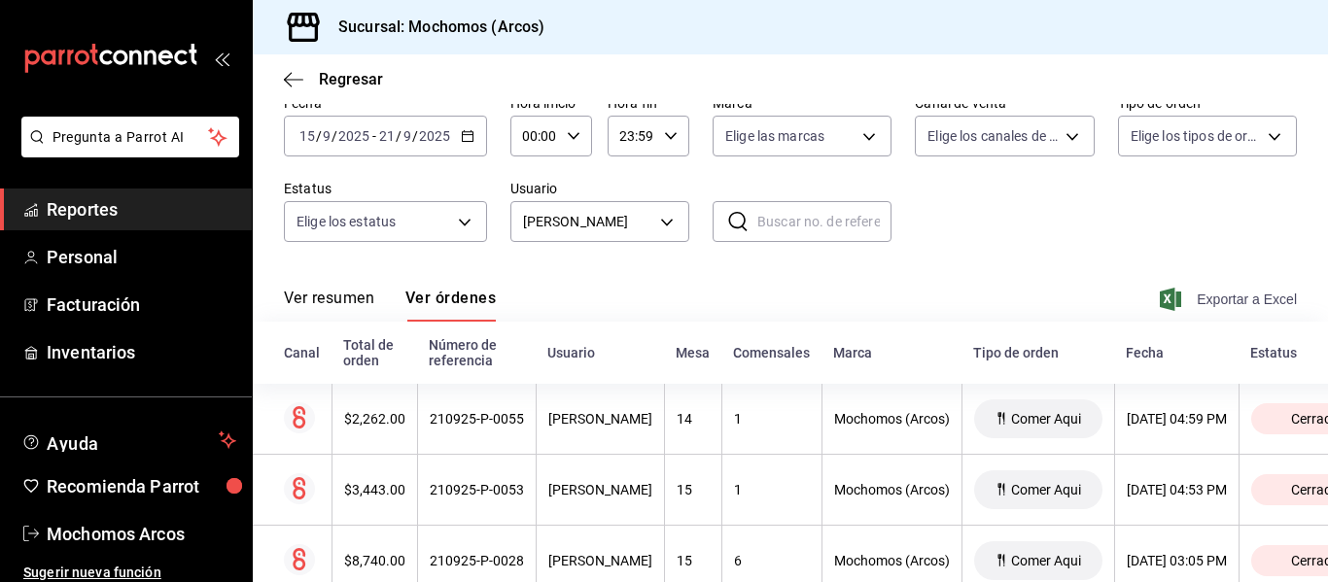
click at [1248, 299] on span "Exportar a Excel" at bounding box center [1230, 299] width 133 height 23
click at [668, 223] on body "Pregunta a Parrot AI Reportes Personal Facturación Inventarios Ayuda Recomienda…" at bounding box center [664, 291] width 1328 height 582
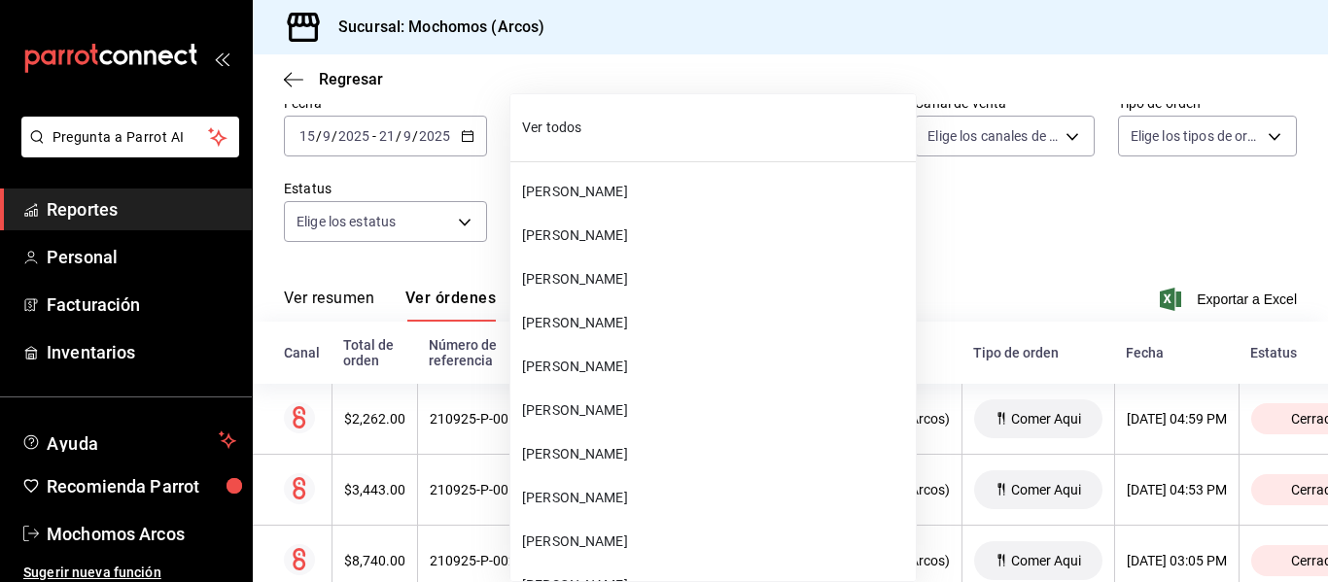
scroll to position [54494, 0]
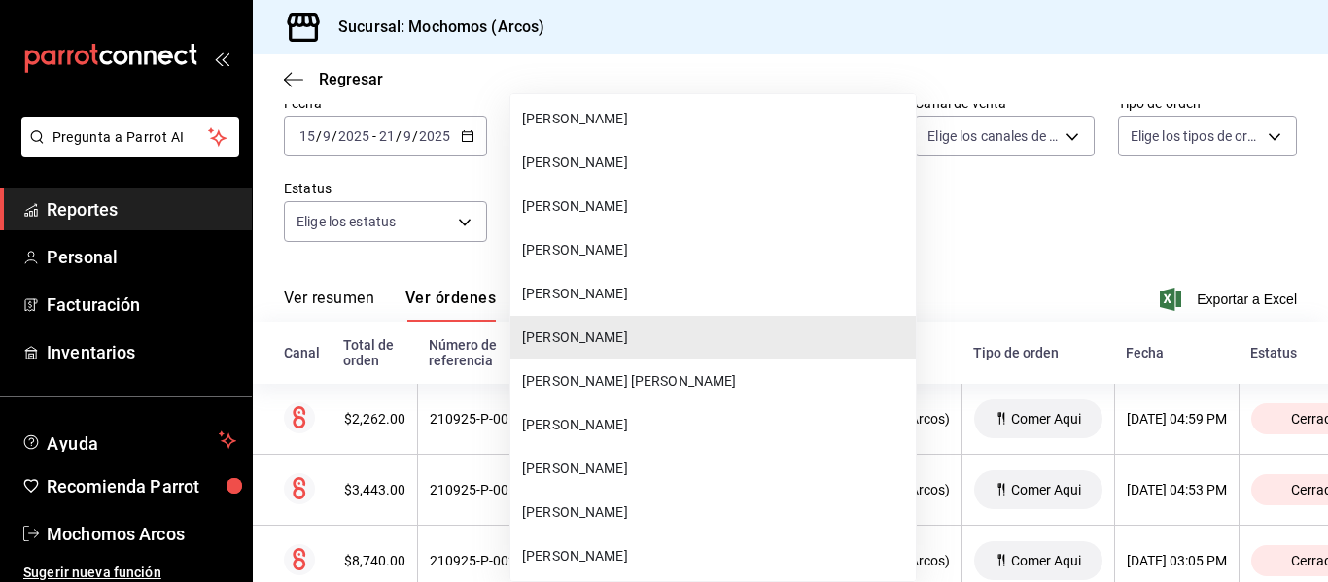
click at [674, 369] on li "[PERSON_NAME] [PERSON_NAME]" at bounding box center [712, 382] width 405 height 44
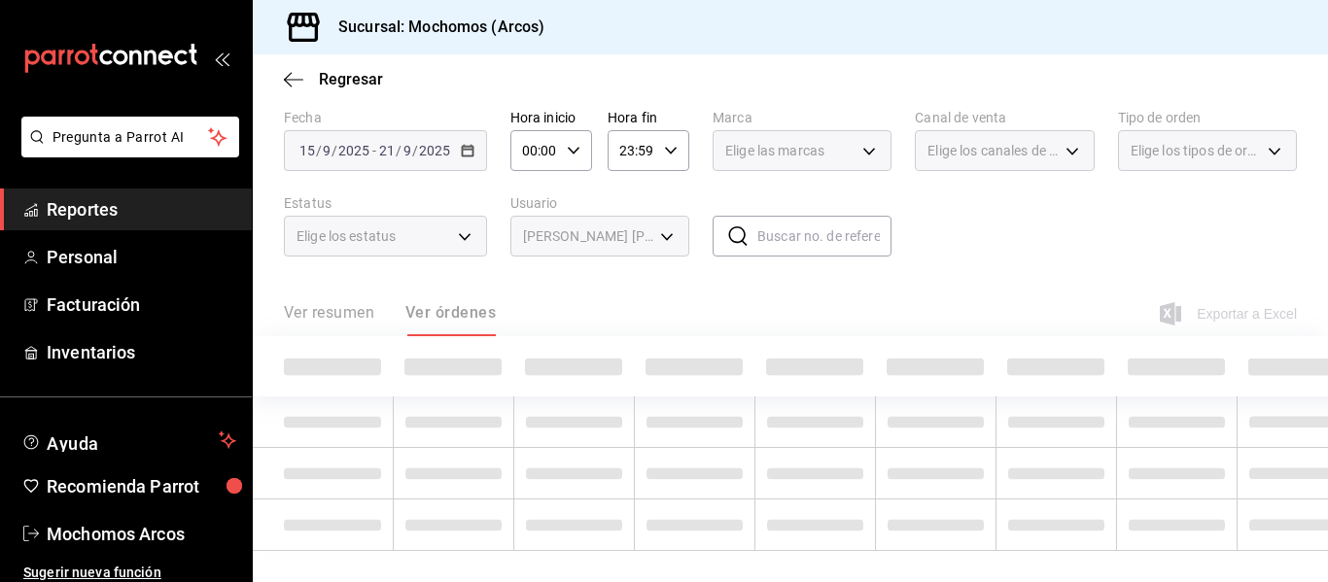
type input "067da02e-3c7f-4c43-9f1b-7d1702d89d10"
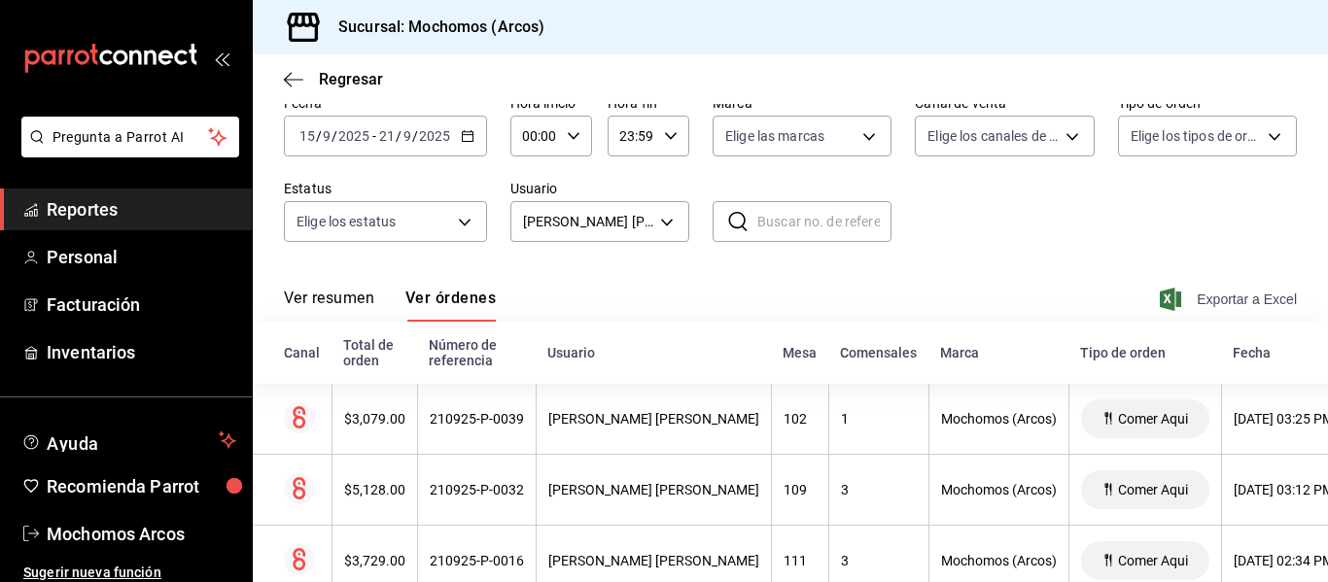
click at [1221, 299] on span "Exportar a Excel" at bounding box center [1230, 299] width 133 height 23
click at [664, 222] on body "Pregunta a Parrot AI Reportes Personal Facturación Inventarios Ayuda Recomienda…" at bounding box center [664, 291] width 1328 height 582
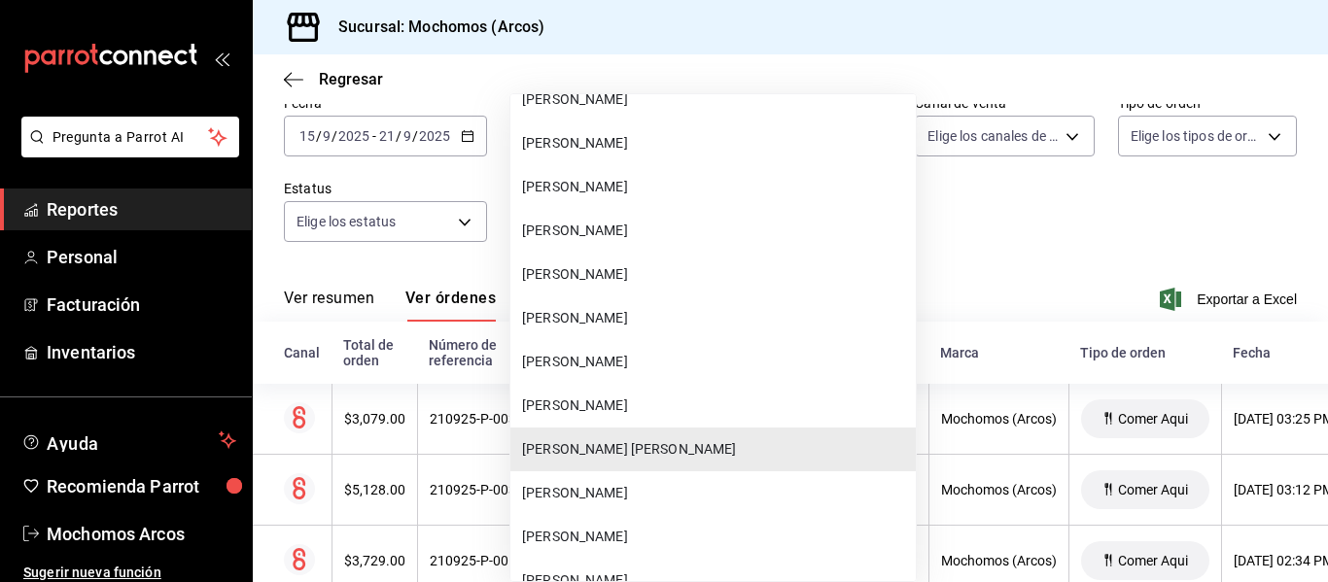
scroll to position [54356, 0]
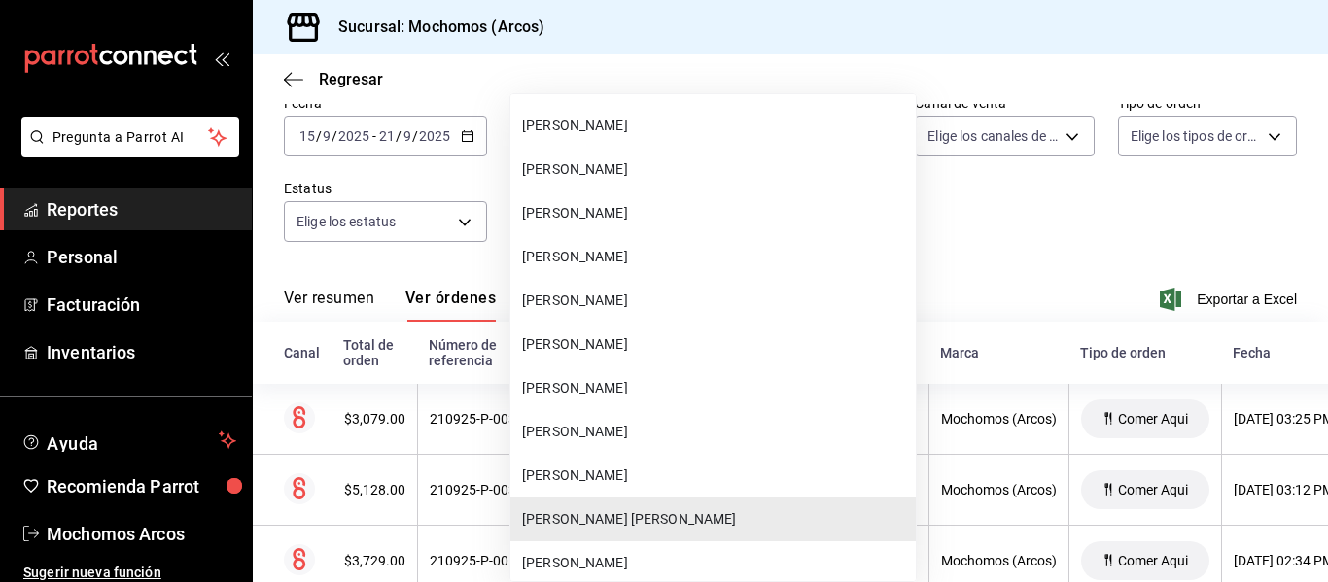
click at [662, 201] on li "[PERSON_NAME]" at bounding box center [712, 214] width 405 height 44
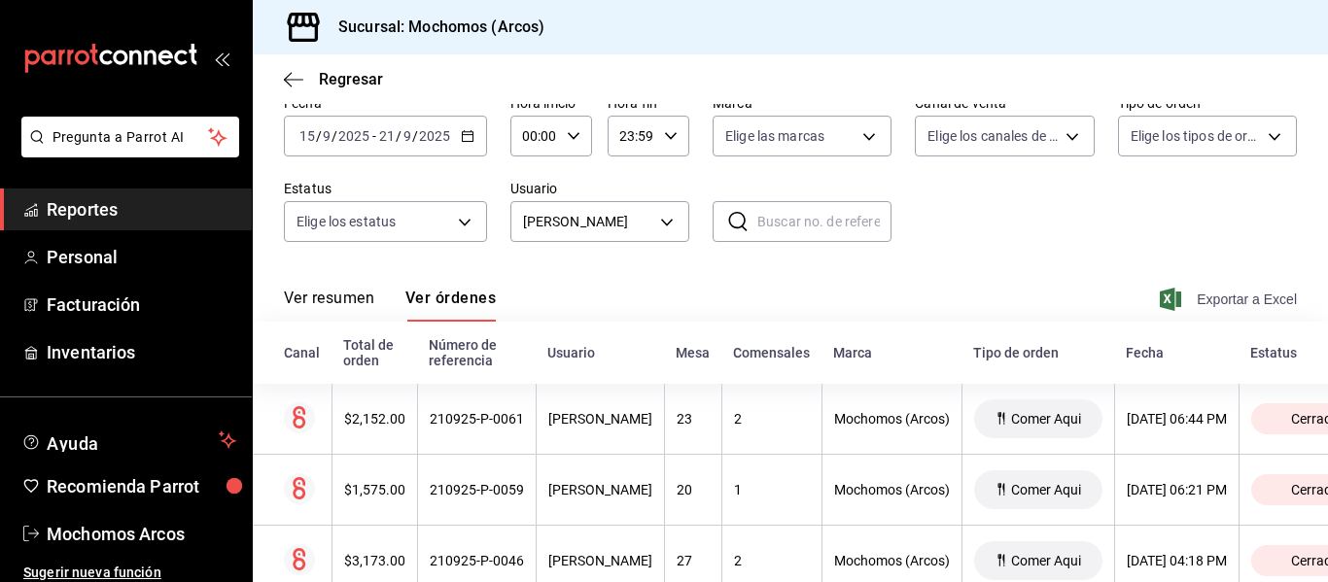
click at [1205, 295] on span "Exportar a Excel" at bounding box center [1230, 299] width 133 height 23
click at [663, 233] on body "Pregunta a Parrot AI Reportes Personal Facturación Inventarios Ayuda Recomienda…" at bounding box center [664, 291] width 1328 height 582
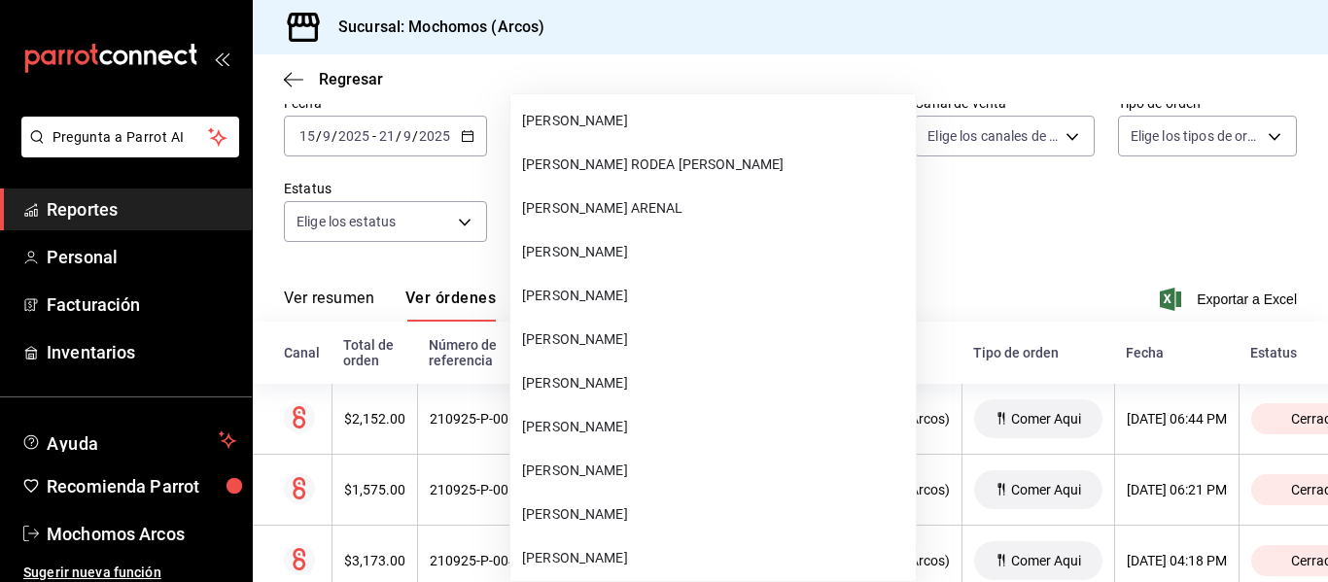
scroll to position [55116, 0]
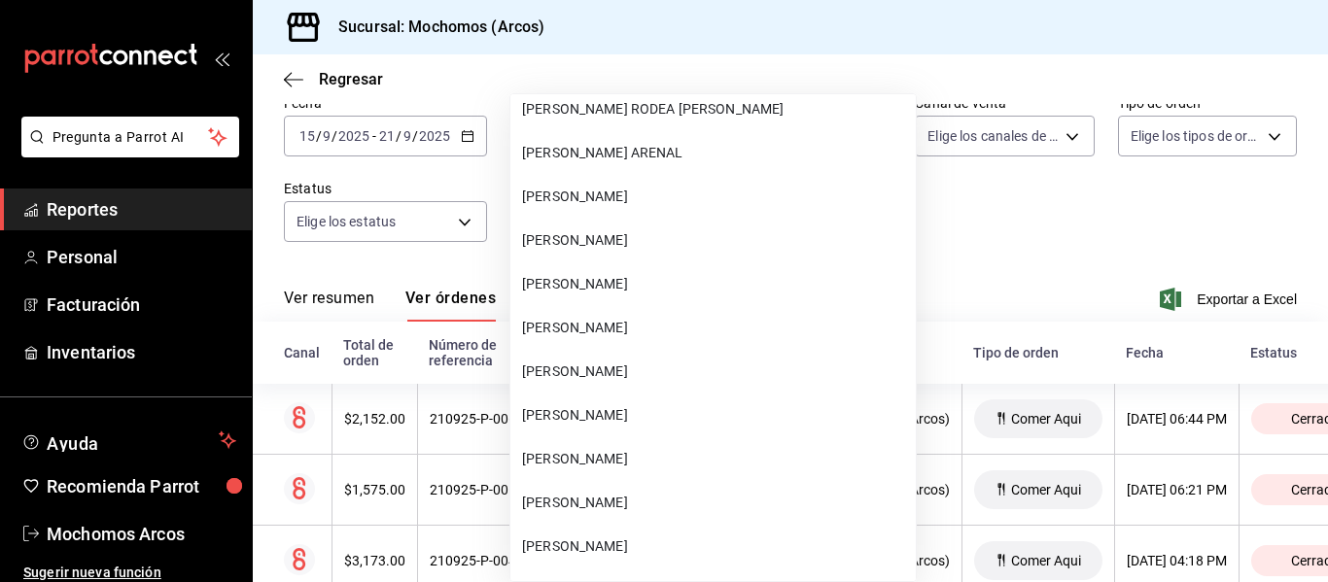
click at [678, 286] on span "[PERSON_NAME]" at bounding box center [715, 284] width 386 height 20
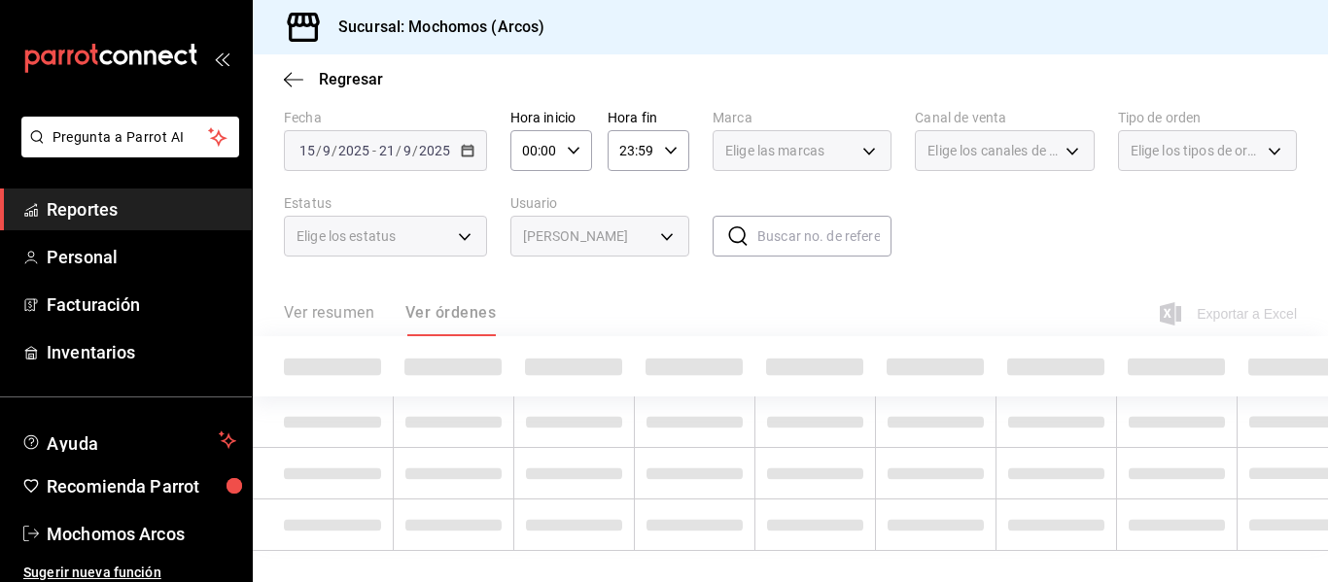
type input "eda2e302-89f6-457e-9867-33e2b8fd1e6d"
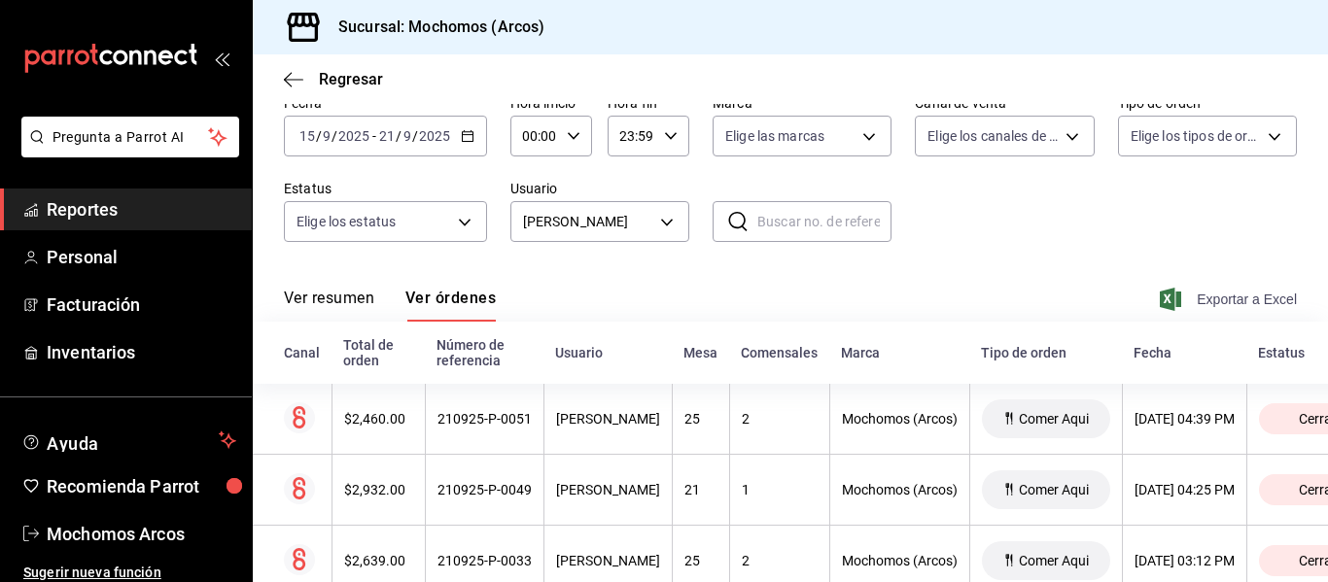
click at [1223, 295] on span "Exportar a Excel" at bounding box center [1230, 299] width 133 height 23
click at [102, 213] on span "Reportes" at bounding box center [142, 209] width 190 height 26
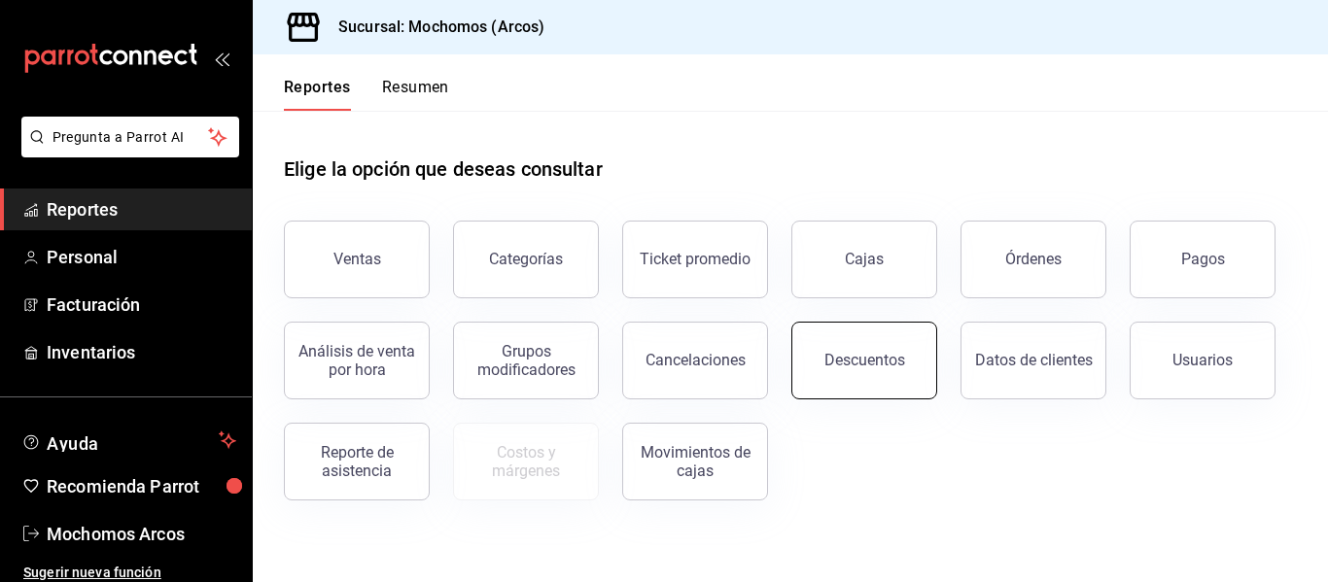
click at [844, 345] on button "Descuentos" at bounding box center [864, 361] width 146 height 78
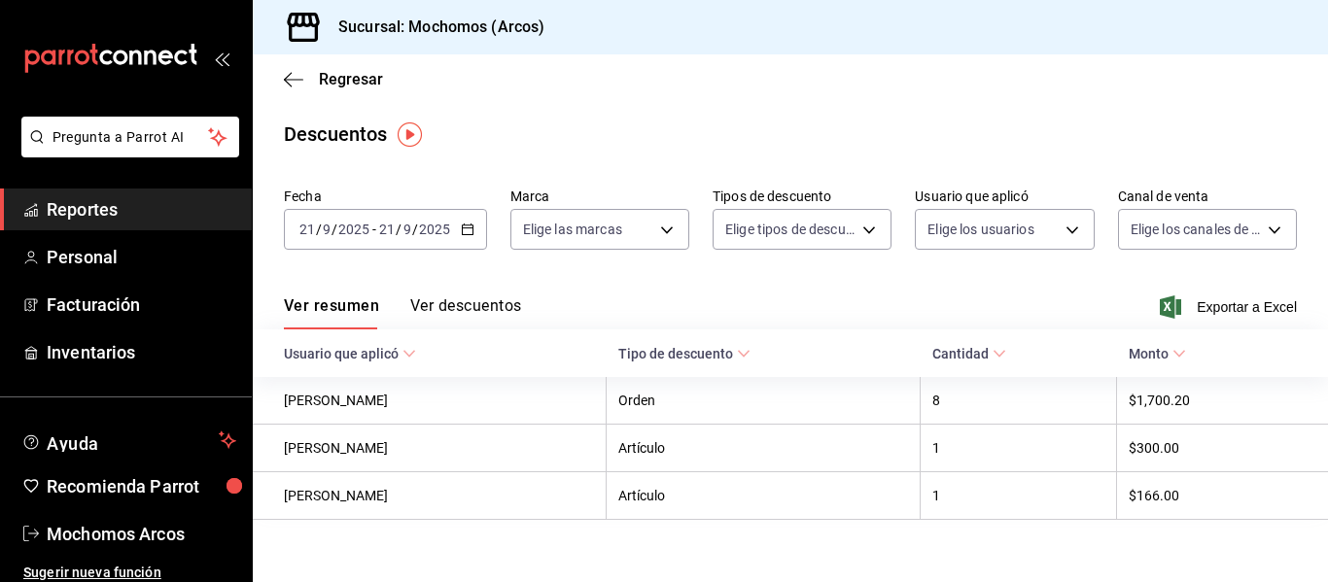
click at [471, 222] on div "[DATE] [DATE] - [DATE] [DATE]" at bounding box center [385, 229] width 203 height 41
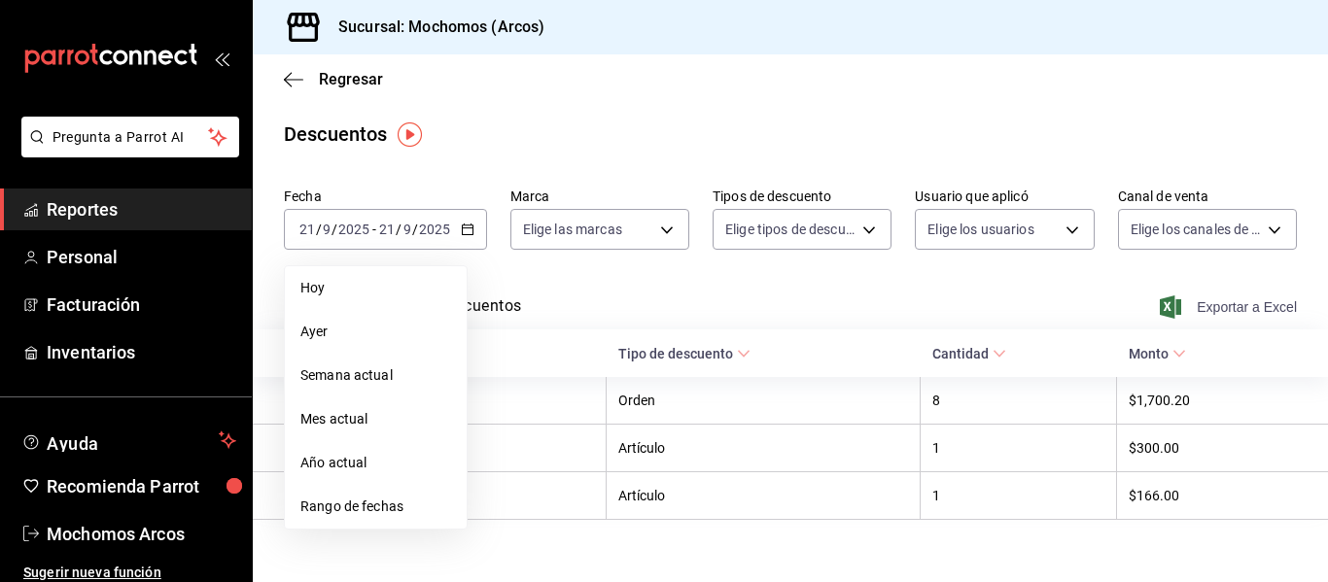
click at [1262, 305] on span "Exportar a Excel" at bounding box center [1230, 307] width 133 height 23
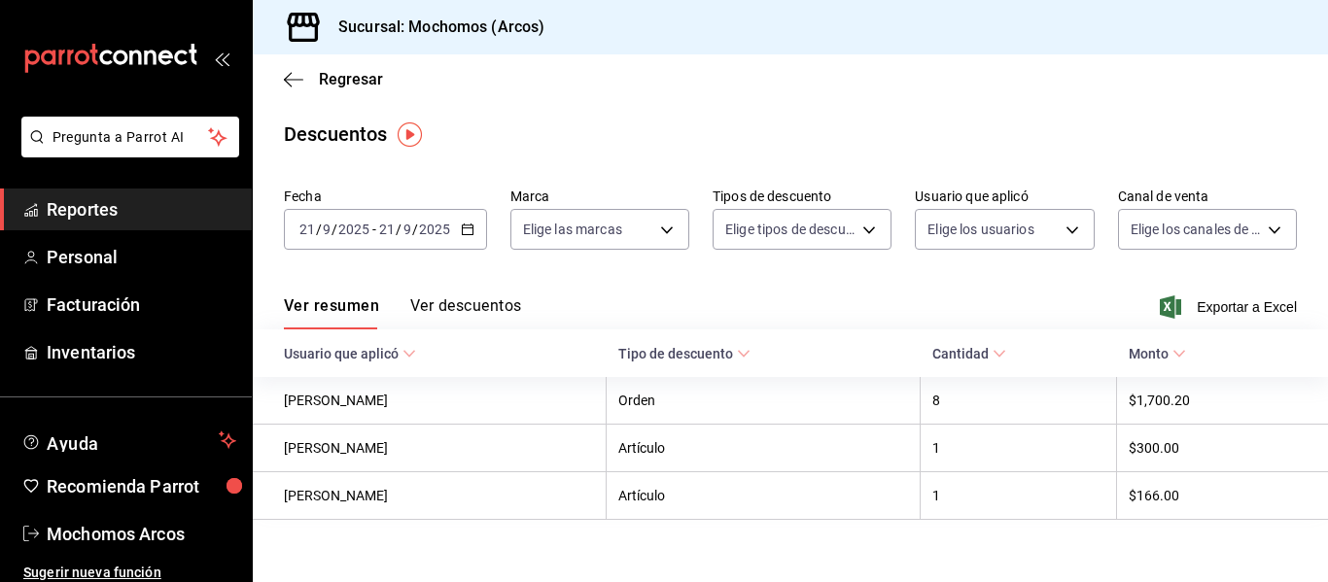
click at [167, 202] on span "Reportes" at bounding box center [142, 209] width 190 height 26
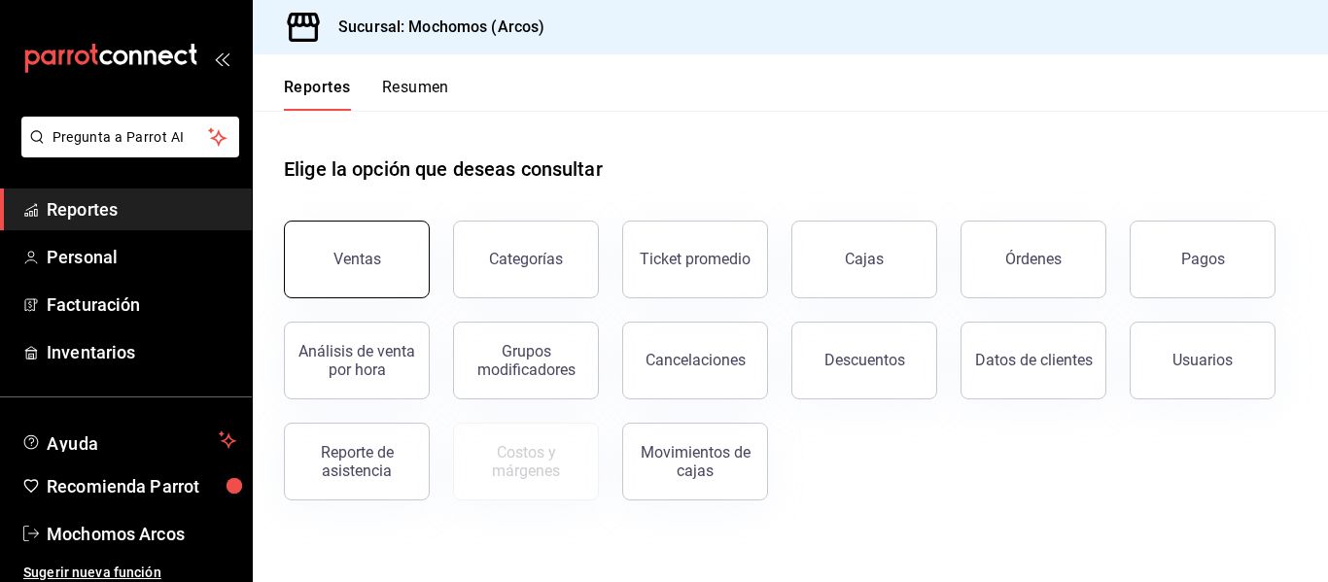
click at [342, 279] on button "Ventas" at bounding box center [357, 260] width 146 height 78
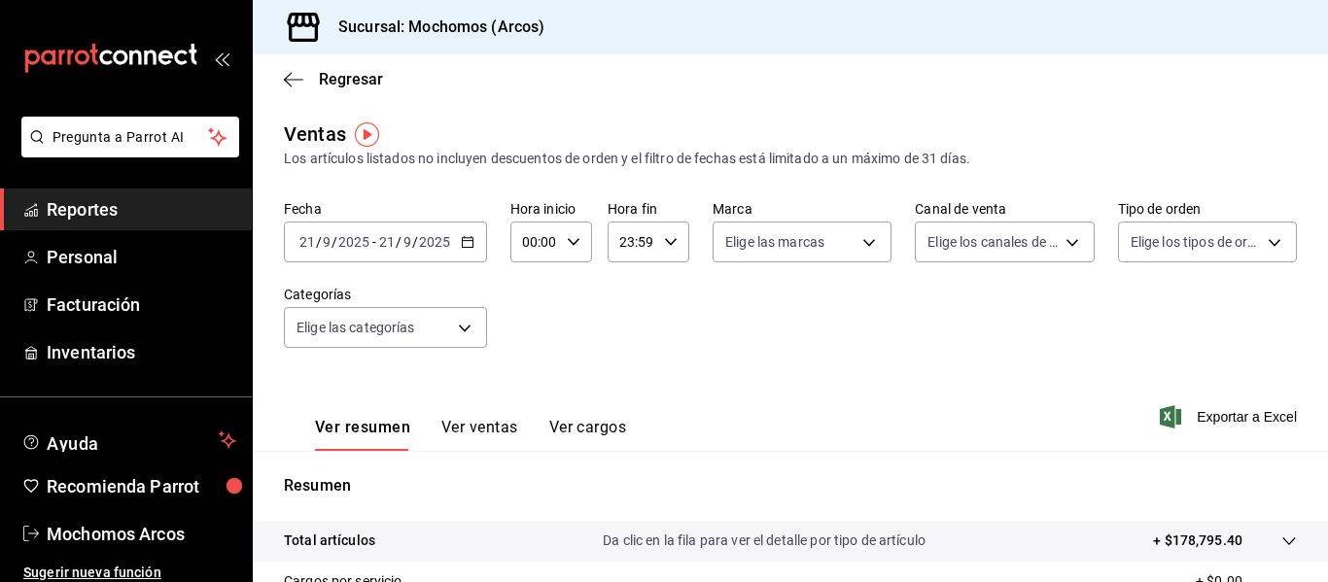
click at [478, 242] on div "[DATE] [DATE] - [DATE] [DATE]" at bounding box center [385, 242] width 203 height 41
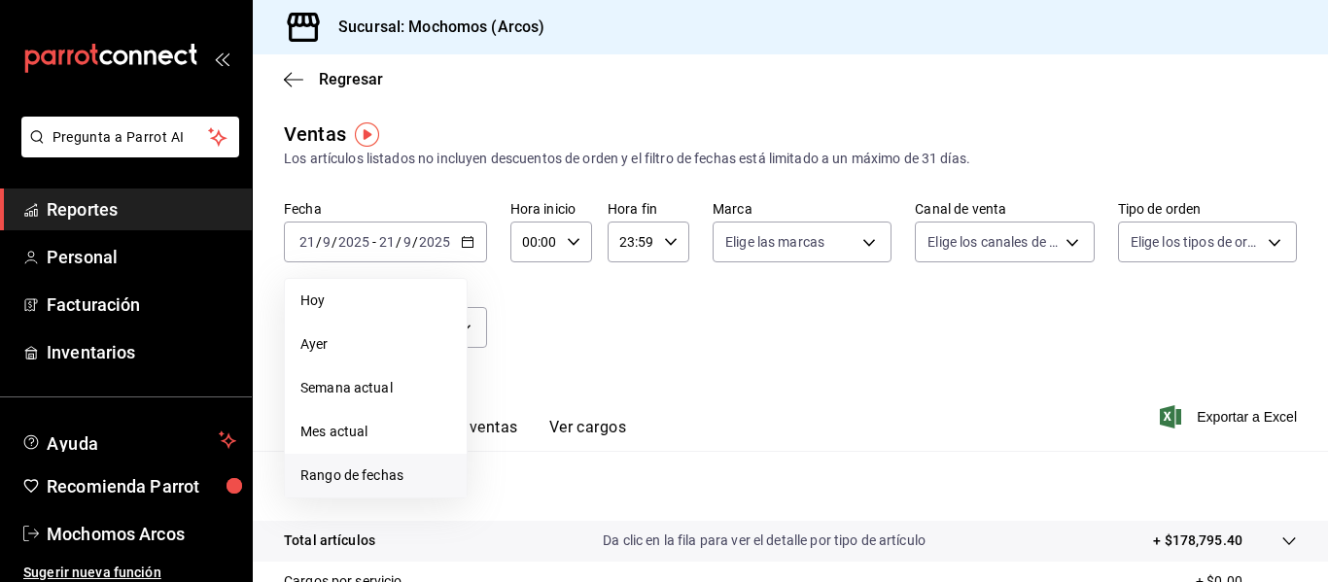
click at [400, 474] on span "Rango de fechas" at bounding box center [375, 476] width 151 height 20
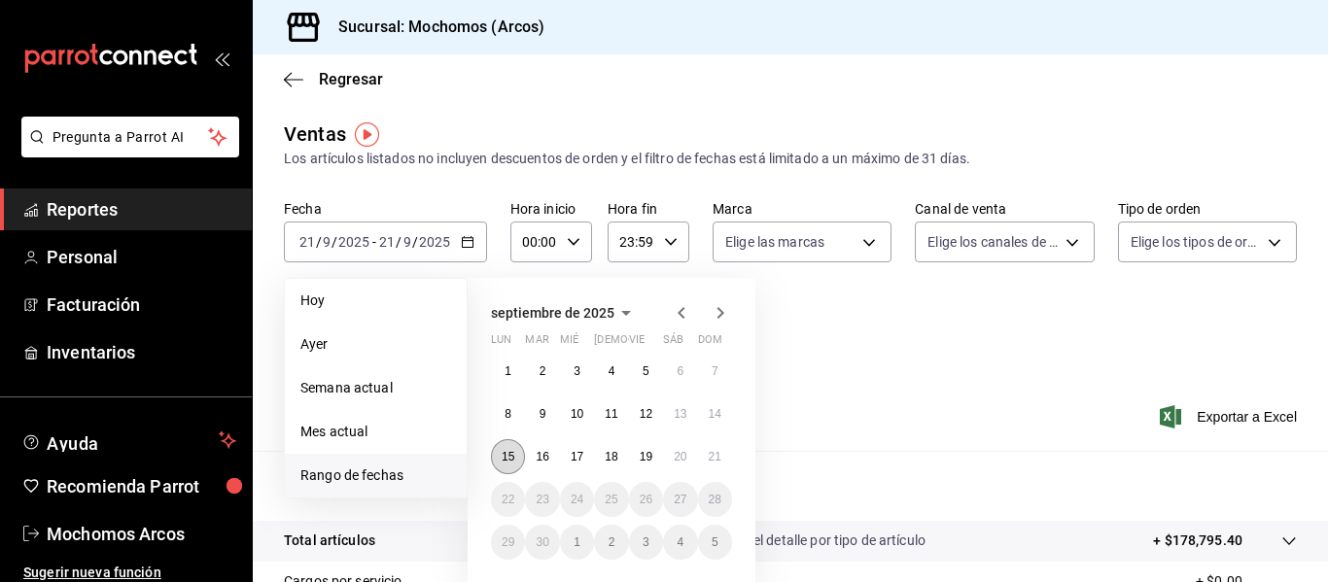
click at [503, 458] on abbr "15" at bounding box center [508, 457] width 13 height 14
click at [703, 460] on button "21" at bounding box center [715, 456] width 34 height 35
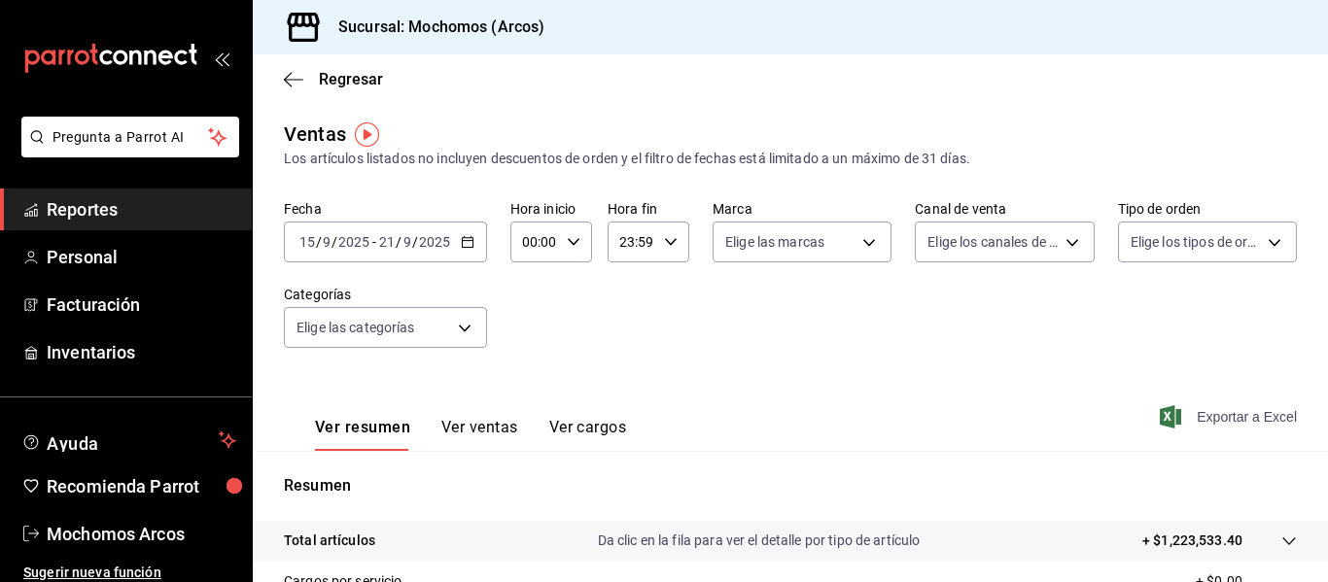
click at [1231, 409] on span "Exportar a Excel" at bounding box center [1230, 416] width 133 height 23
